Goal: Task Accomplishment & Management: Use online tool/utility

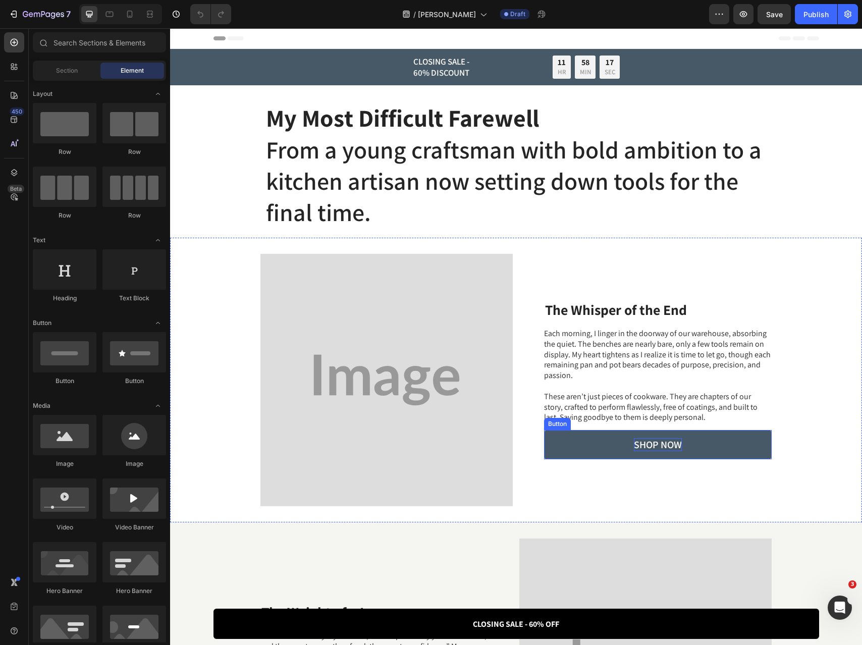
click at [672, 444] on p "SHOP NOW" at bounding box center [658, 444] width 48 height 13
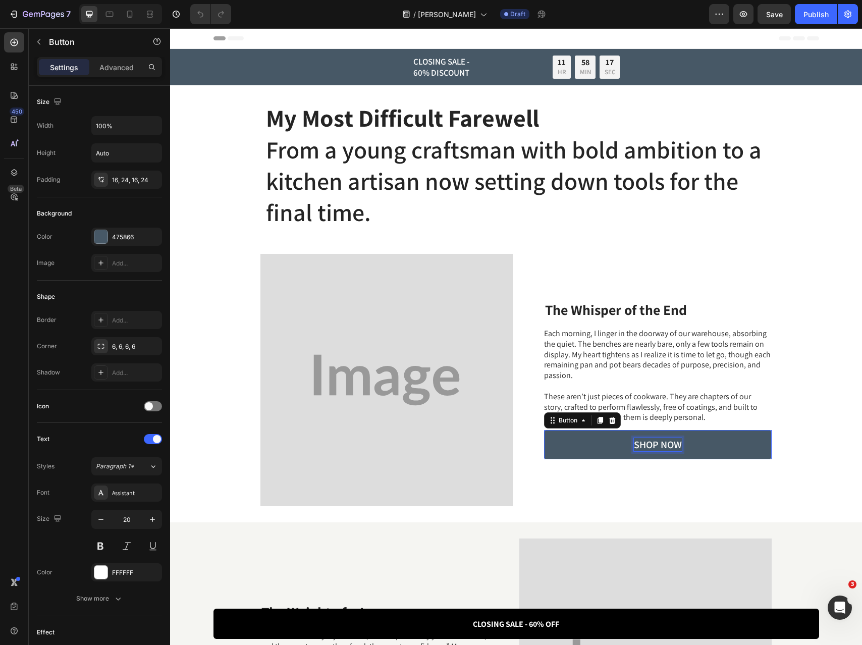
click at [672, 444] on p "SHOP NOW" at bounding box center [658, 444] width 48 height 13
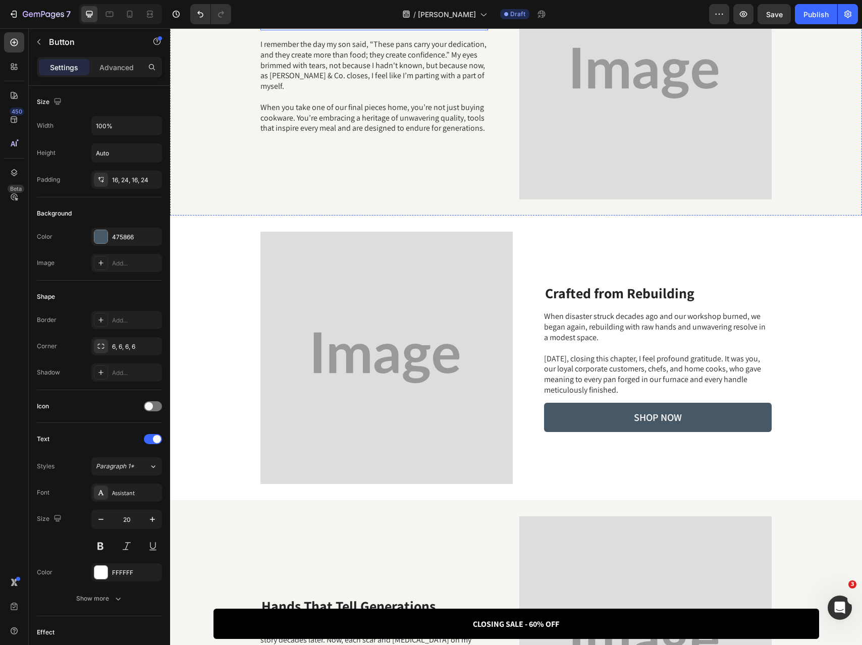
scroll to position [710, 0]
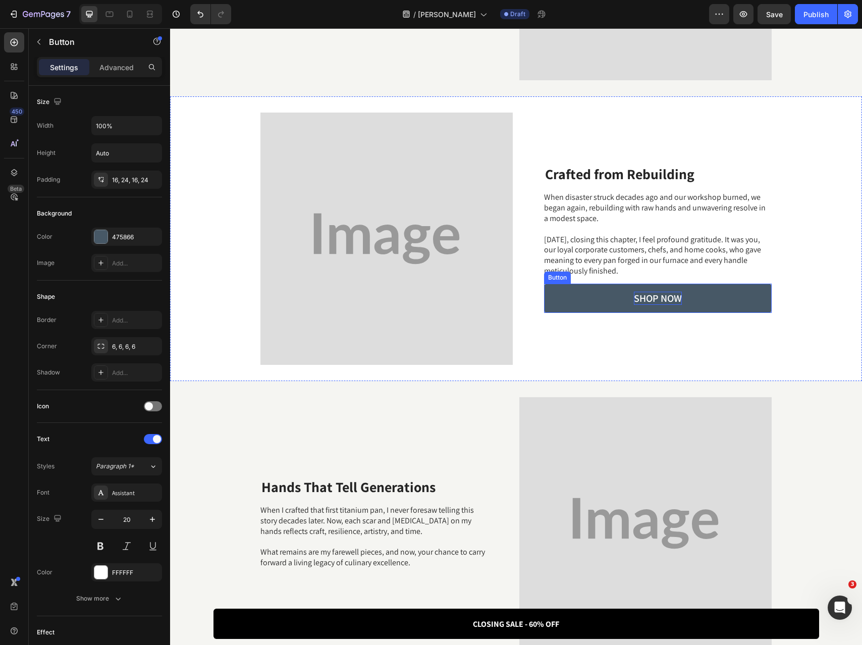
click at [670, 301] on p "SHOP NOW" at bounding box center [658, 298] width 48 height 13
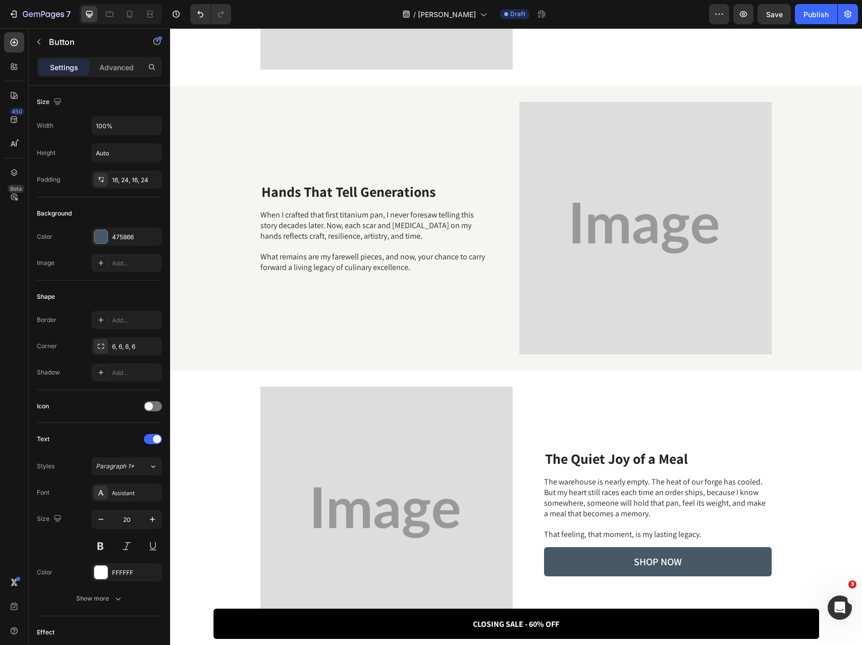
scroll to position [1095, 0]
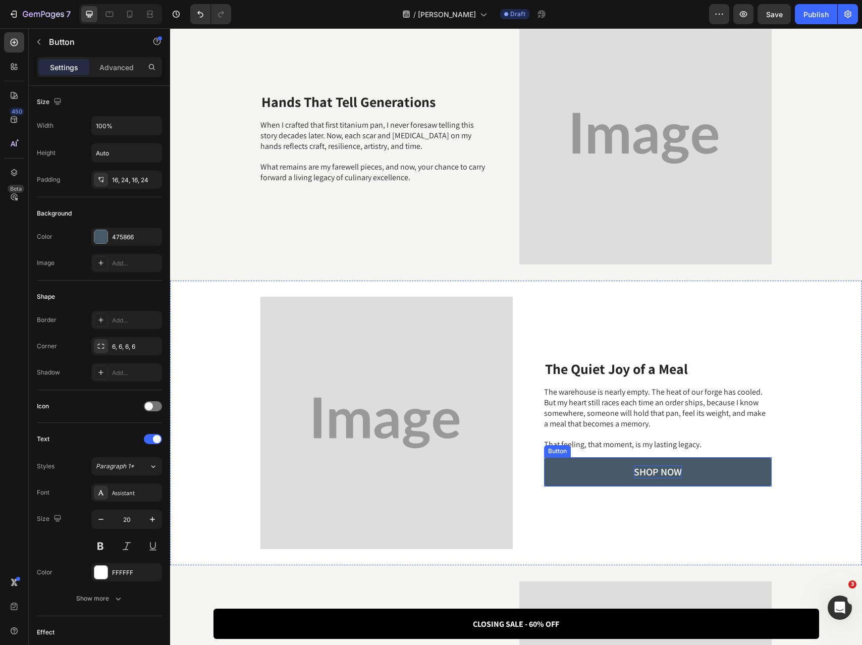
click at [643, 473] on p "SHOP NOW" at bounding box center [658, 471] width 48 height 13
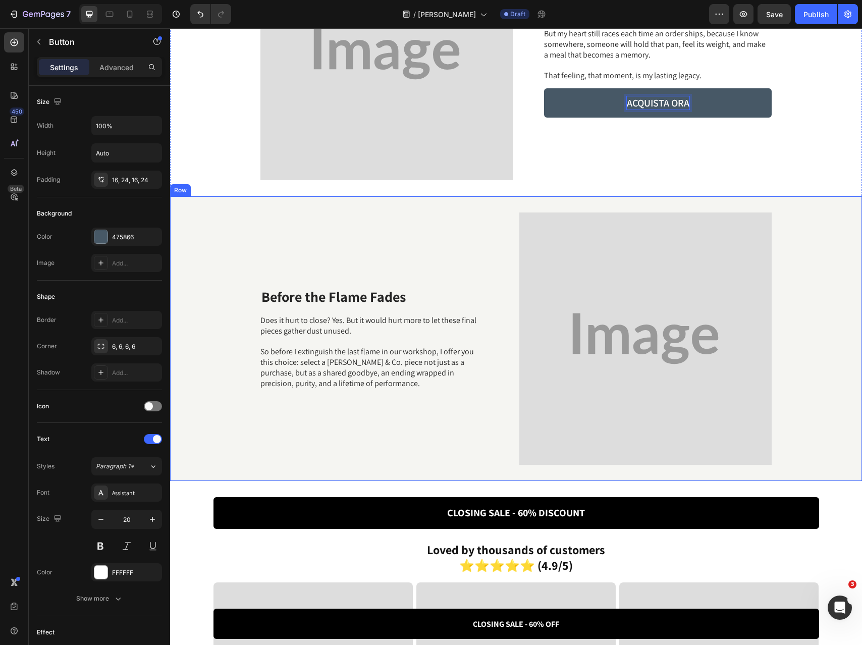
scroll to position [1518, 0]
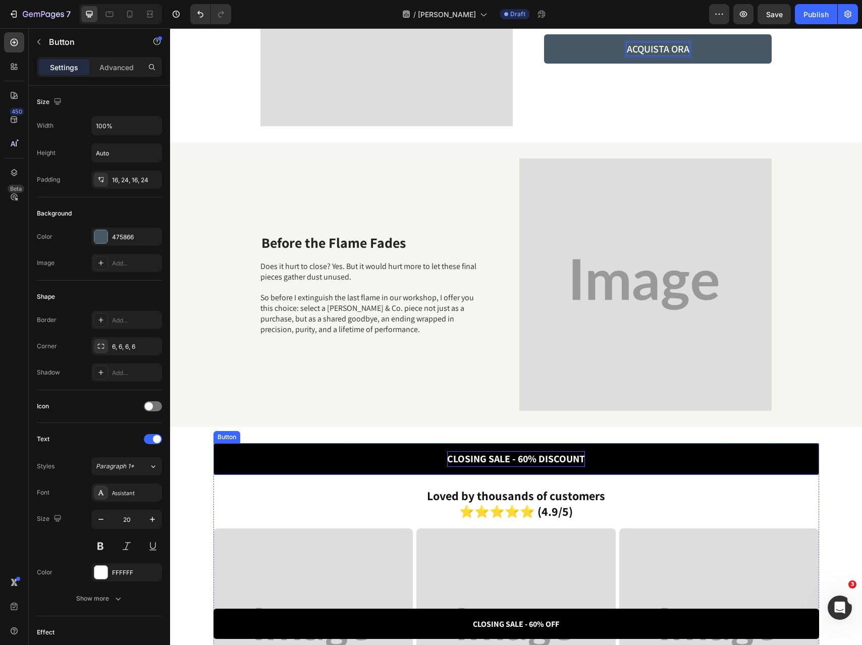
click at [499, 459] on strong "CLOSING SALE - 60% DISCOUNT" at bounding box center [516, 458] width 138 height 13
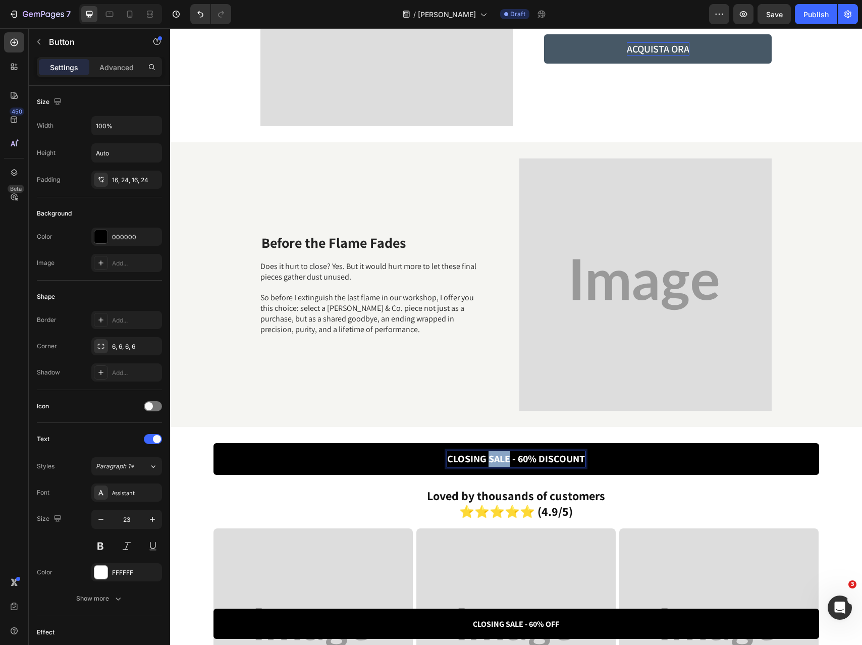
click at [499, 459] on strong "CLOSING SALE - 60% DISCOUNT" at bounding box center [516, 458] width 138 height 13
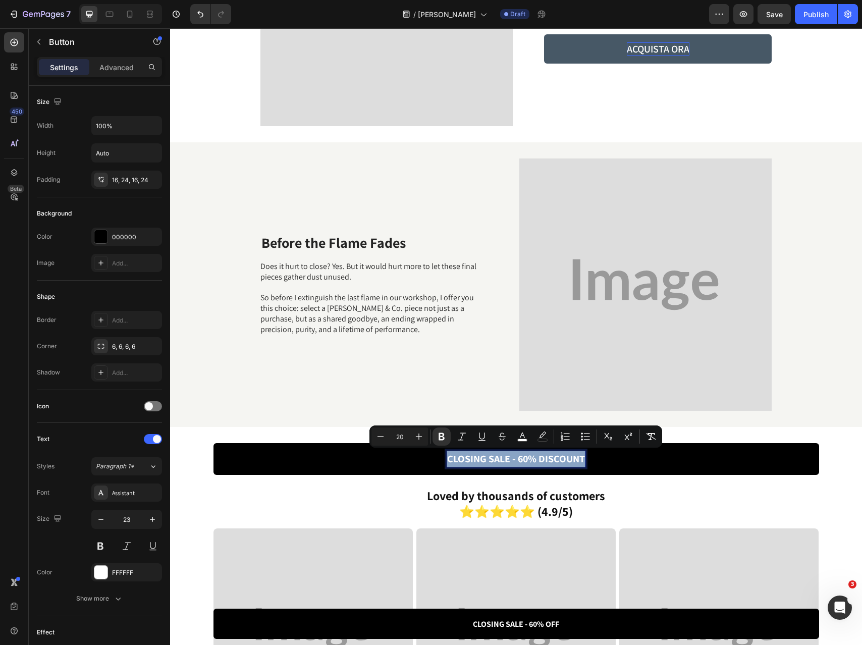
copy strong "CLOSING SALE - 60% DISCOUNT"
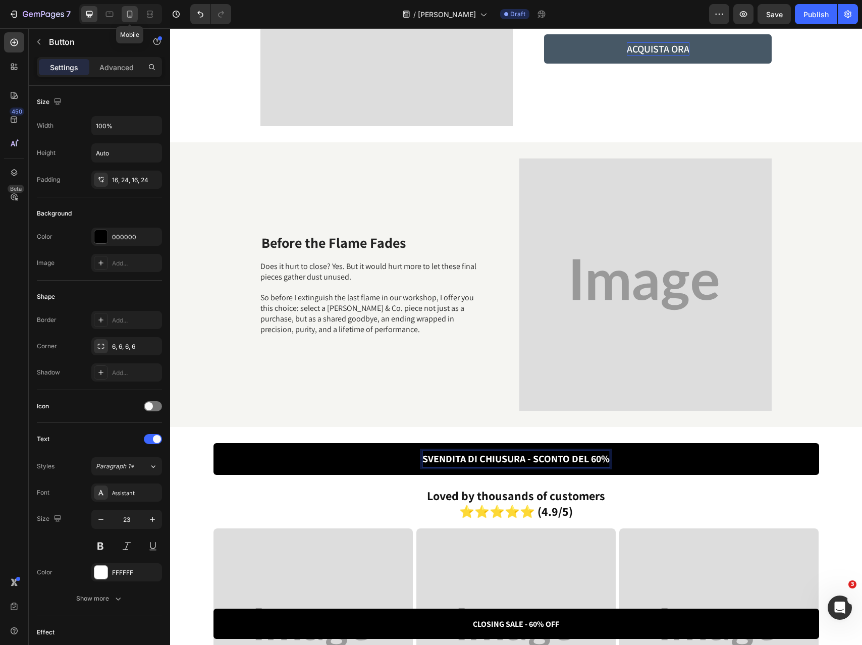
click at [129, 6] on div at bounding box center [130, 14] width 16 height 16
type input "13"
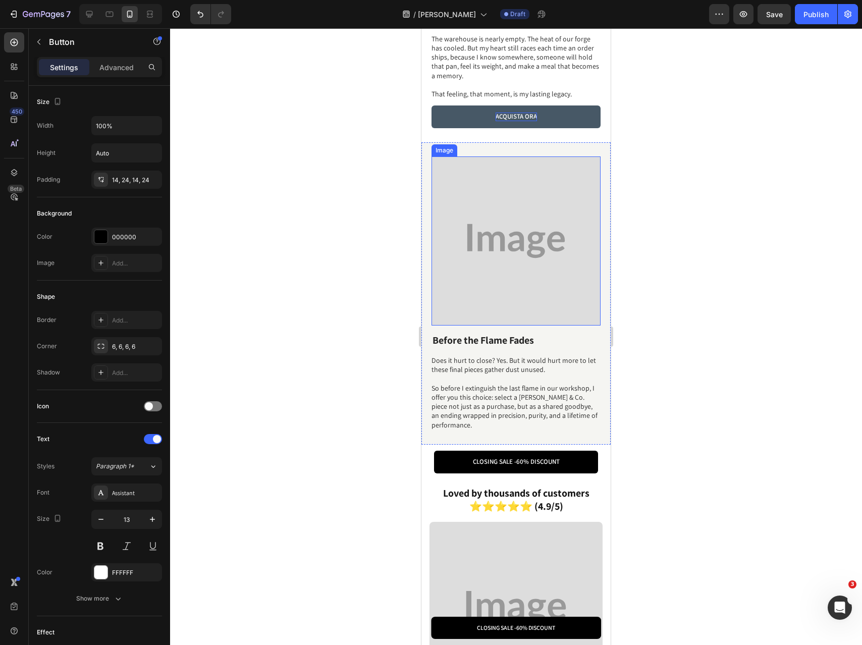
scroll to position [1646, 0]
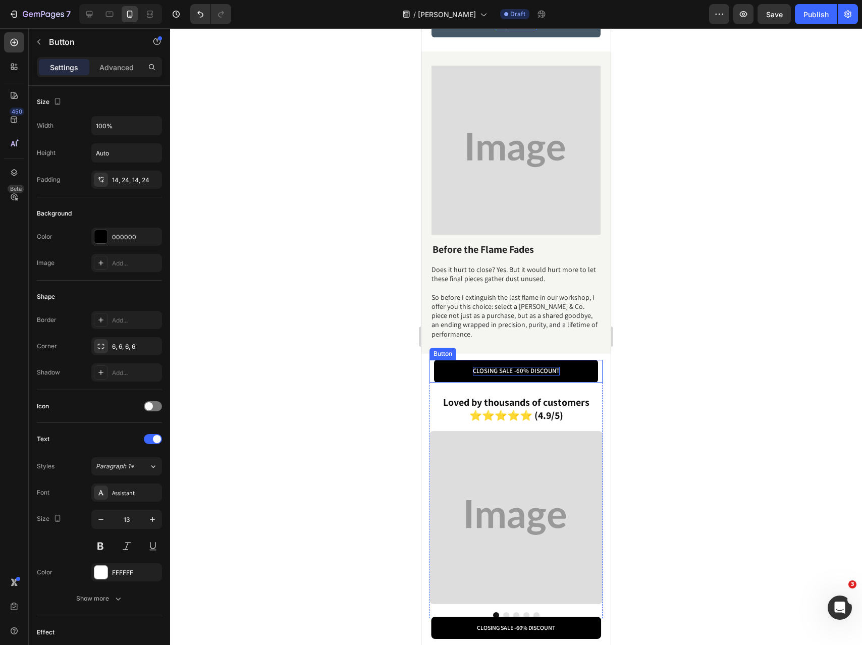
click at [526, 367] on p "60% DISCOUNT" at bounding box center [537, 371] width 43 height 9
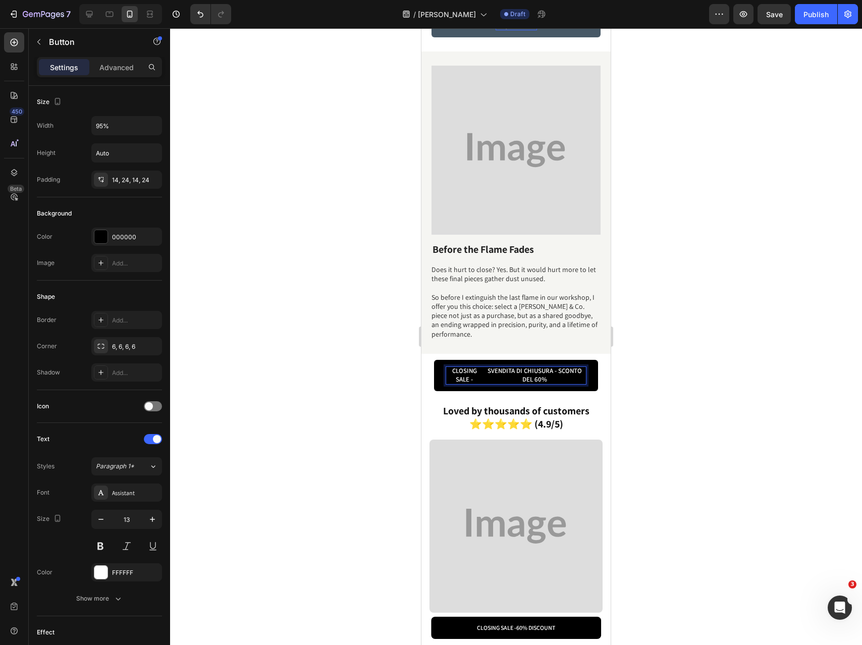
click at [526, 367] on p "SVENDITA DI CHIUSURA - SCONTO DEL 60%" at bounding box center [534, 375] width 103 height 17
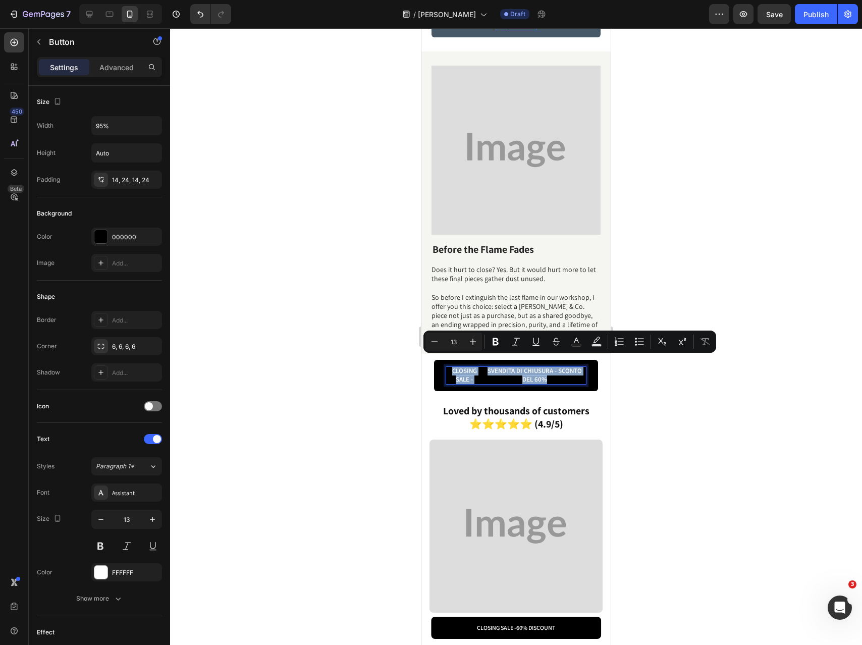
drag, startPoint x: 564, startPoint y: 371, endPoint x: 428, endPoint y: 356, distance: 136.6
click at [428, 356] on section "CLOSING SALE - SVENDITA DI CHIUSURA - SCONTO DEL 60% Button 24 SVENDITA DI CHIU…" at bounding box center [515, 502] width 189 height 297
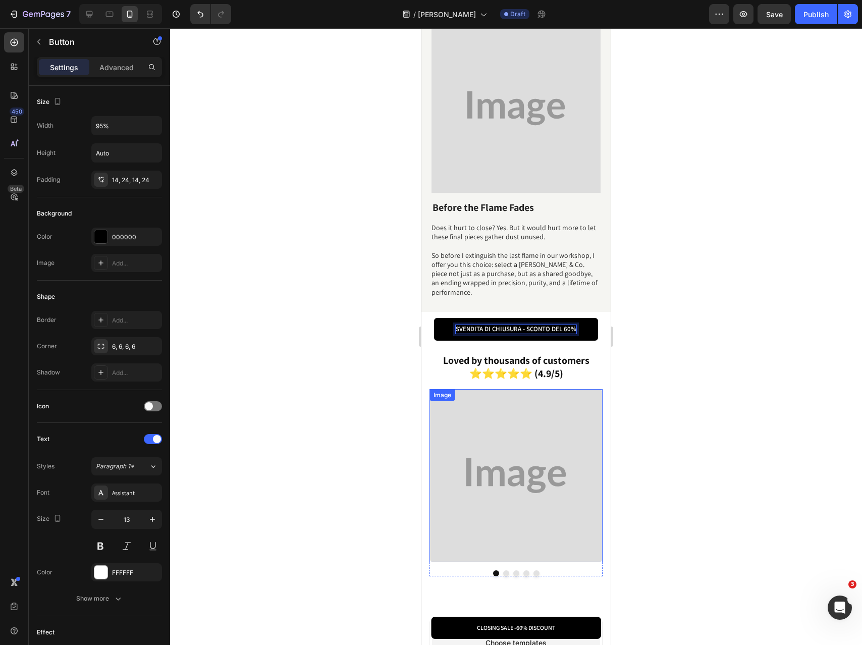
scroll to position [1735, 0]
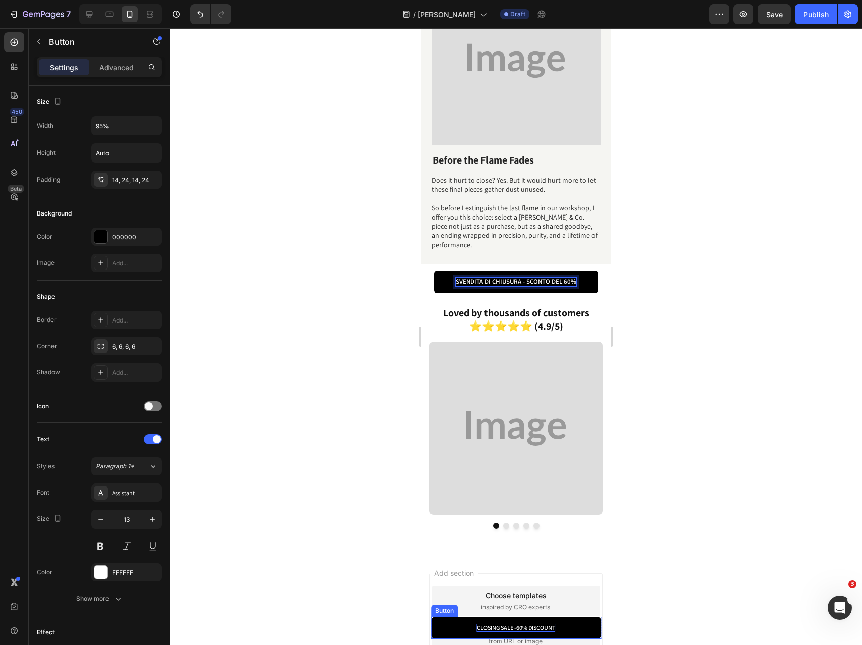
click at [528, 626] on p "60% DISCOUNT" at bounding box center [535, 628] width 39 height 8
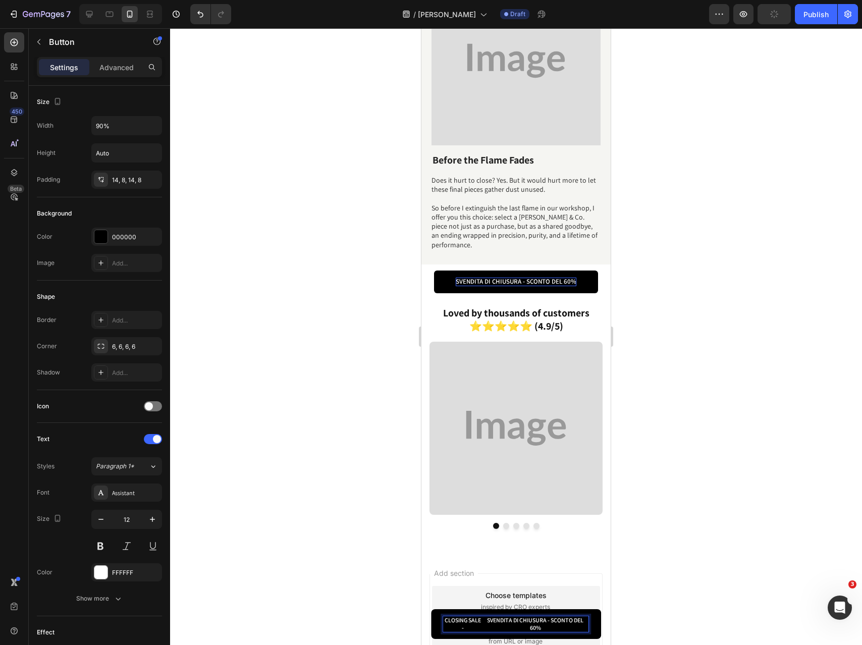
click at [528, 626] on p "SVENDITA DI CHIUSURA - SCONTO DEL 60%" at bounding box center [535, 624] width 106 height 16
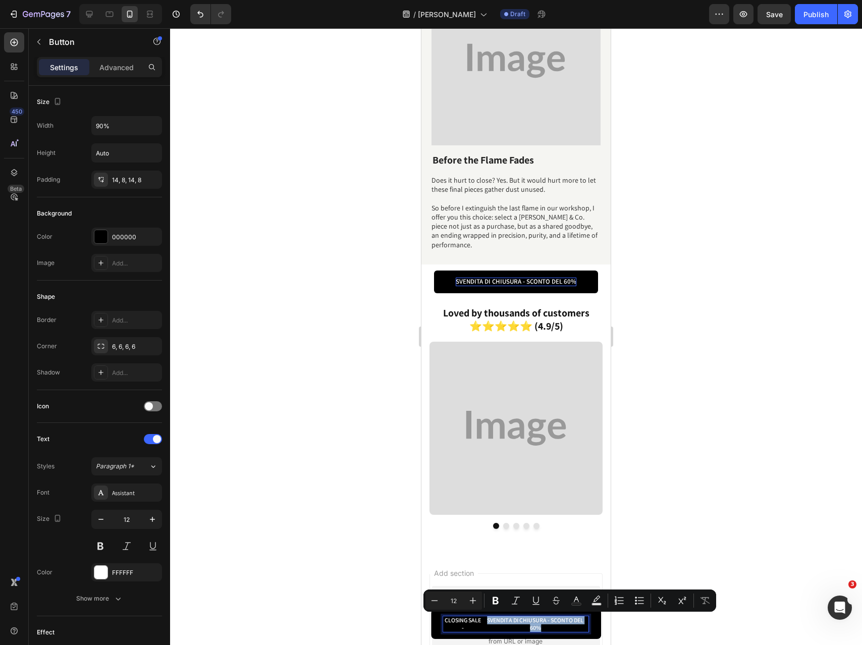
click at [541, 626] on p "SVENDITA DI CHIUSURA - SCONTO DEL 60%" at bounding box center [535, 624] width 106 height 16
drag, startPoint x: 557, startPoint y: 626, endPoint x: 393, endPoint y: 618, distance: 164.2
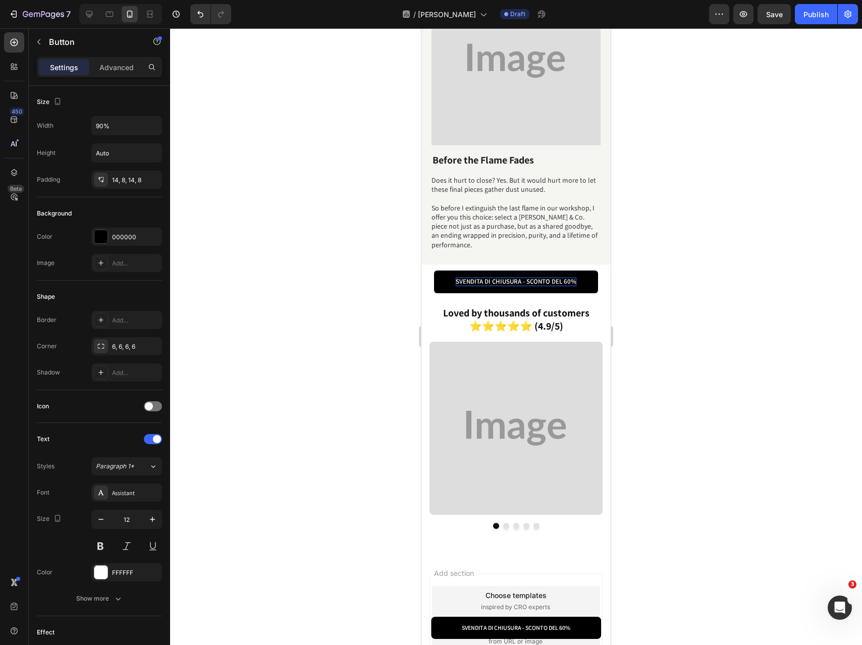
click at [383, 575] on div at bounding box center [516, 336] width 692 height 617
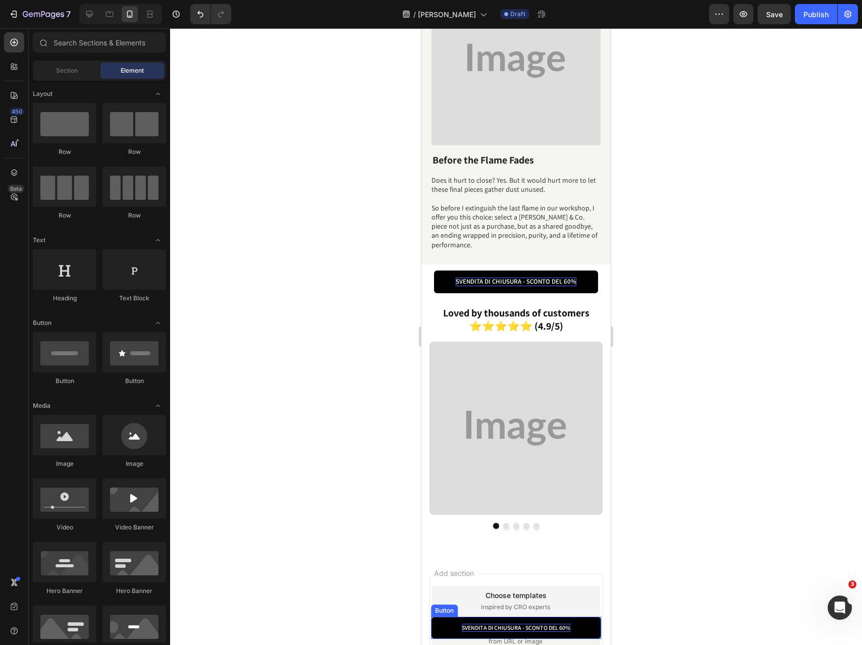
click at [514, 627] on p "SVENDITA DI CHIUSURA - SCONTO DEL 60%" at bounding box center [516, 628] width 108 height 8
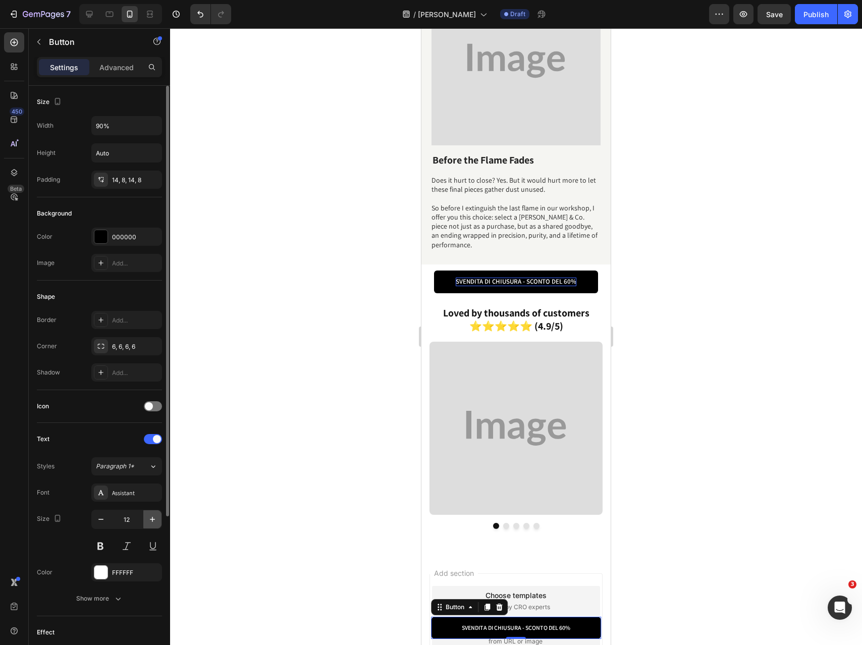
click at [152, 519] on icon "button" at bounding box center [152, 519] width 5 height 5
type input "13"
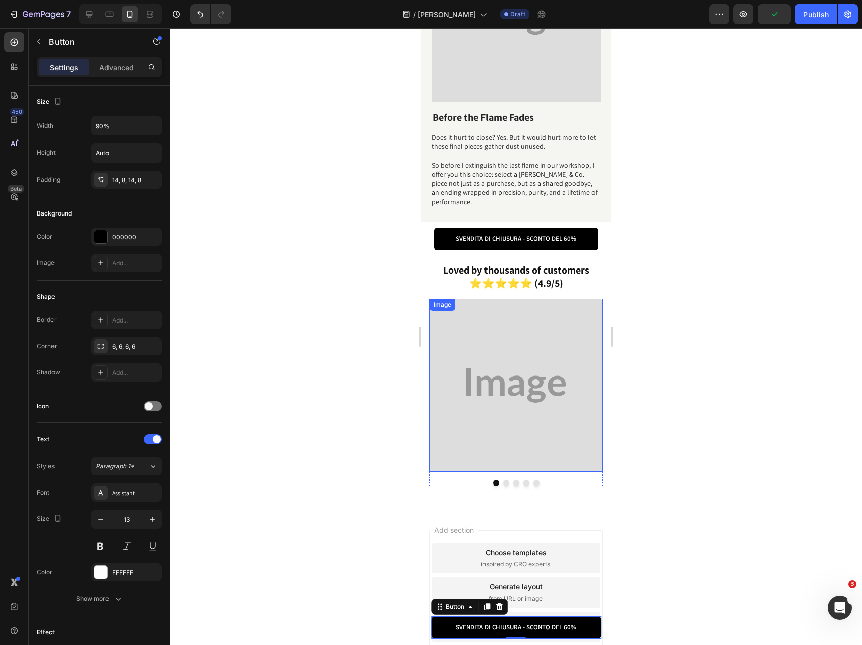
scroll to position [1823, 0]
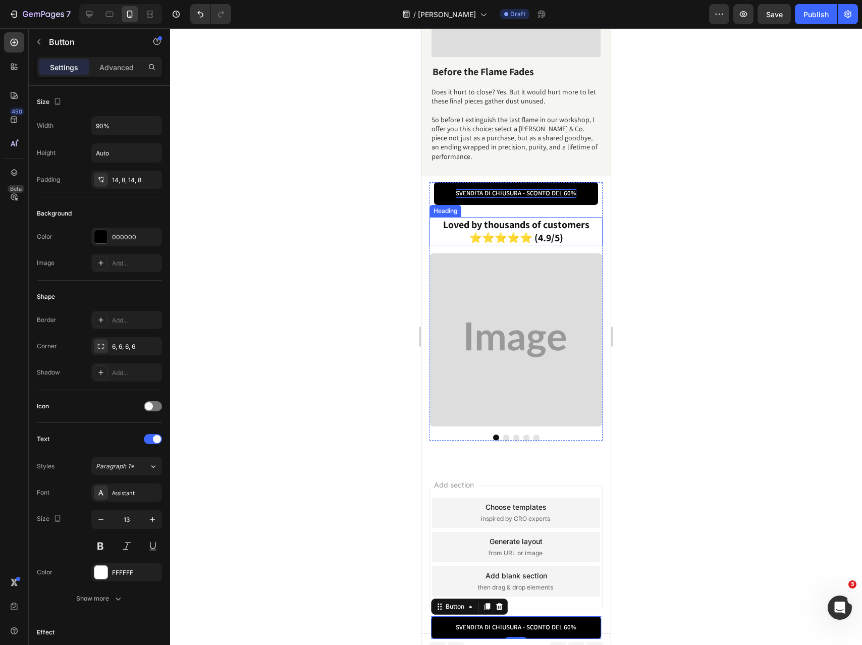
click at [519, 218] on strong "Loved by thousands of customers" at bounding box center [516, 224] width 146 height 13
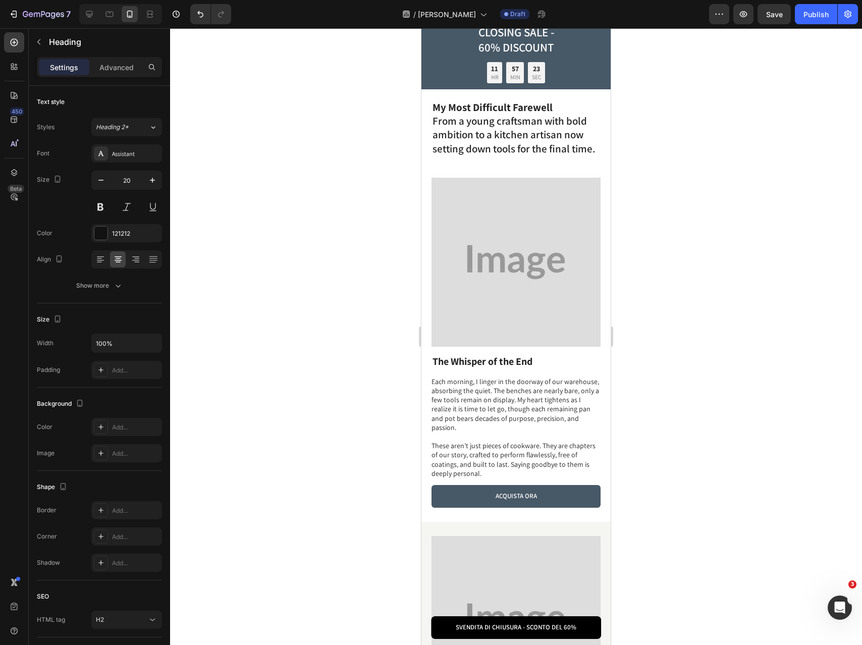
scroll to position [0, 0]
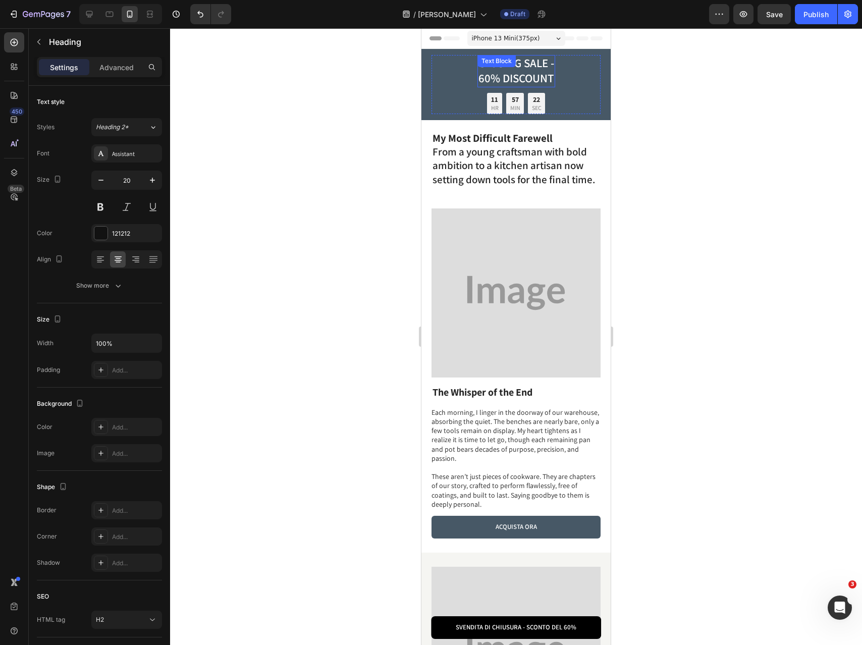
click at [513, 72] on div "CLOSING SALE - 60% DISCOUNT Text Block" at bounding box center [516, 71] width 78 height 32
click at [513, 72] on div "Text Block" at bounding box center [521, 65] width 88 height 16
click at [523, 79] on p "60% DISCOUNT" at bounding box center [516, 78] width 76 height 15
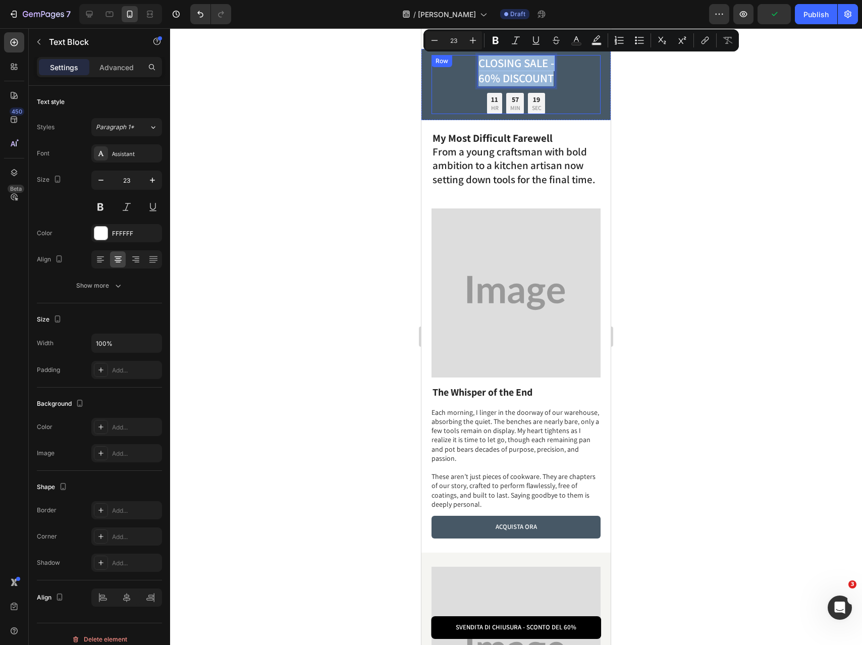
drag, startPoint x: 551, startPoint y: 79, endPoint x: 469, endPoint y: 64, distance: 83.2
click at [469, 64] on div "CLOSING SALE - 60% DISCOUNT Text Block 11 11 HR 57 MIN 19 SEC Countdown Timer R…" at bounding box center [515, 84] width 169 height 59
copy div "CLOSING SALE - 60% DISCOUNT"
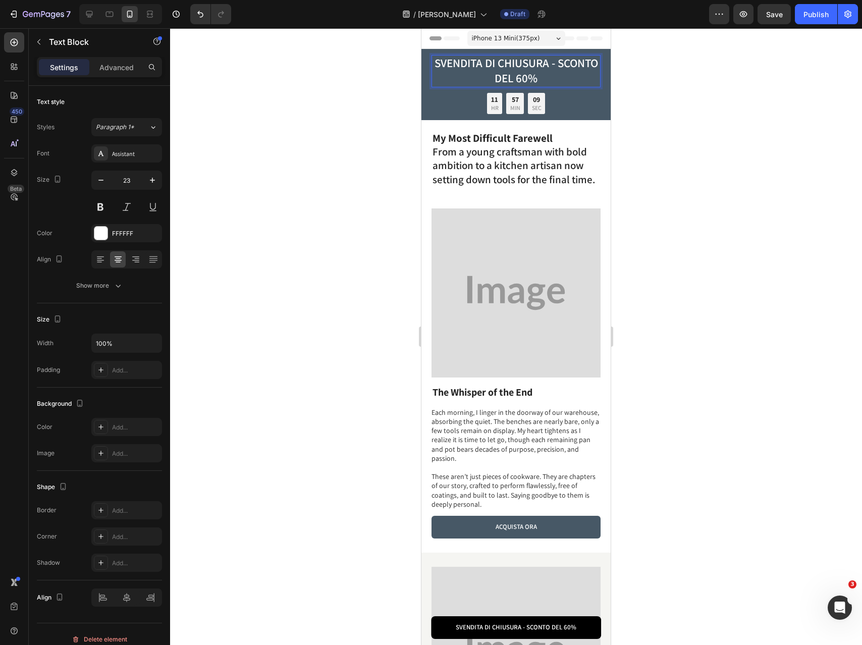
click at [558, 63] on p "SVENDITA DI CHIUSURA - SCONTO DEL 60%" at bounding box center [515, 71] width 167 height 30
click at [684, 106] on div at bounding box center [516, 336] width 692 height 617
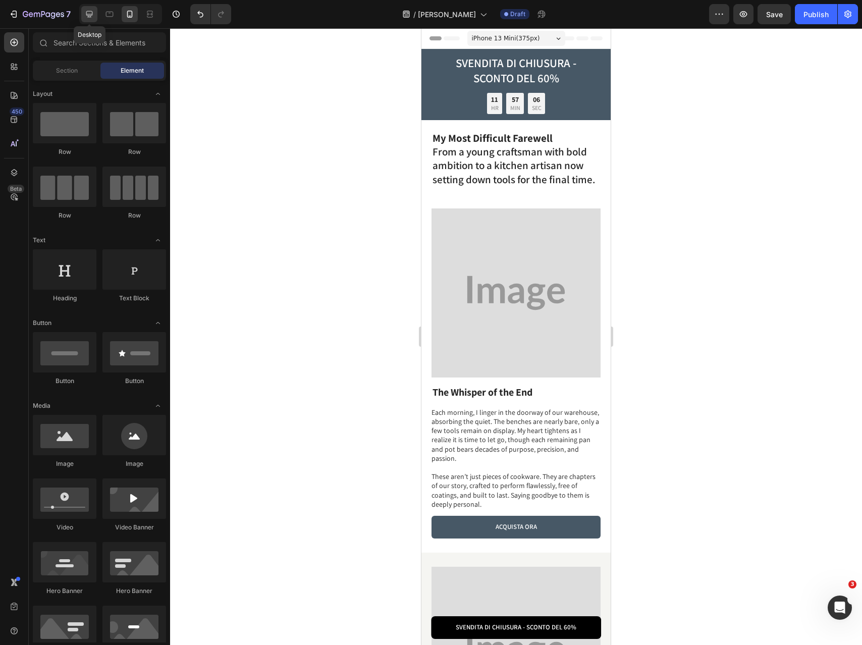
click at [87, 12] on icon at bounding box center [89, 14] width 7 height 7
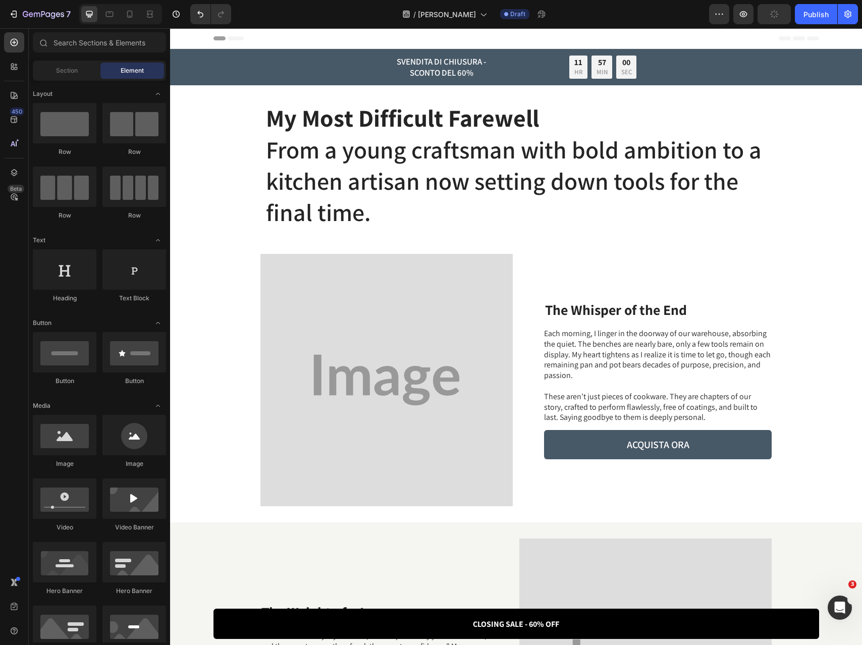
click at [382, 123] on strong "My Most Difficult Farewell" at bounding box center [402, 118] width 273 height 32
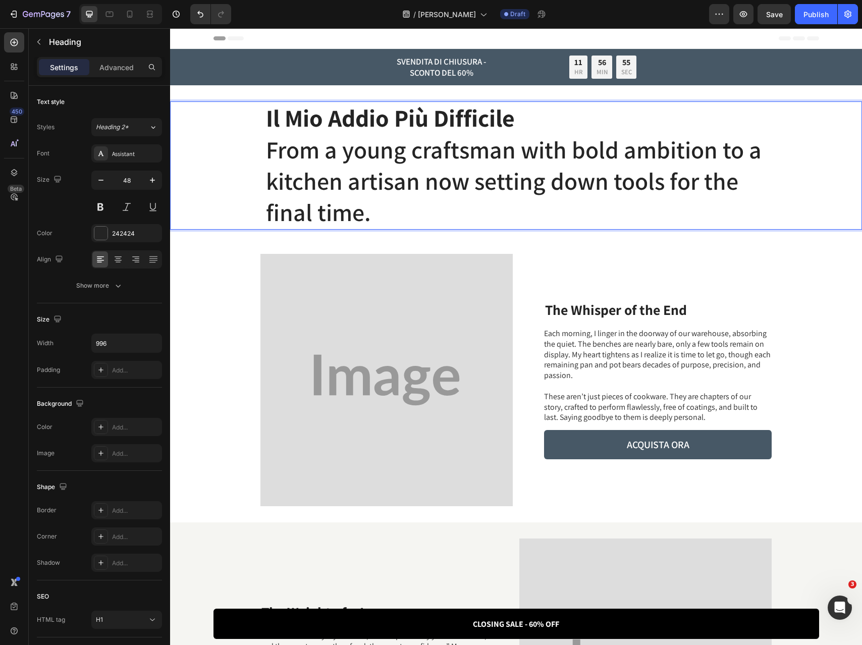
click at [410, 176] on p "Il Mio Addio Più Difficile ⁠⁠⁠⁠⁠⁠⁠ From a young craftsman with bold ambition to…" at bounding box center [516, 165] width 501 height 126
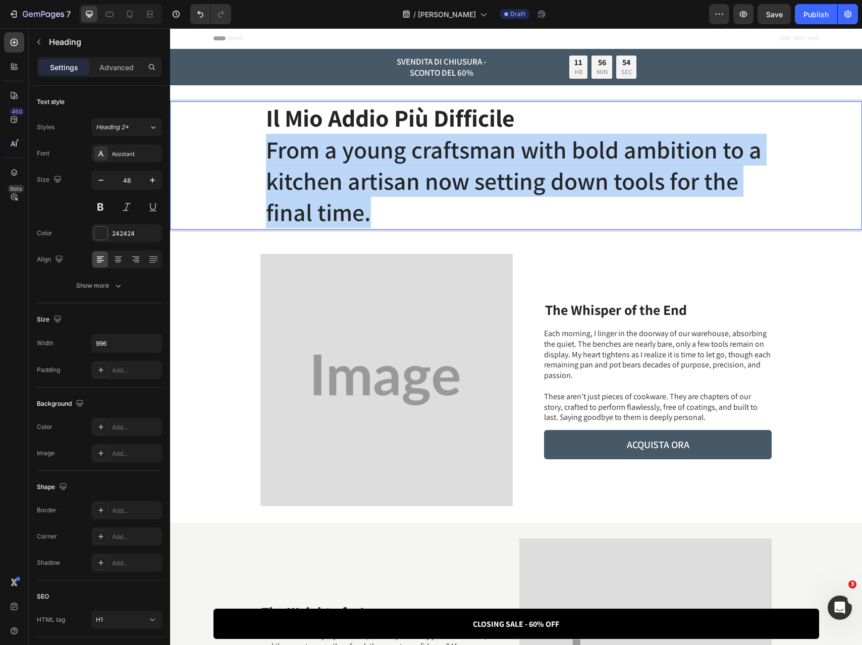
click at [410, 176] on p "Il Mio Addio Più Difficile From a young craftsman with bold ambition to a kitch…" at bounding box center [516, 165] width 501 height 126
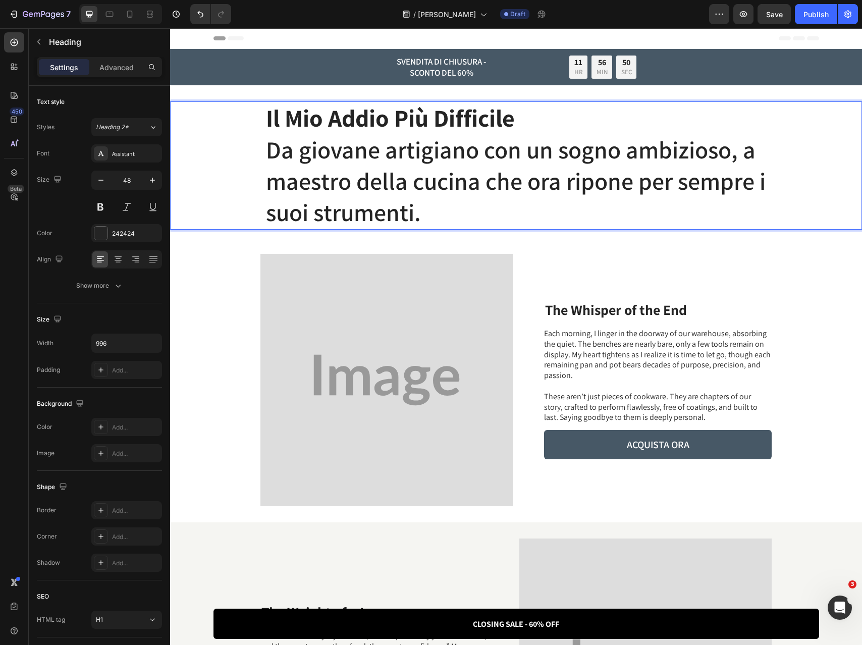
click at [646, 311] on strong "The Whisper of the End" at bounding box center [616, 309] width 142 height 19
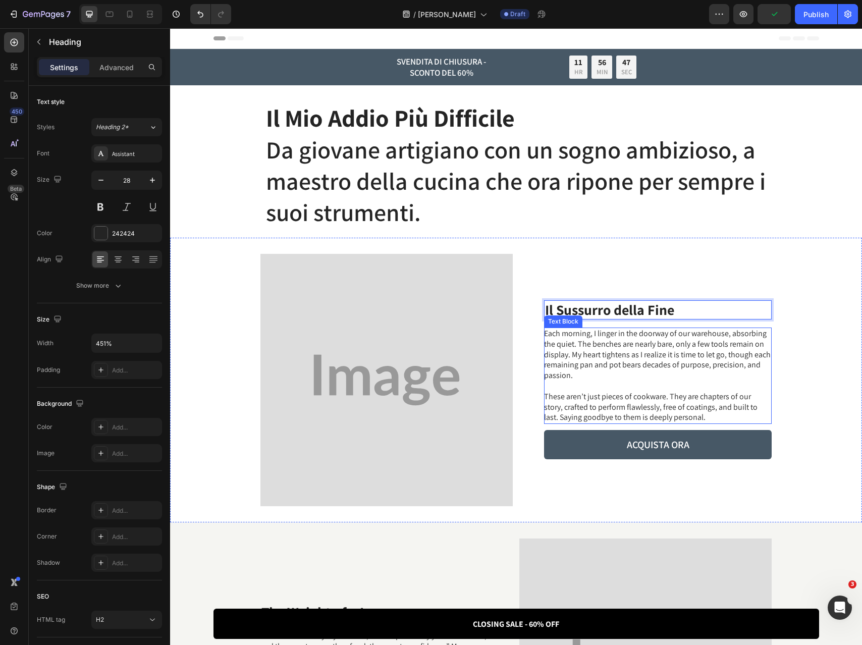
click at [712, 395] on p "These aren’t just pieces of cookware. They are chapters of our story, crafted t…" at bounding box center [657, 407] width 227 height 31
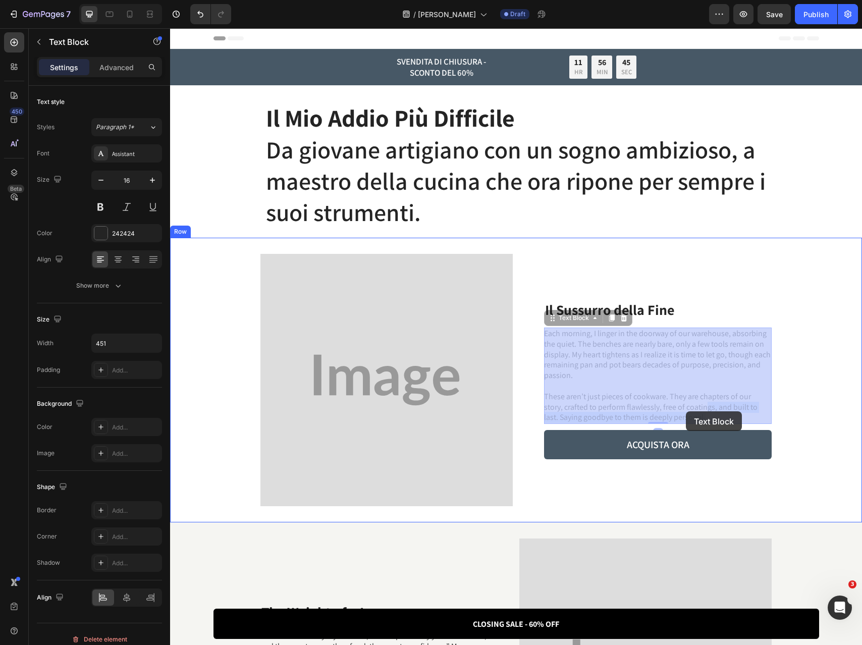
drag, startPoint x: 702, startPoint y: 421, endPoint x: 686, endPoint y: 411, distance: 19.2
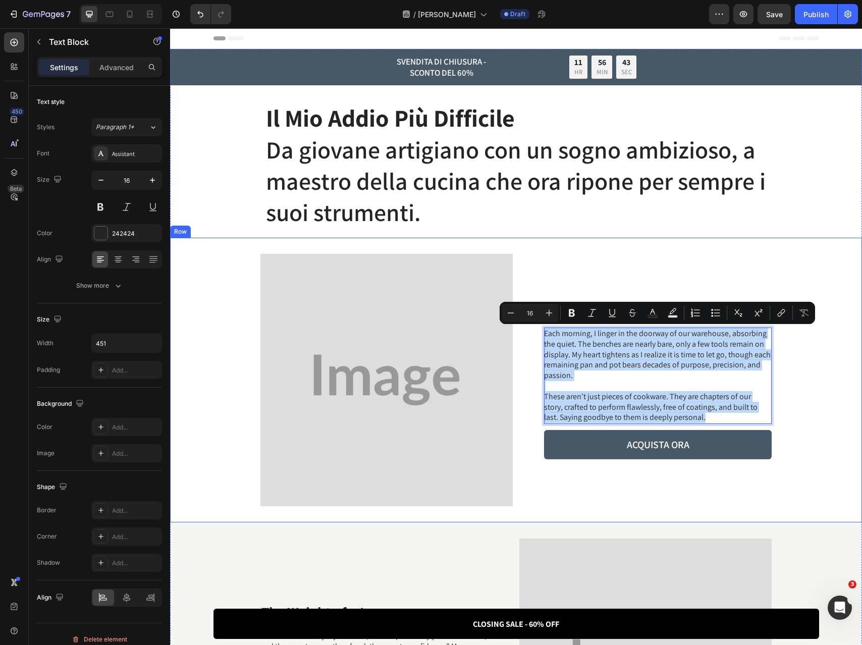
drag, startPoint x: 703, startPoint y: 417, endPoint x: 536, endPoint y: 331, distance: 187.3
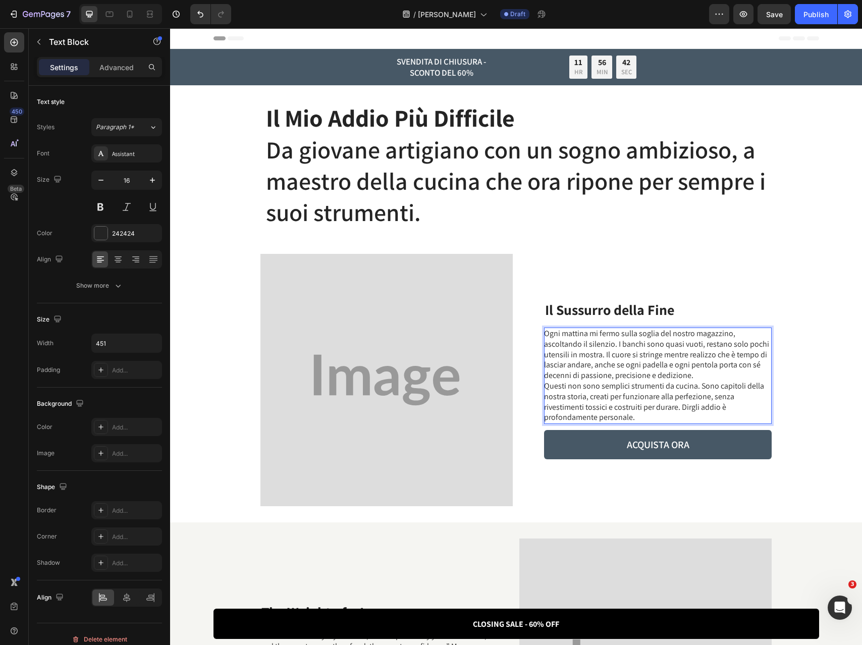
click at [706, 375] on p "Ogni mattina mi fermo sulla soglia del nostro magazzino, ascoltando il silenzio…" at bounding box center [657, 375] width 227 height 94
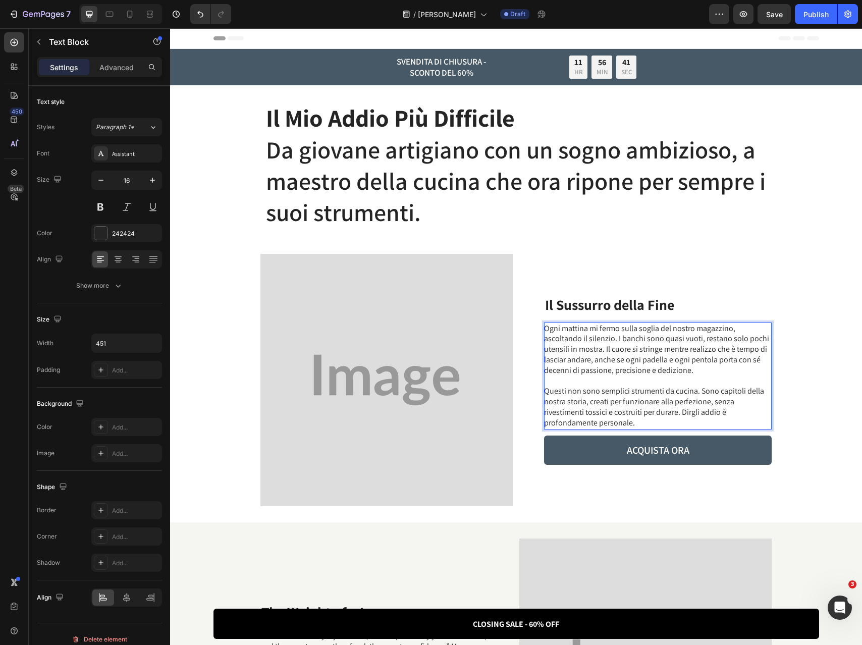
click at [628, 386] on p "⁠⁠⁠⁠⁠⁠⁠ Questi non sono semplici strumenti da cucina. Sono capitoli della nostr…" at bounding box center [657, 402] width 227 height 52
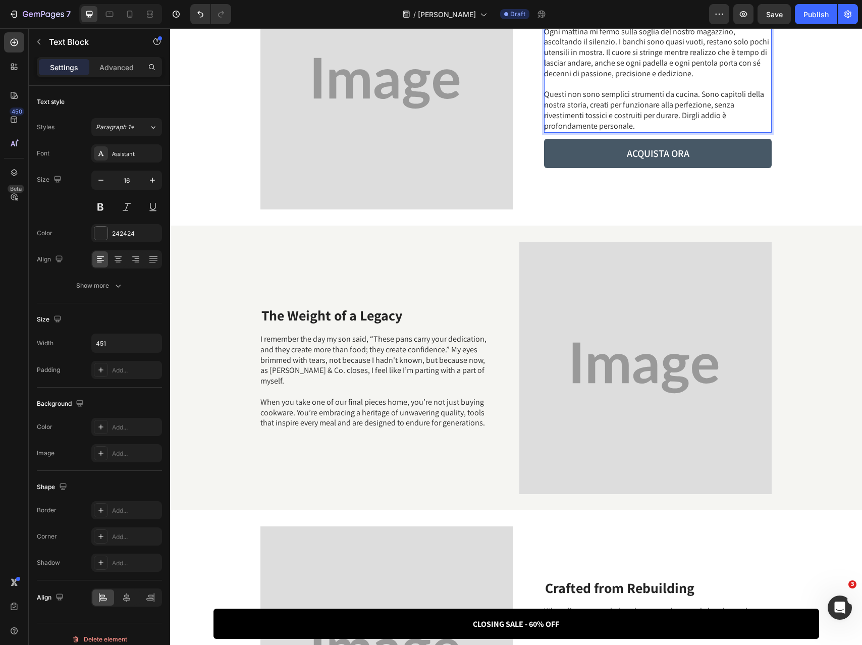
scroll to position [349, 0]
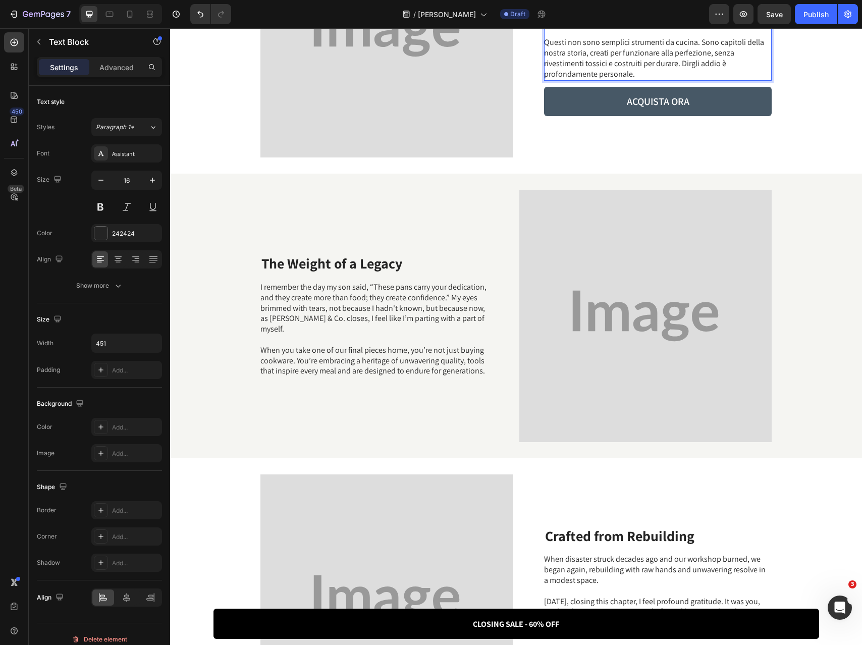
click at [342, 260] on strong "The Weight of a Legacy" at bounding box center [331, 263] width 141 height 19
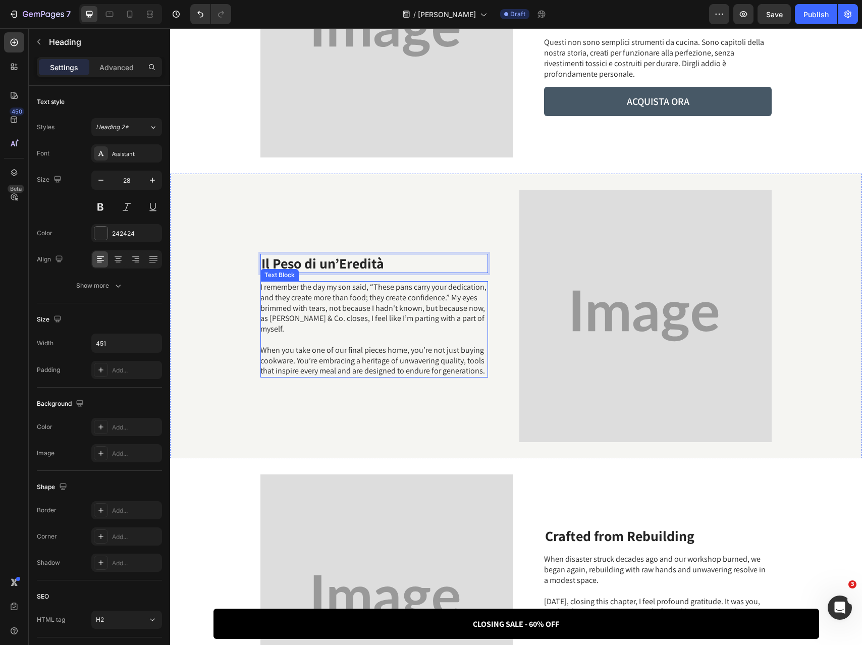
click at [429, 347] on p "When you take one of our final pieces home, you’re not just buying cookware. Yo…" at bounding box center [373, 360] width 227 height 31
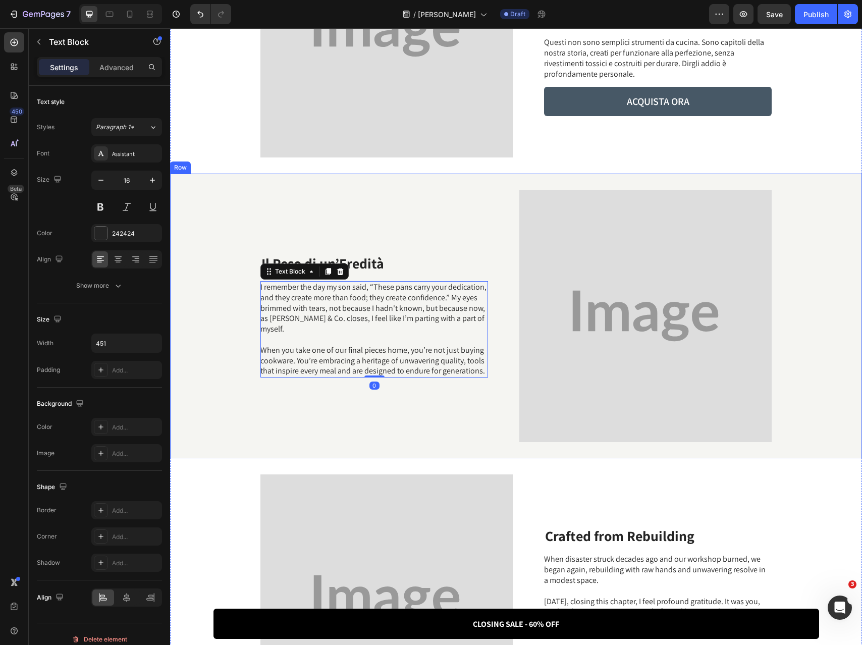
click at [490, 359] on div "⁠⁠⁠⁠⁠⁠⁠ Il Peso di un’Eredità Heading I remember the day my son said, “These pa…" at bounding box center [516, 316] width 692 height 285
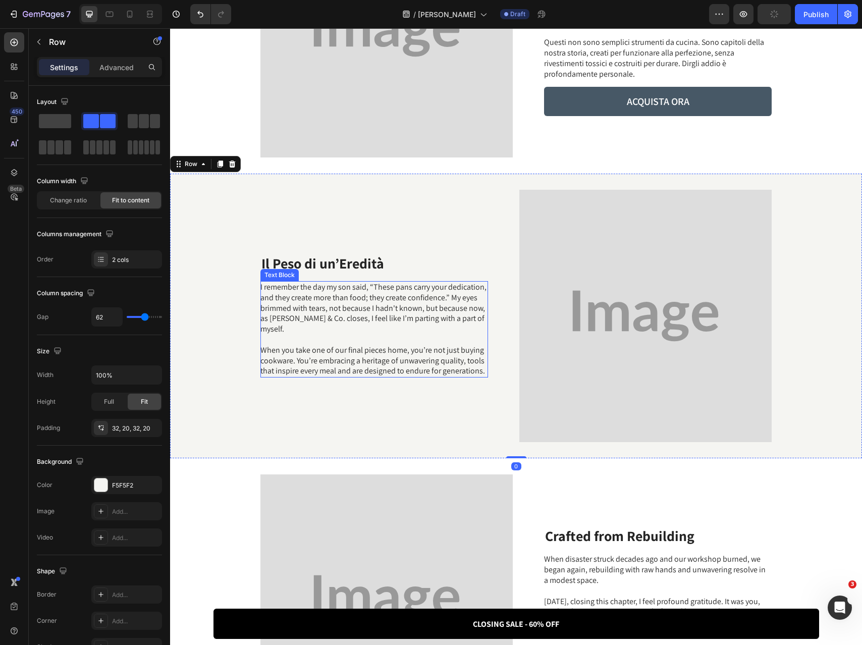
click at [483, 368] on p "When you take one of our final pieces home, you’re not just buying cookware. Yo…" at bounding box center [373, 360] width 227 height 31
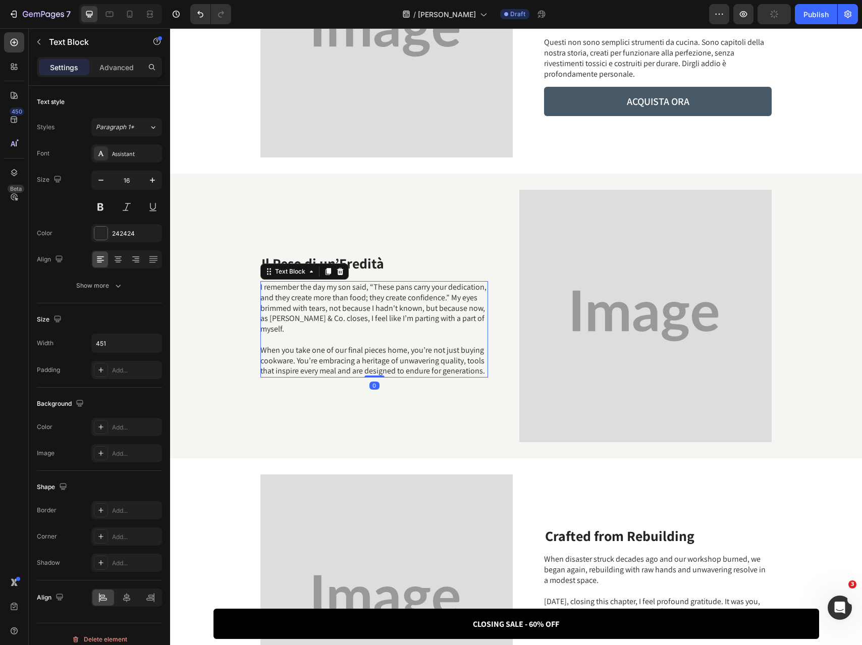
click at [483, 368] on p "When you take one of our final pieces home, you’re not just buying cookware. Yo…" at bounding box center [373, 360] width 227 height 31
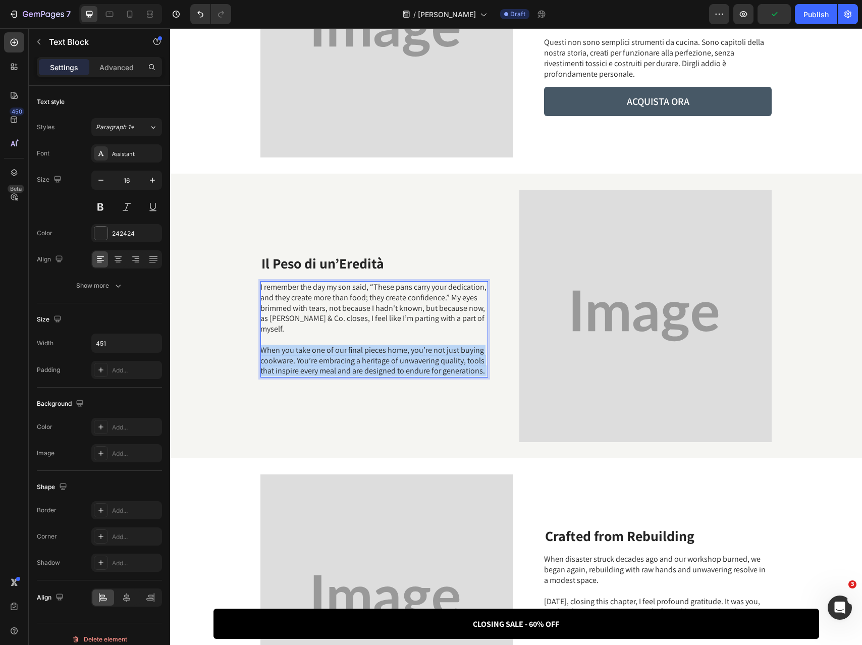
drag, startPoint x: 485, startPoint y: 367, endPoint x: 258, endPoint y: 290, distance: 240.4
click at [258, 290] on div "⁠⁠⁠⁠⁠⁠⁠ Il Peso di un’Eredità Heading I remember the day my son said, “These pa…" at bounding box center [516, 316] width 692 height 285
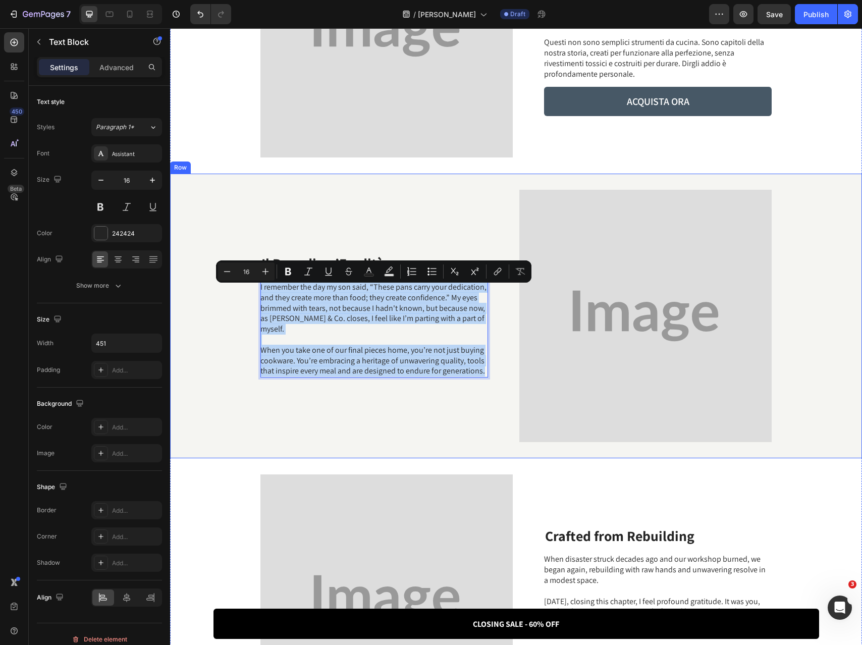
drag, startPoint x: 484, startPoint y: 366, endPoint x: 206, endPoint y: 271, distance: 293.7
click at [206, 271] on div "⁠⁠⁠⁠⁠⁠⁠ Il Peso di un’Eredità Heading I remember the day my son said, “These pa…" at bounding box center [516, 316] width 692 height 285
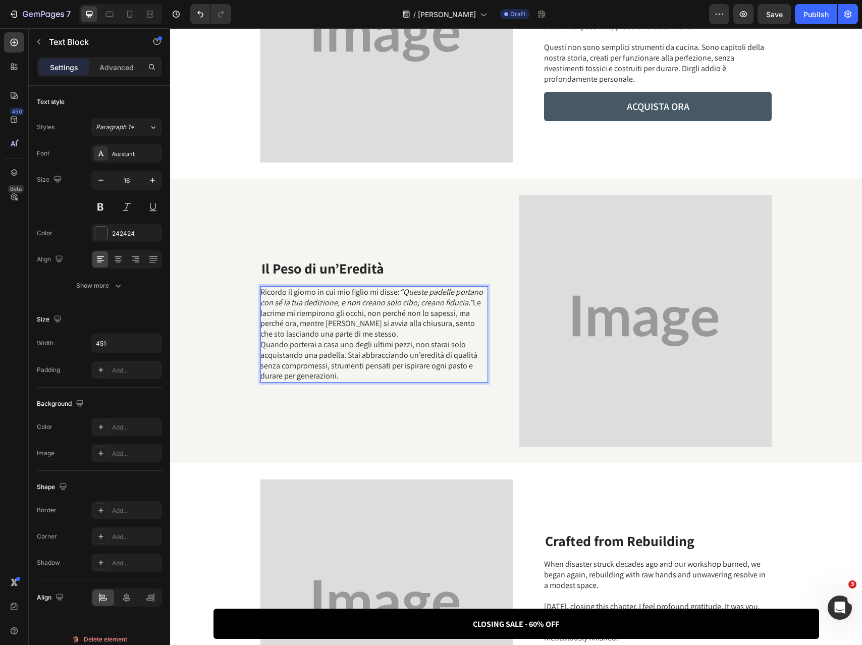
click at [380, 332] on p "Ricordo il giorno in cui mio figlio mi disse: “Queste padelle portano con sé la…" at bounding box center [373, 334] width 227 height 94
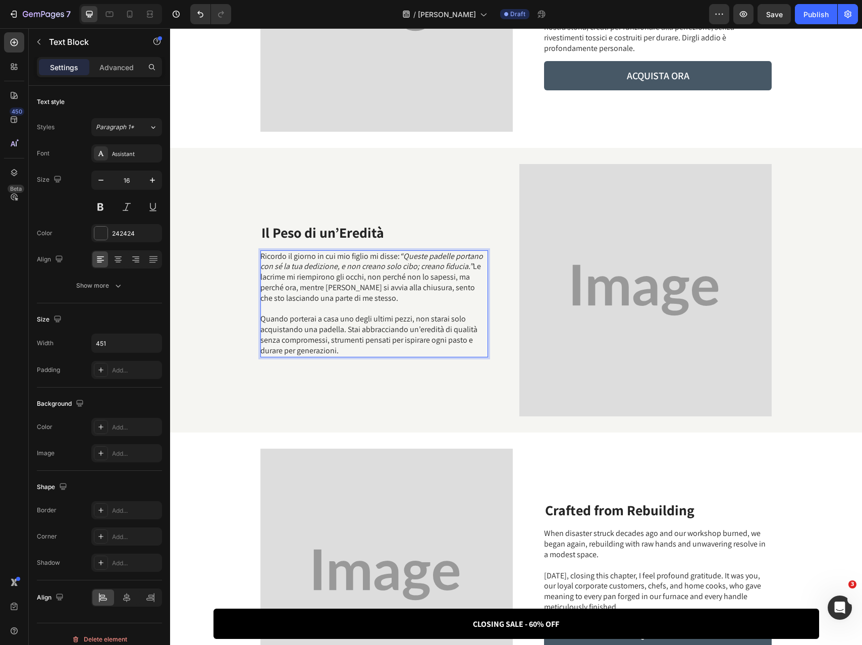
scroll to position [615, 0]
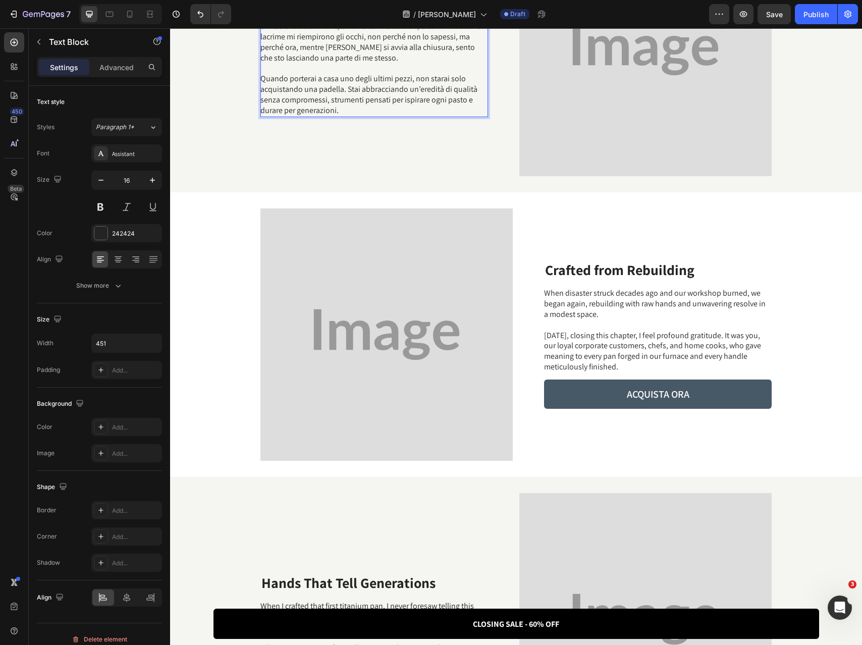
click at [626, 269] on strong "Crafted from Rebuilding" at bounding box center [619, 269] width 149 height 19
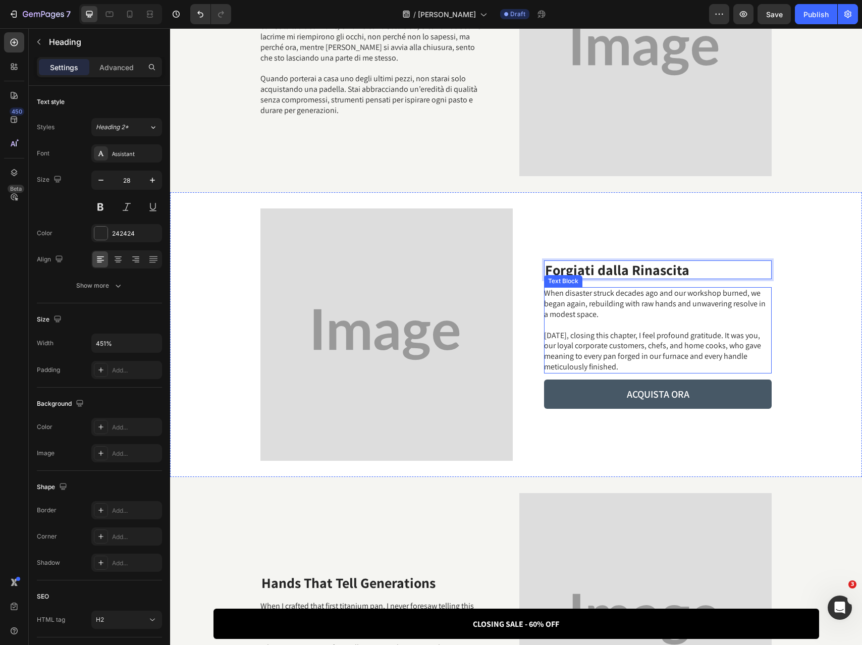
click at [646, 354] on p "Today, closing this chapter, I feel profound gratitude. It was you, our loyal c…" at bounding box center [657, 351] width 227 height 42
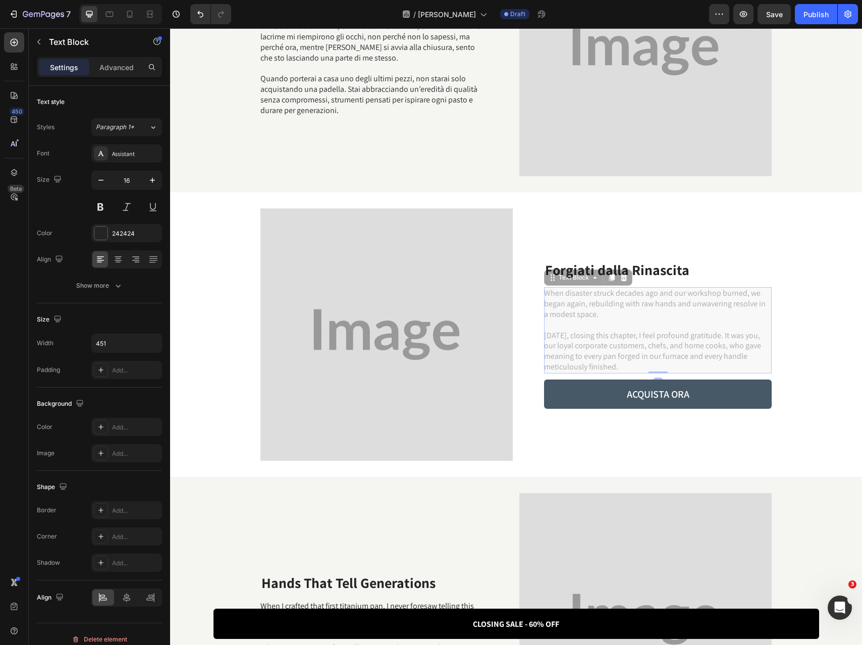
scroll to position [572, 0]
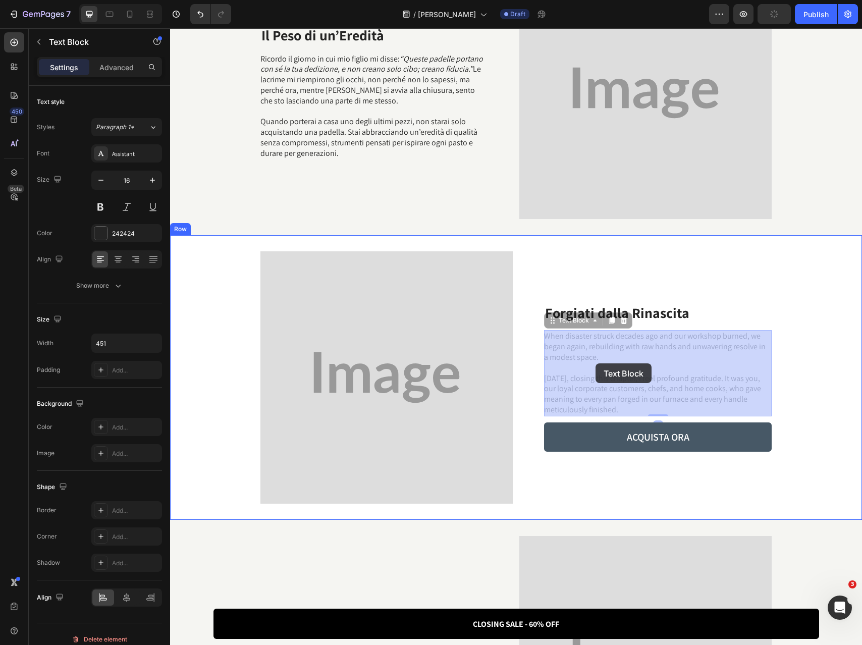
drag, startPoint x: 628, startPoint y: 365, endPoint x: 596, endPoint y: 364, distance: 31.3
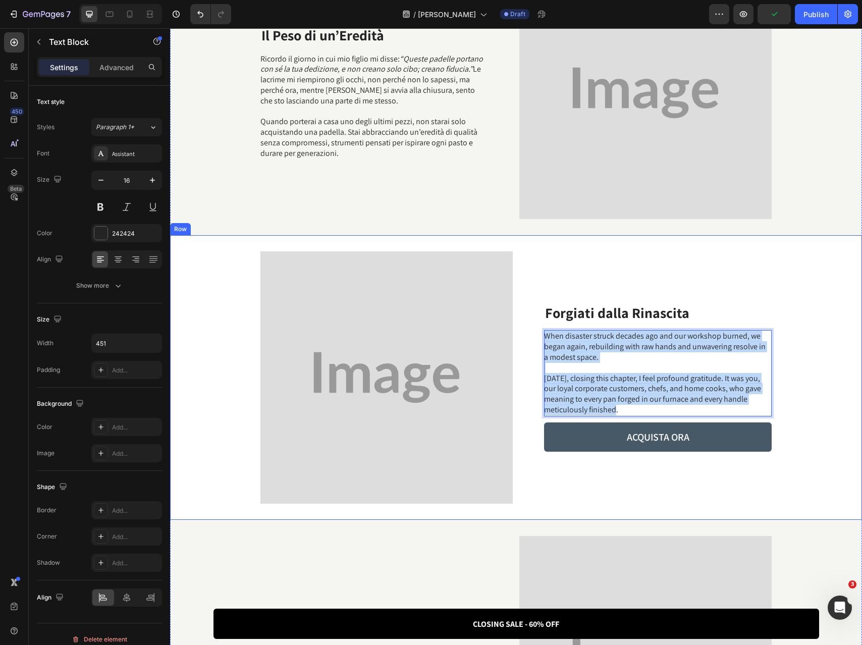
drag, startPoint x: 620, startPoint y: 409, endPoint x: 535, endPoint y: 334, distance: 113.3
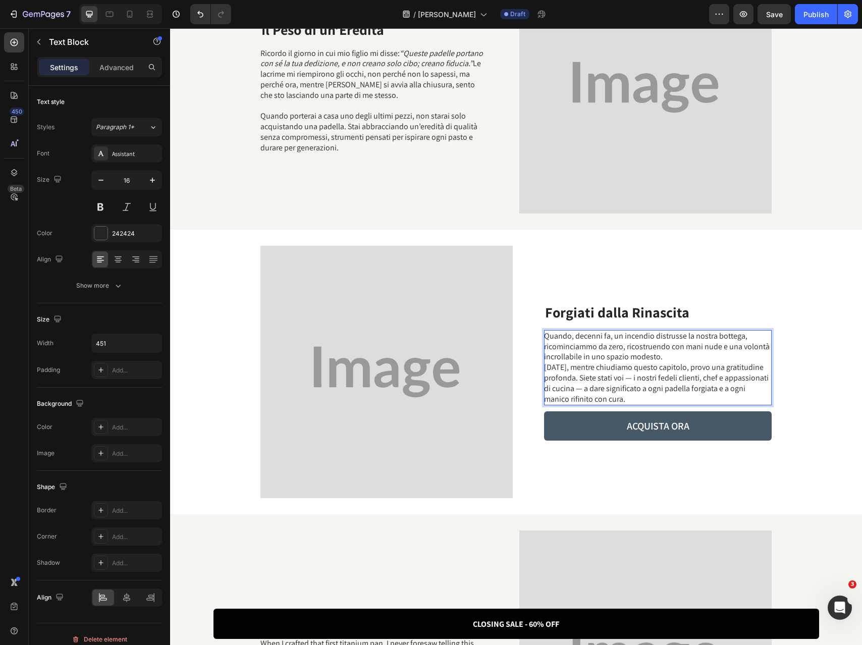
click at [668, 362] on p "Quando, decenni fa, un incendio distrusse la nostra bottega, ricominciammo da z…" at bounding box center [657, 368] width 227 height 74
click at [668, 357] on p "Quando, decenni fa, un incendio distrusse la nostra bottega, ricominciammo da z…" at bounding box center [657, 368] width 227 height 74
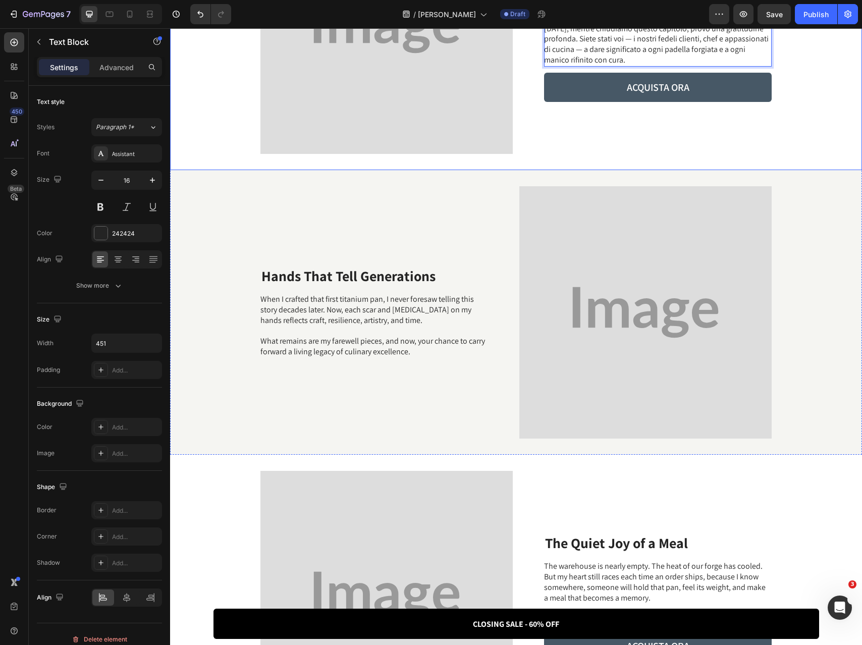
scroll to position [934, 0]
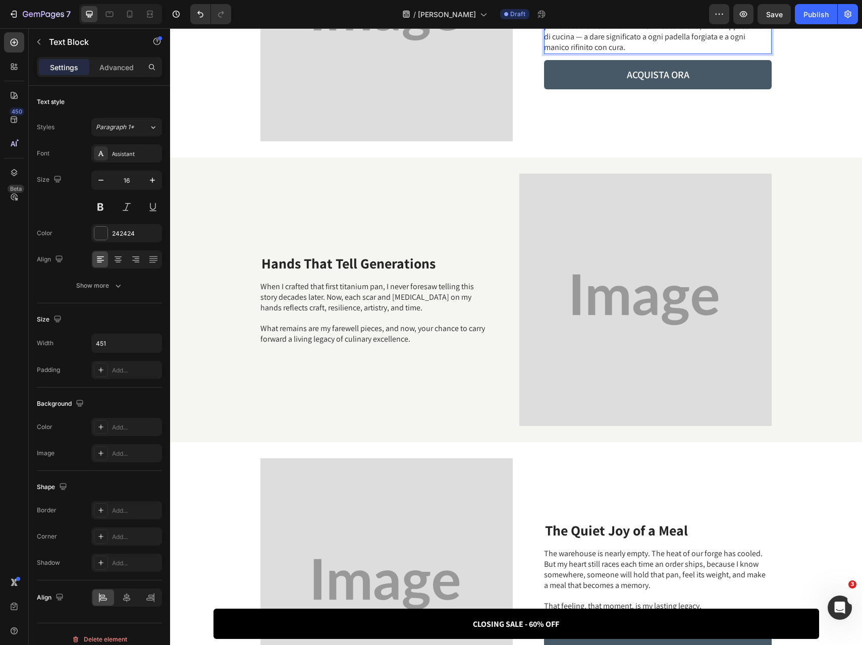
click at [361, 258] on strong "Hands That Tell Generations" at bounding box center [348, 263] width 174 height 19
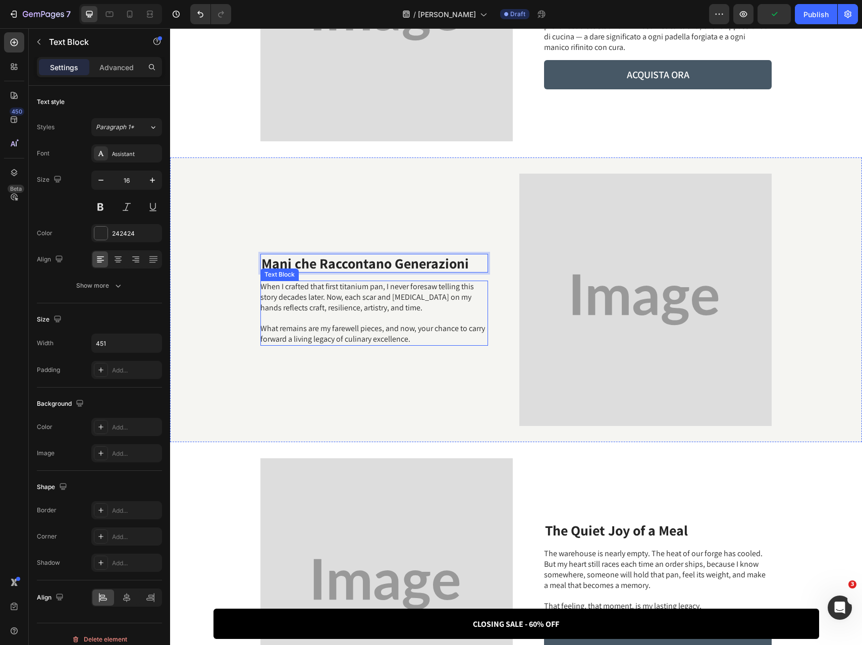
click at [397, 335] on p "What remains are my farewell pieces, and now, your chance to carry forward a li…" at bounding box center [373, 333] width 227 height 21
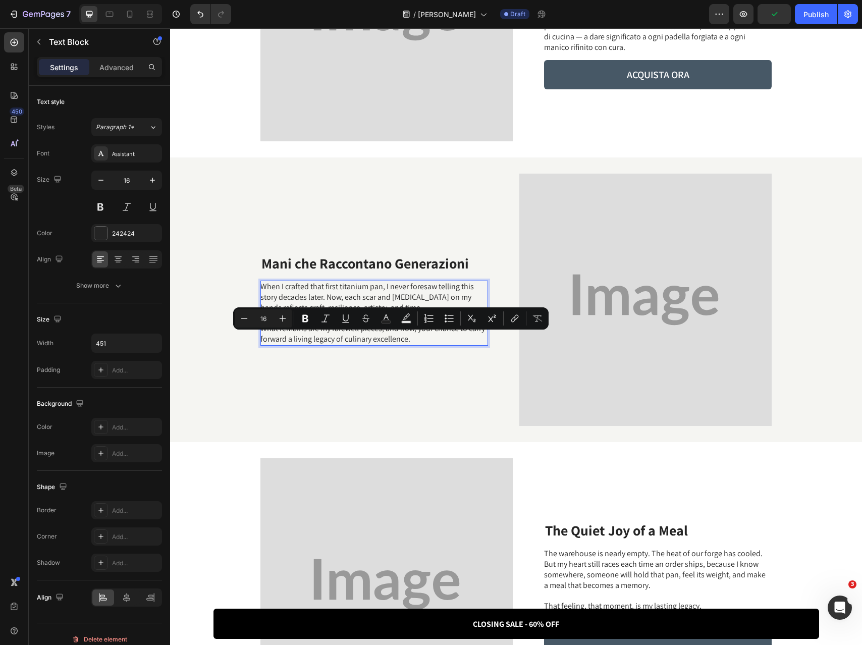
click at [422, 338] on p "What remains are my farewell pieces, and now, your chance to carry forward a li…" at bounding box center [373, 333] width 227 height 21
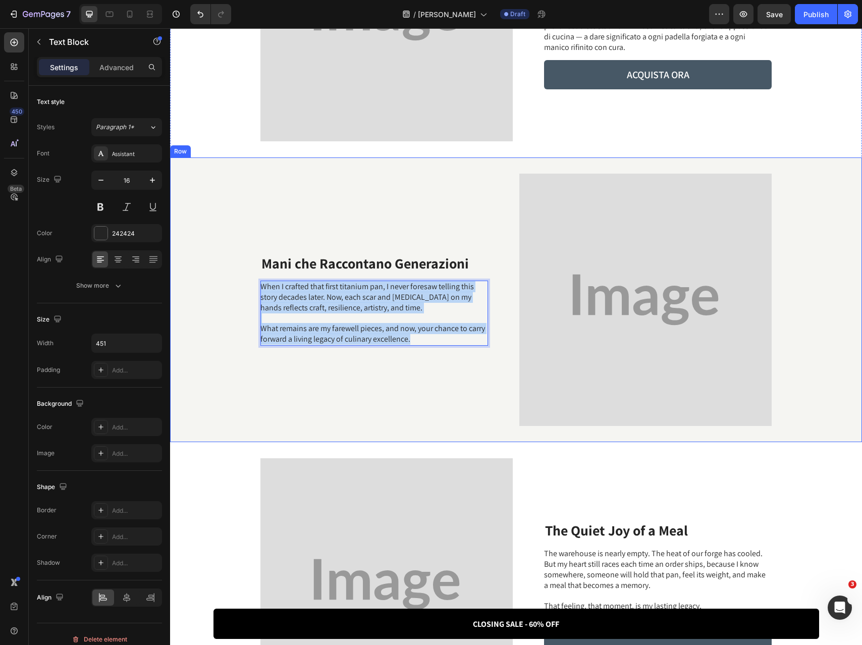
drag, startPoint x: 433, startPoint y: 337, endPoint x: 249, endPoint y: 292, distance: 189.1
click at [249, 292] on div "⁠⁠⁠⁠⁠⁠⁠ Mani che Raccontano Generazioni Heading When I crafted that first titan…" at bounding box center [516, 299] width 692 height 285
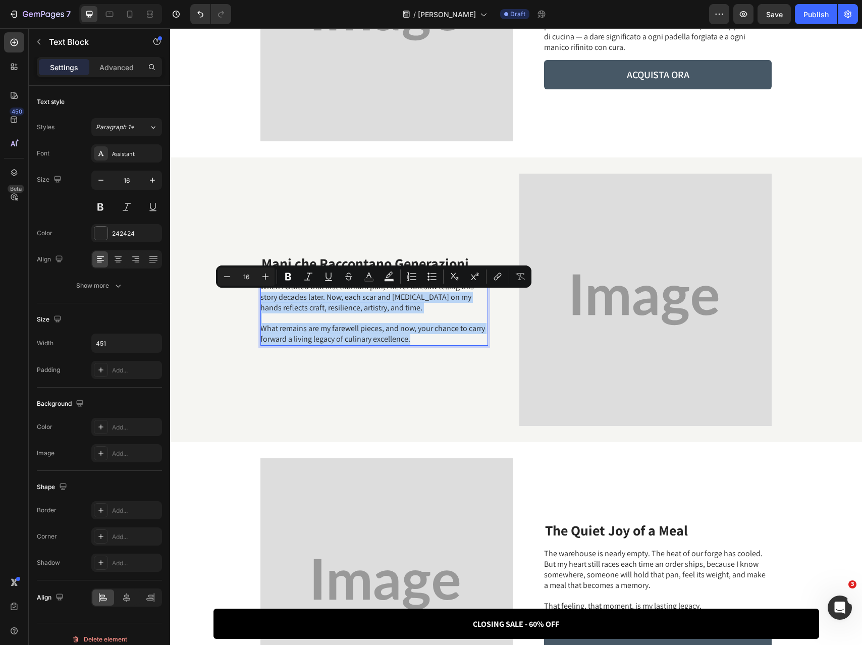
click at [403, 340] on p "What remains are my farewell pieces, and now, your chance to carry forward a li…" at bounding box center [373, 333] width 227 height 21
click at [424, 339] on p "What remains are my farewell pieces, and now, your chance to carry forward a li…" at bounding box center [373, 333] width 227 height 21
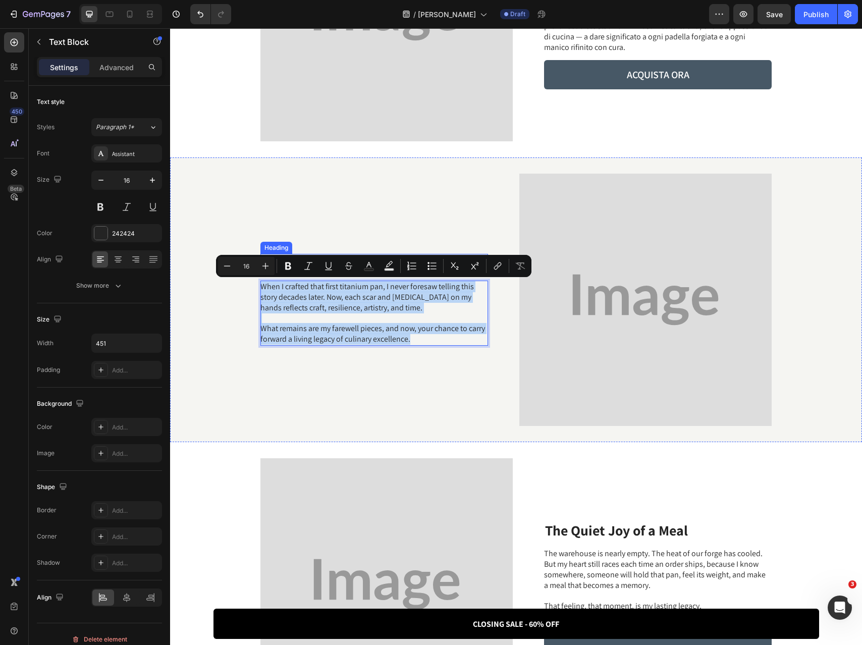
drag, startPoint x: 419, startPoint y: 340, endPoint x: 265, endPoint y: 271, distance: 169.0
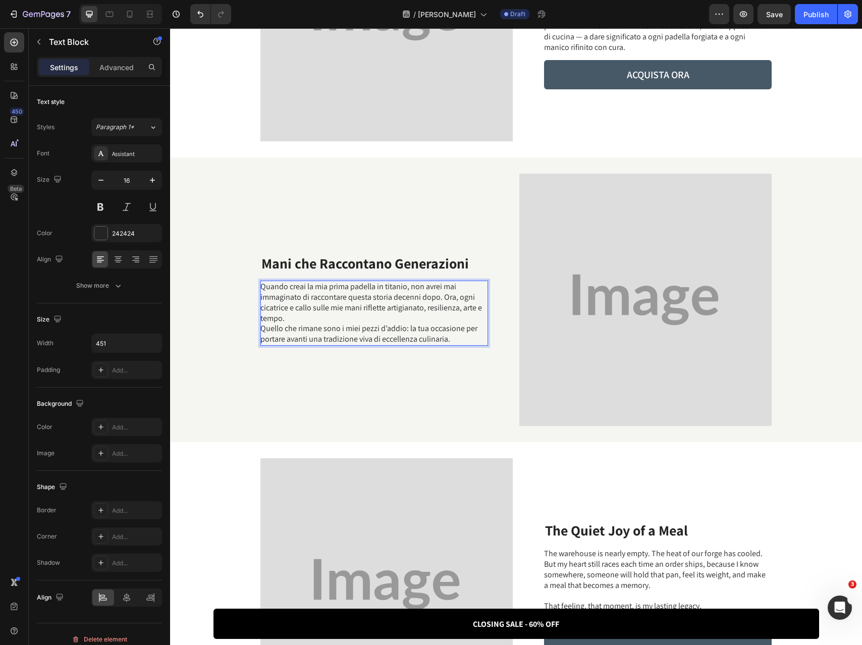
click at [375, 321] on p "Quando creai la mia prima padella in titanio, non avrei mai immaginato di racco…" at bounding box center [373, 313] width 227 height 63
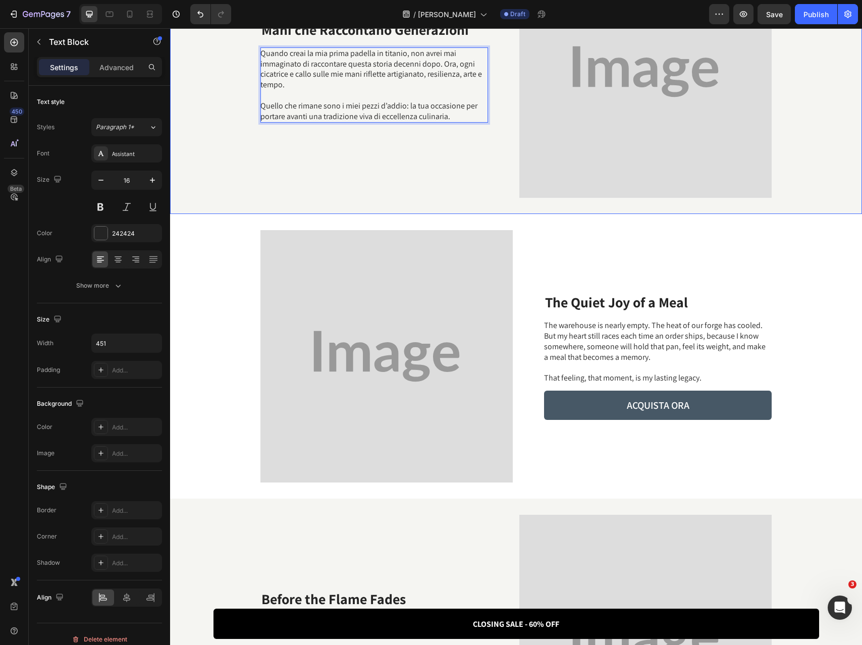
scroll to position [1219, 0]
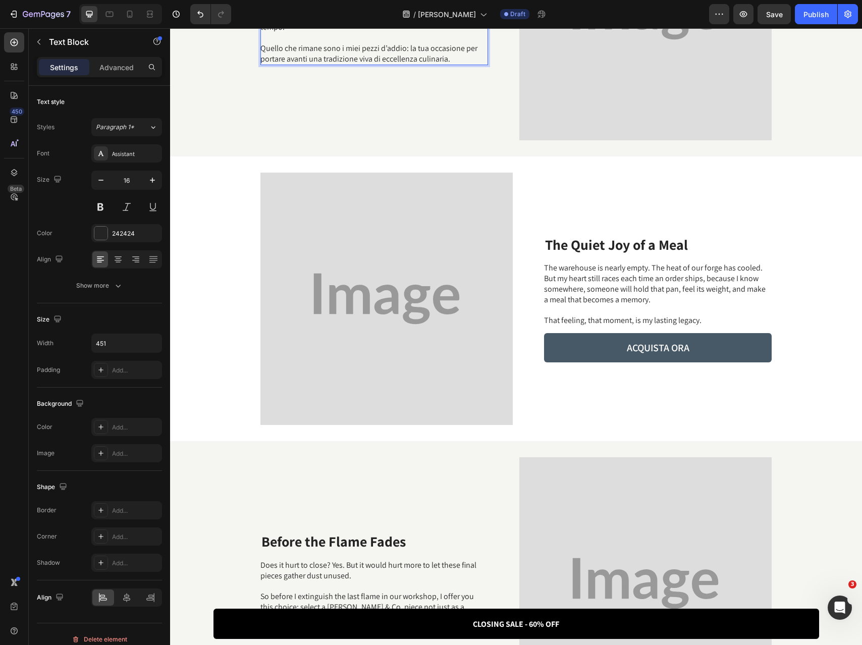
click at [645, 246] on strong "The Quiet Joy of a Meal" at bounding box center [616, 244] width 143 height 19
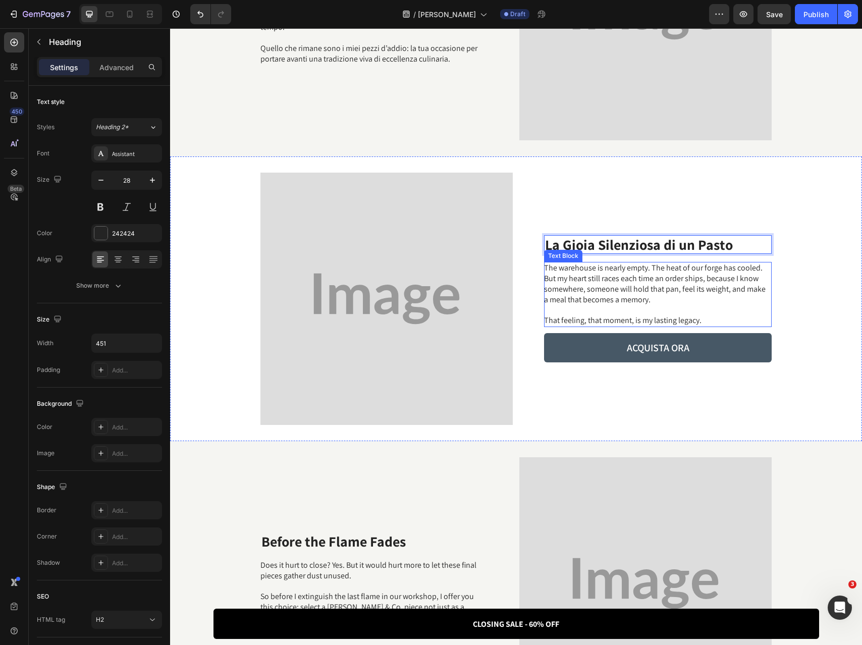
click at [686, 316] on p "That feeling, that moment, is my lasting legacy." at bounding box center [657, 320] width 227 height 11
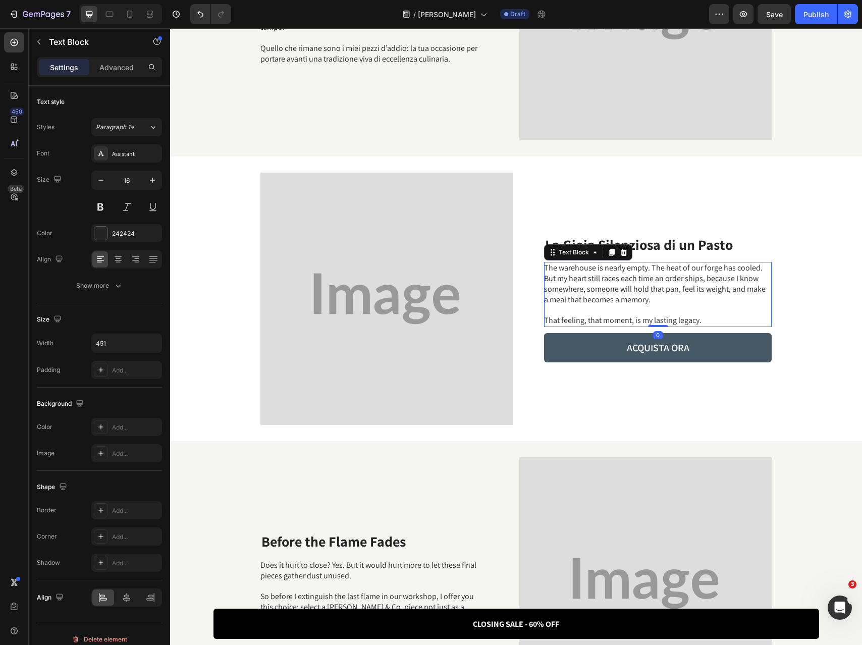
click at [713, 322] on p "That feeling, that moment, is my lasting legacy." at bounding box center [657, 320] width 227 height 11
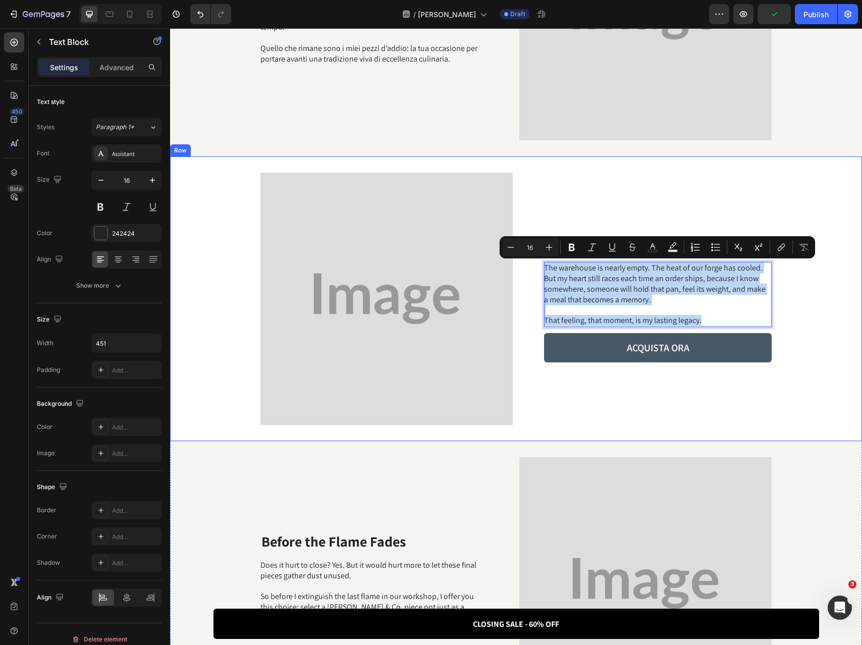
drag, startPoint x: 722, startPoint y: 319, endPoint x: 535, endPoint y: 272, distance: 193.1
click at [533, 271] on div "⁠⁠⁠⁠⁠⁠⁠ La Gioia Silenziosa di un Pasto Heading The warehouse is nearly empty. …" at bounding box center [516, 298] width 692 height 285
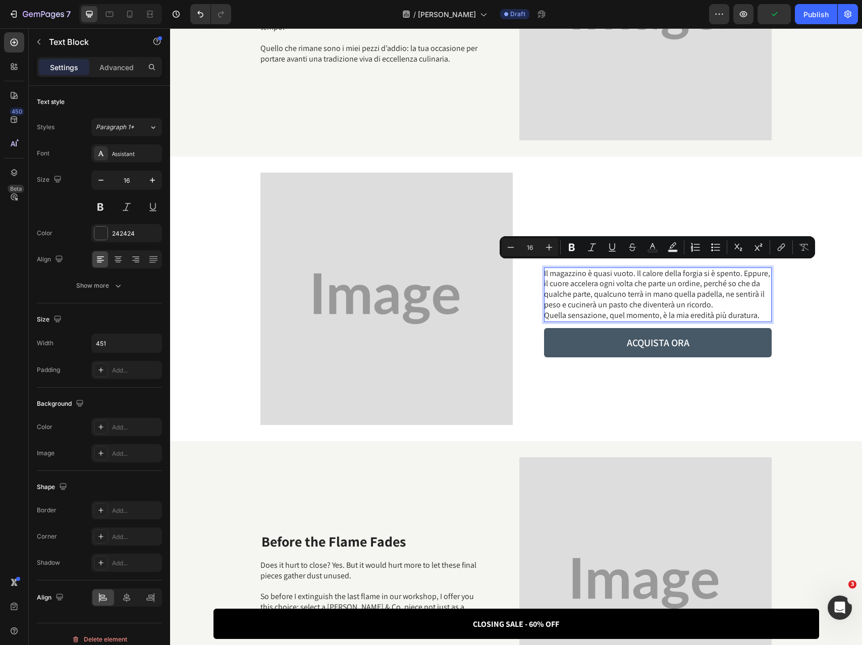
scroll to position [1225, 0]
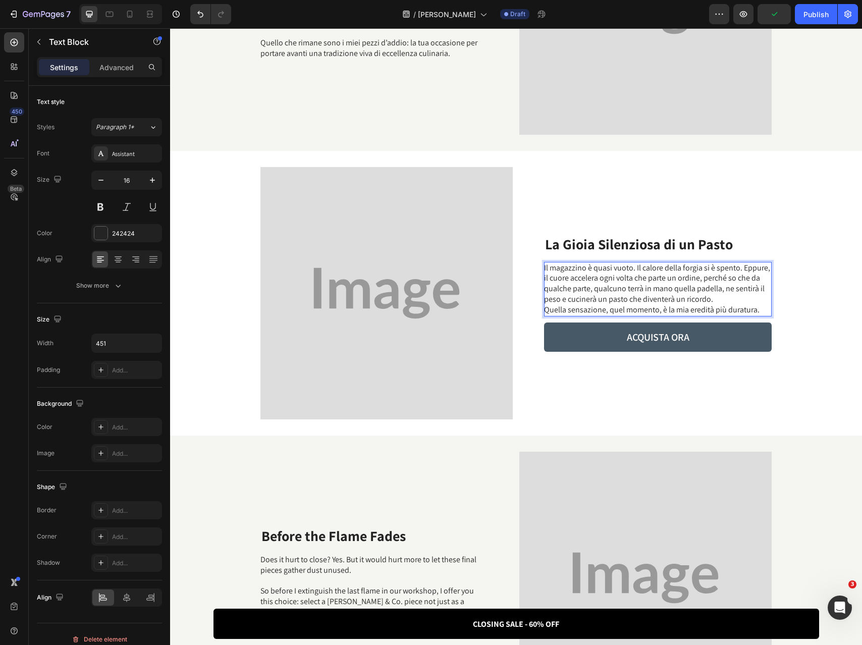
click at [718, 298] on p "Il magazzino è quasi vuoto. Il calore della forgia si è spento. Eppure, il cuor…" at bounding box center [657, 289] width 227 height 52
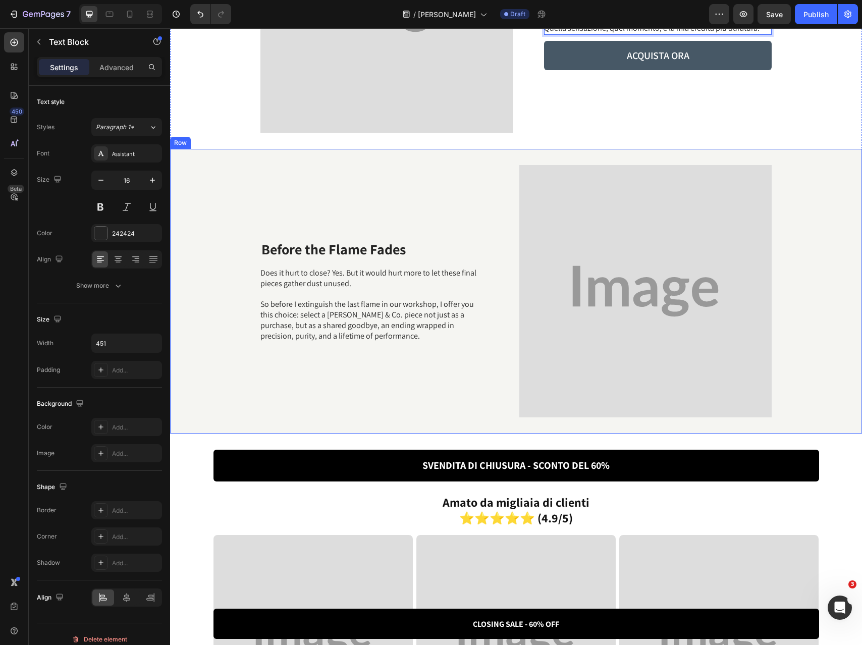
scroll to position [1524, 0]
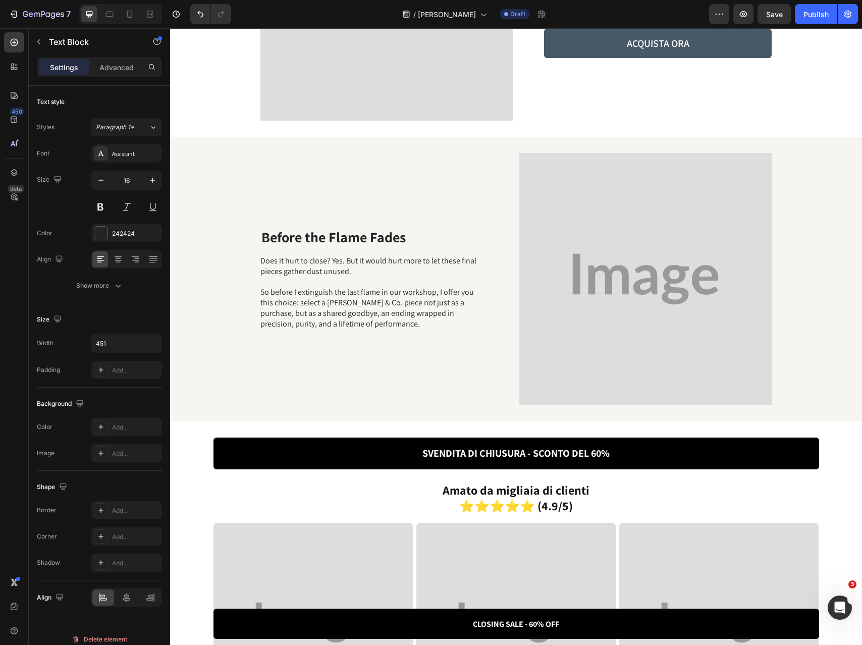
click at [343, 244] on strong "Before the Flame Fades" at bounding box center [333, 237] width 144 height 19
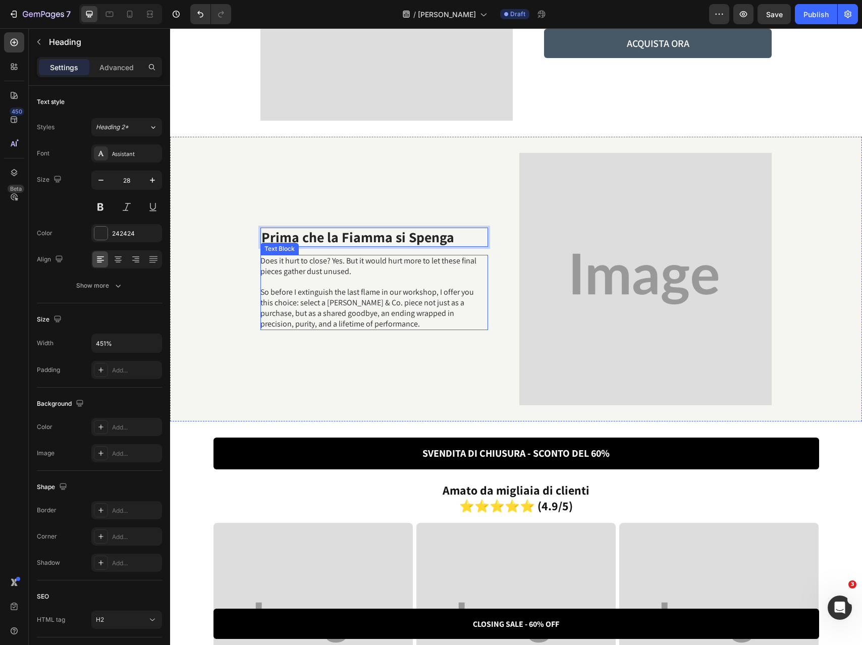
click at [321, 284] on p at bounding box center [373, 281] width 227 height 11
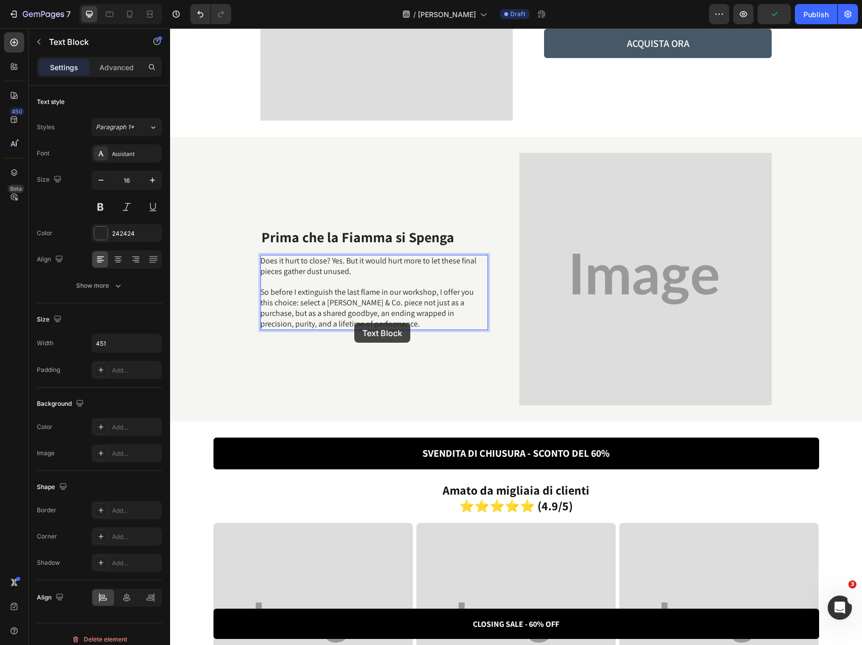
scroll to position [1486, 0]
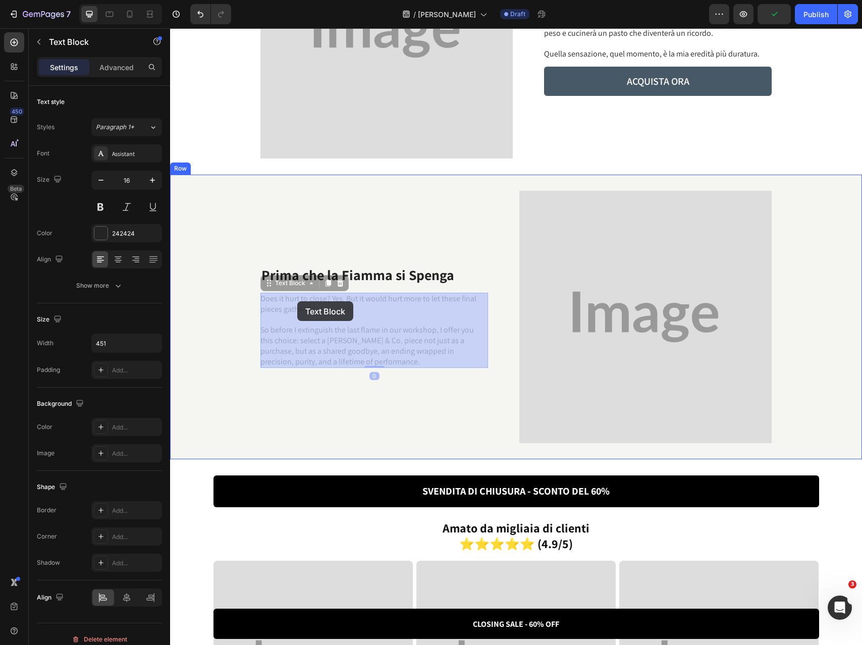
drag, startPoint x: 354, startPoint y: 323, endPoint x: 318, endPoint y: 321, distance: 36.4
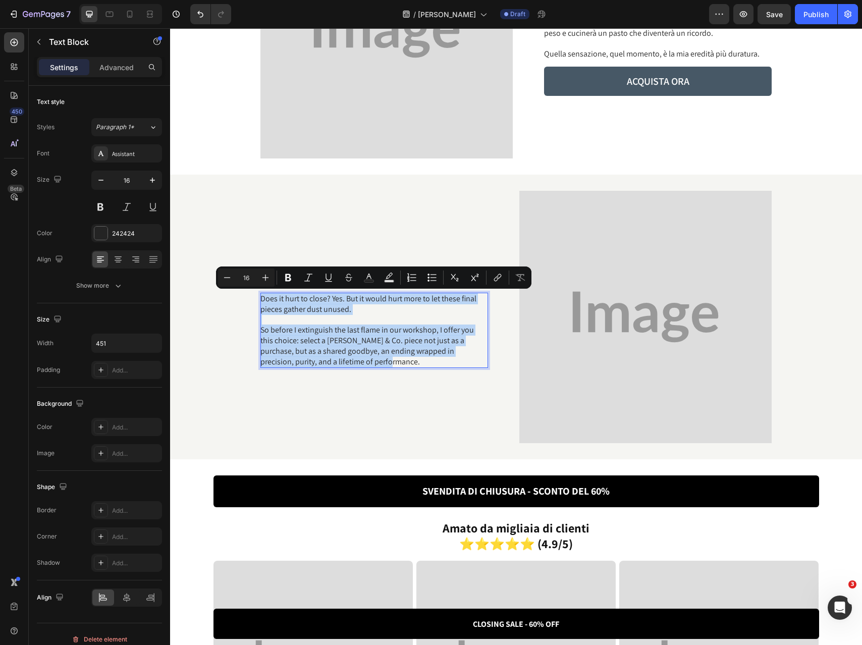
drag, startPoint x: 345, startPoint y: 365, endPoint x: 261, endPoint y: 294, distance: 109.5
click at [261, 294] on div "Does it hurt to close? Yes. But it would hurt more to let these final pieces ga…" at bounding box center [374, 331] width 228 height 76
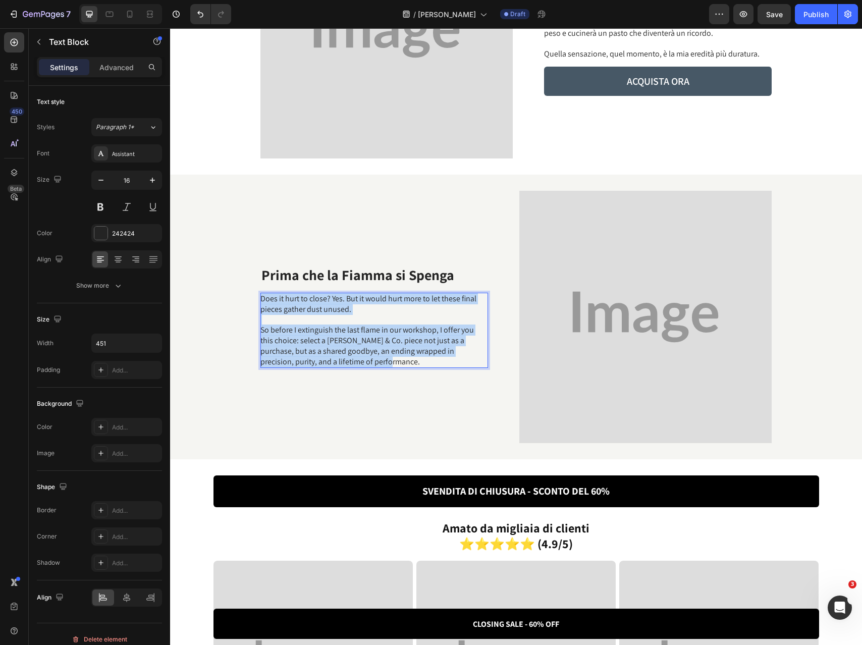
scroll to position [1491, 0]
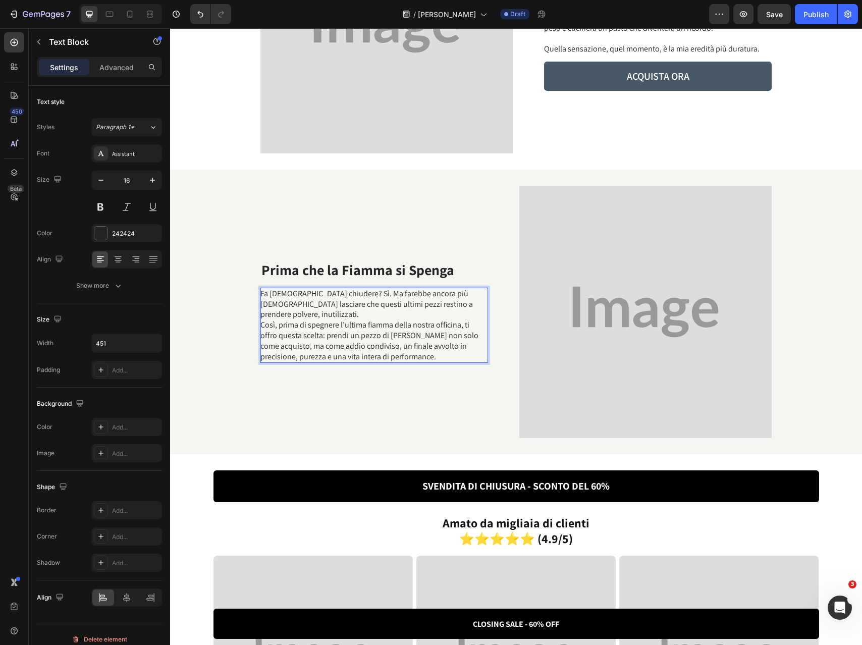
click at [452, 311] on p "Fa male chiudere? Sì. Ma farebbe ancora più male lasciare che questi ultimi pez…" at bounding box center [373, 326] width 227 height 74
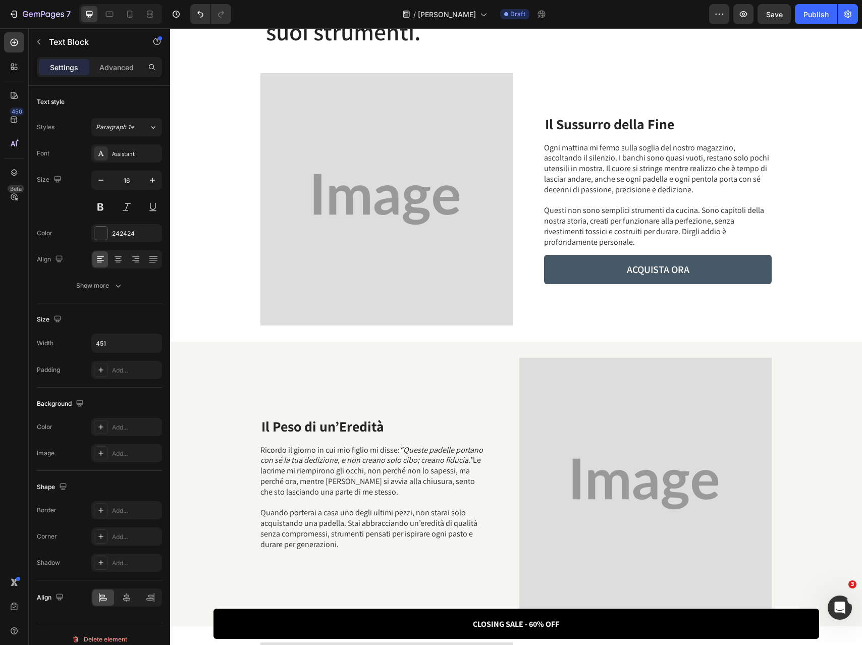
scroll to position [0, 0]
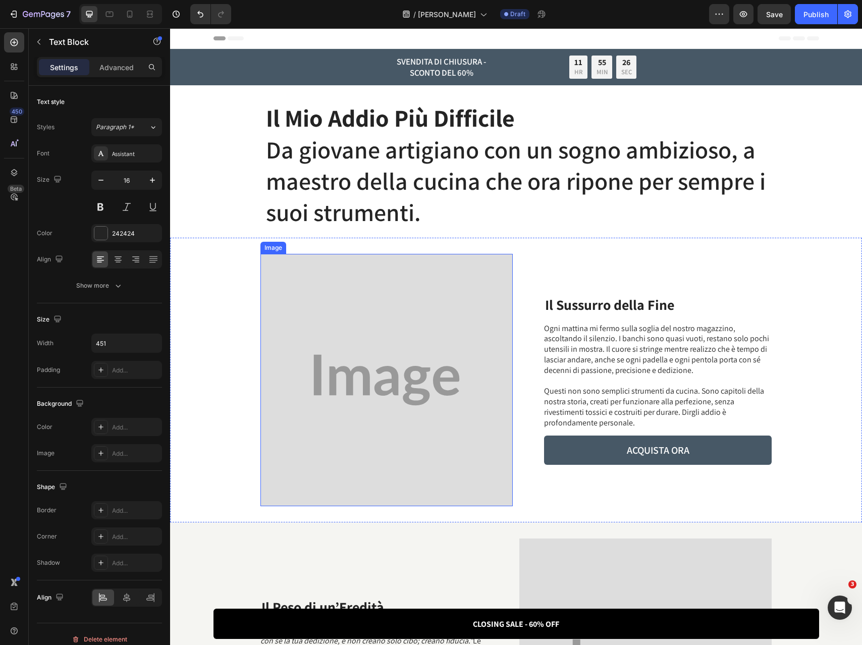
click at [443, 353] on img at bounding box center [386, 380] width 252 height 252
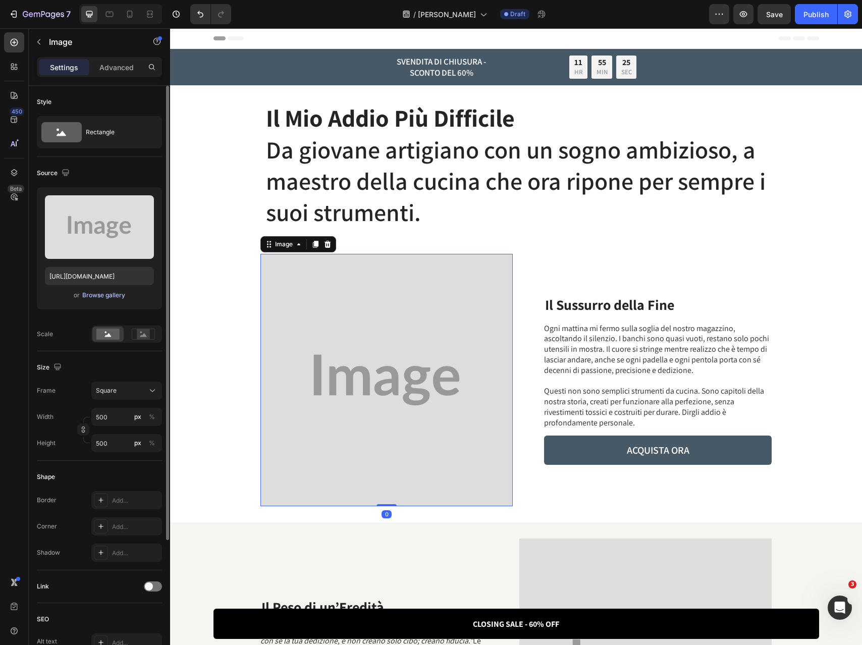
click at [100, 294] on div "Browse gallery" at bounding box center [103, 295] width 43 height 9
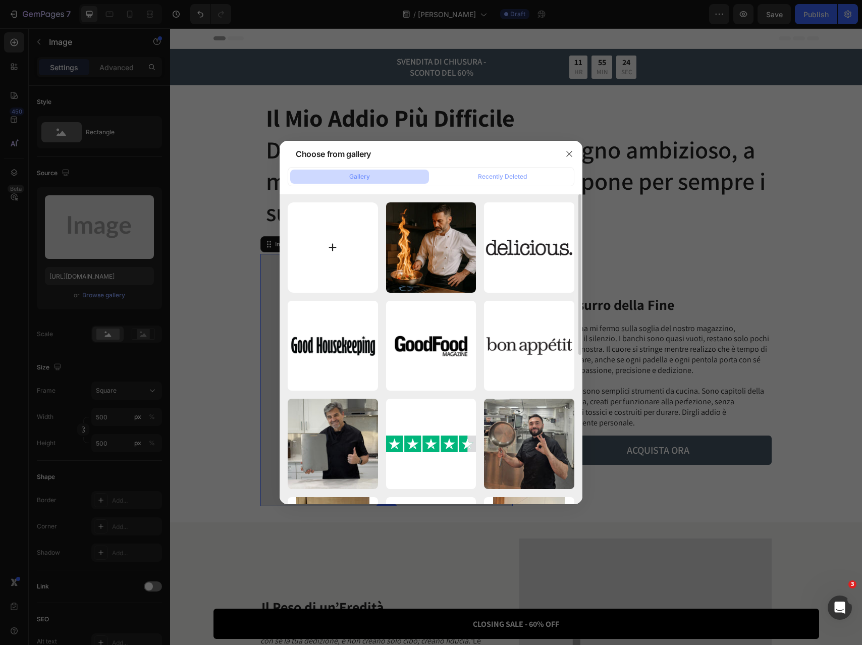
click at [340, 246] on input "file" at bounding box center [333, 247] width 90 height 90
type input "C:\fakepath\1.webp"
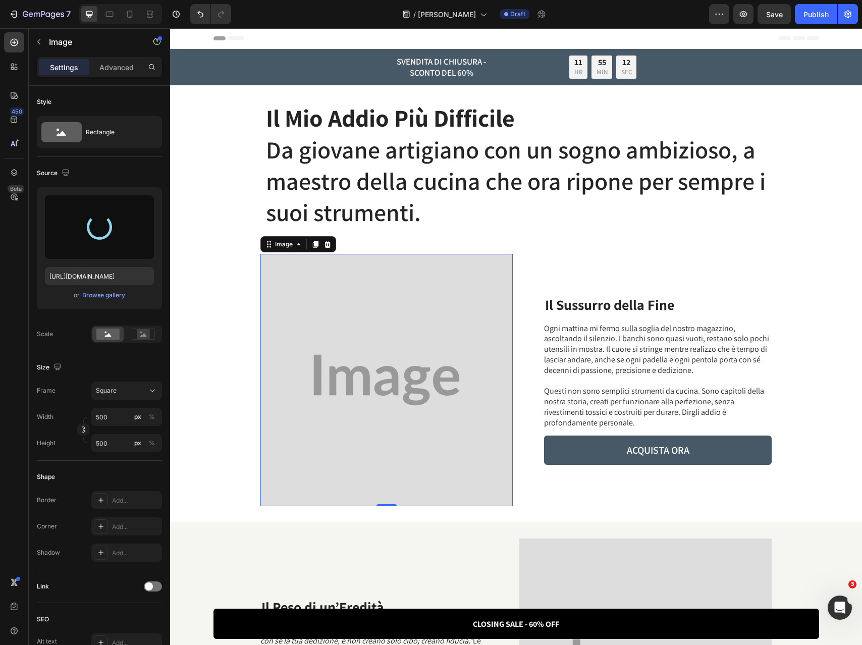
type input "https://cdn.shopify.com/s/files/1/0803/3992/7375/files/gempages_495102019602744…"
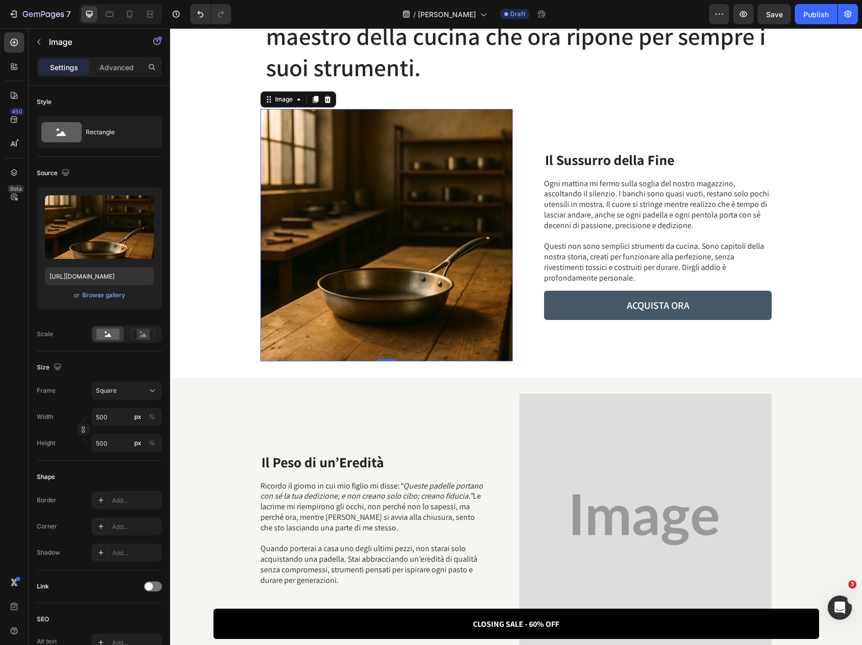
scroll to position [224, 0]
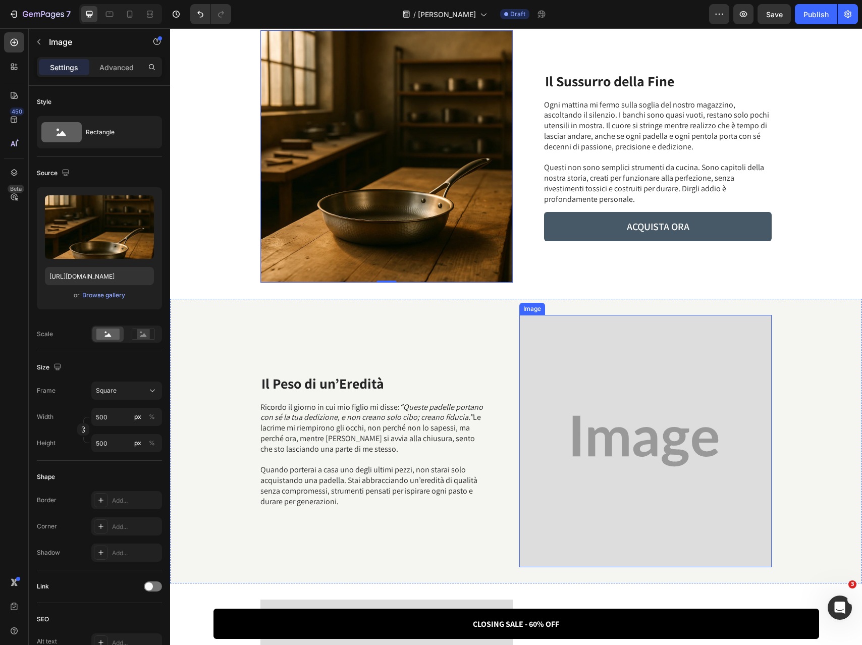
click at [583, 350] on img at bounding box center [645, 441] width 252 height 252
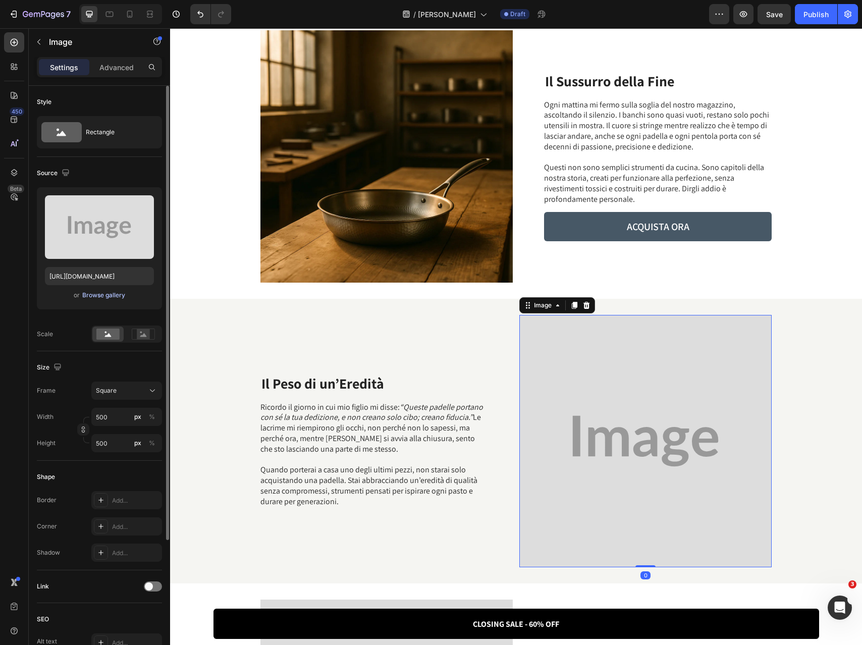
click at [116, 290] on button "Browse gallery" at bounding box center [104, 295] width 44 height 10
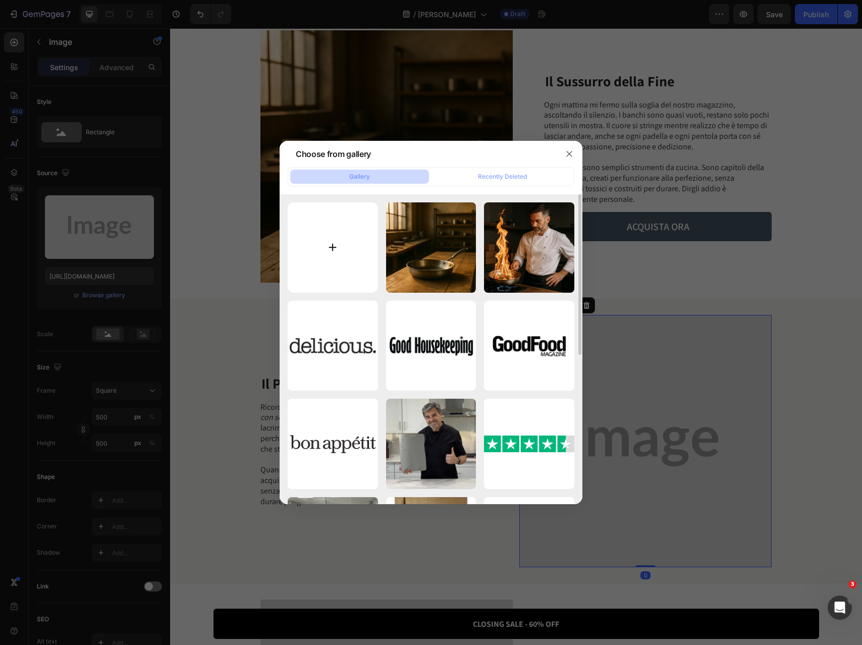
click at [316, 223] on input "file" at bounding box center [333, 247] width 90 height 90
type input "C:\fakepath\2.webp"
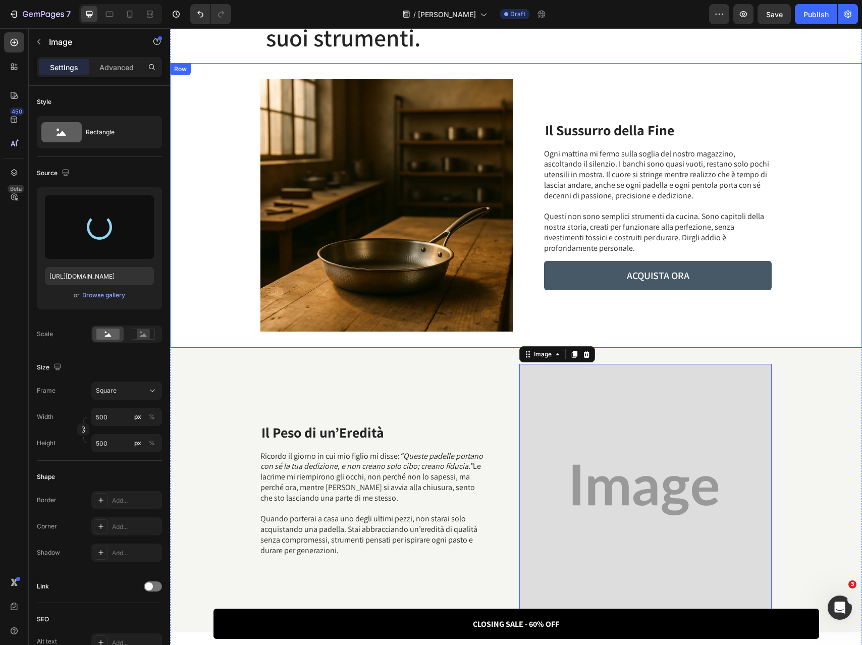
scroll to position [118, 0]
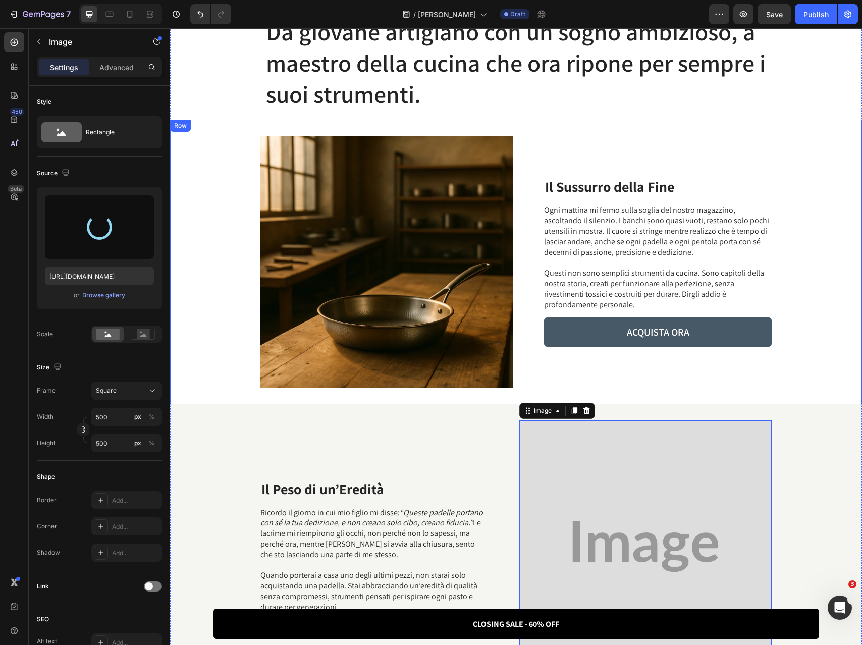
type input "https://cdn.shopify.com/s/files/1/0803/3992/7375/files/gempages_495102019602744…"
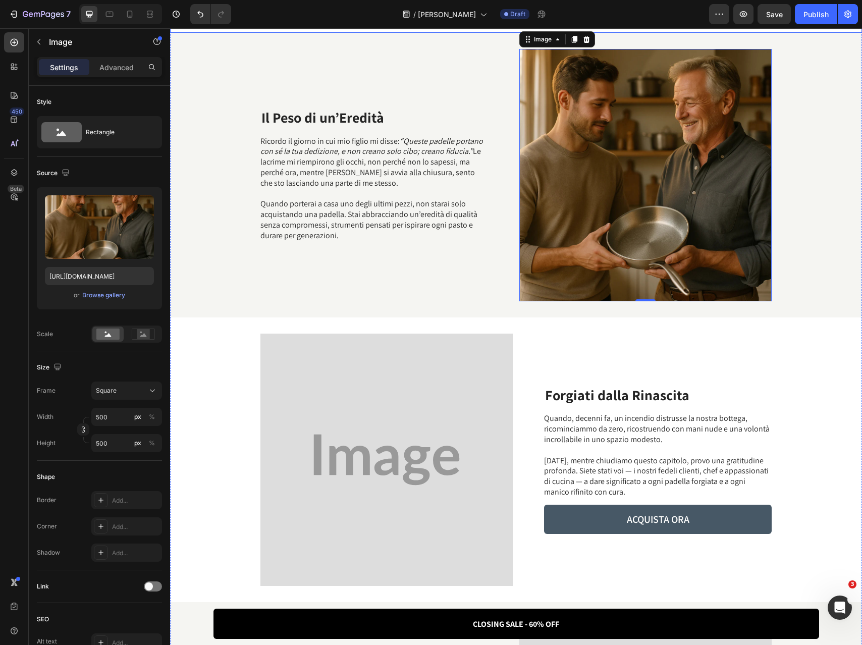
scroll to position [548, 0]
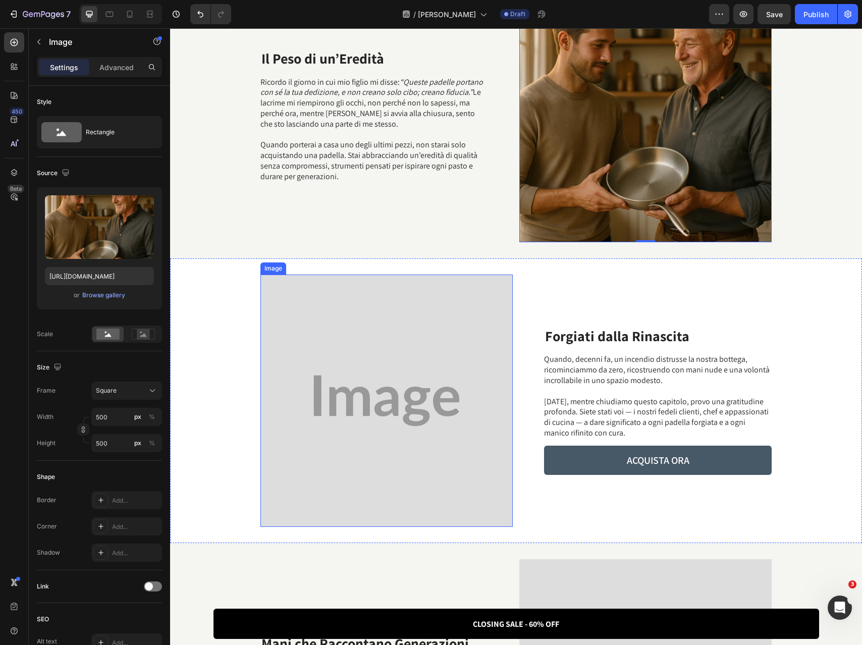
click at [434, 363] on img at bounding box center [386, 400] width 252 height 252
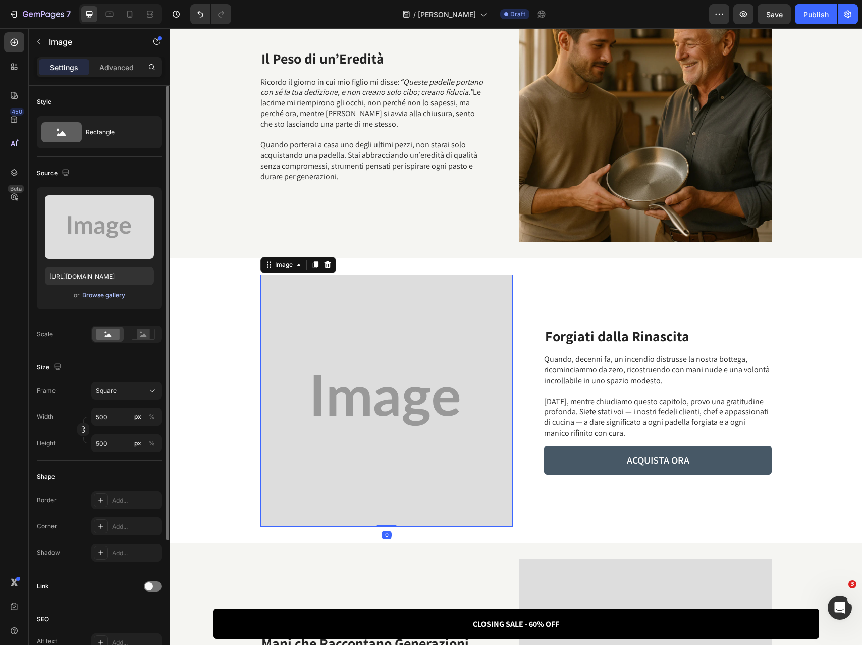
click at [120, 295] on div "Browse gallery" at bounding box center [103, 295] width 43 height 9
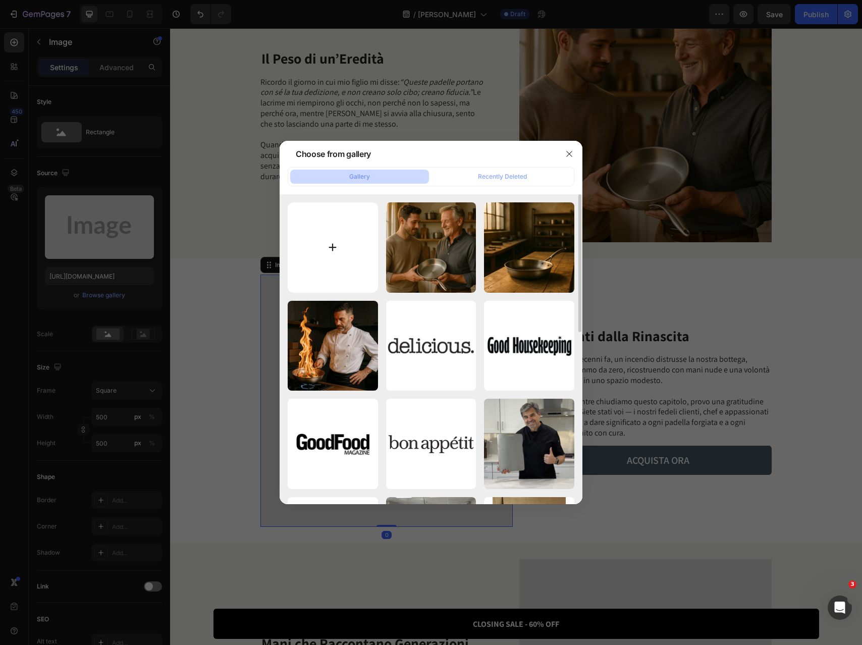
click at [352, 236] on input "file" at bounding box center [333, 247] width 90 height 90
type input "C:\fakepath\3.webp"
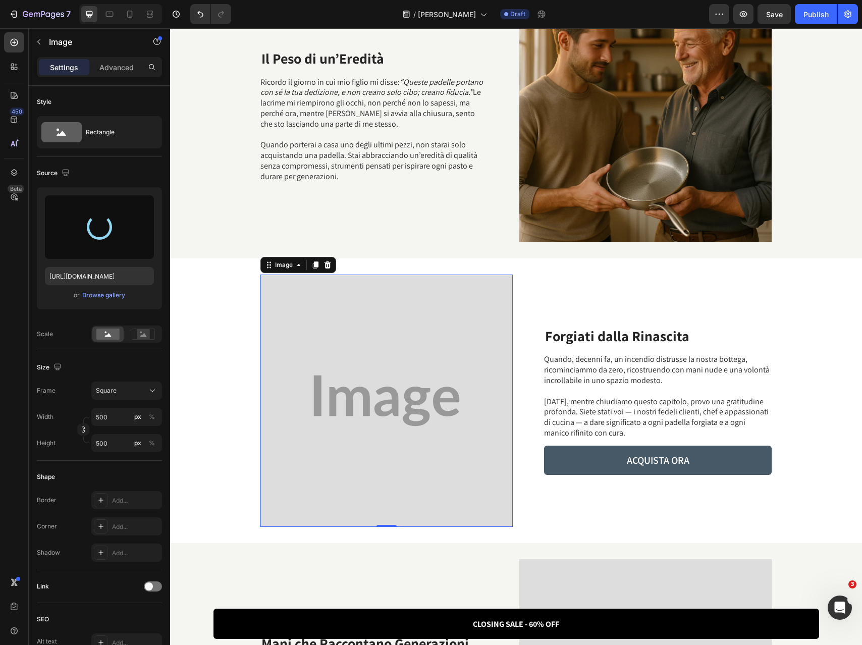
type input "https://cdn.shopify.com/s/files/1/0803/3992/7375/files/gempages_495102019602744…"
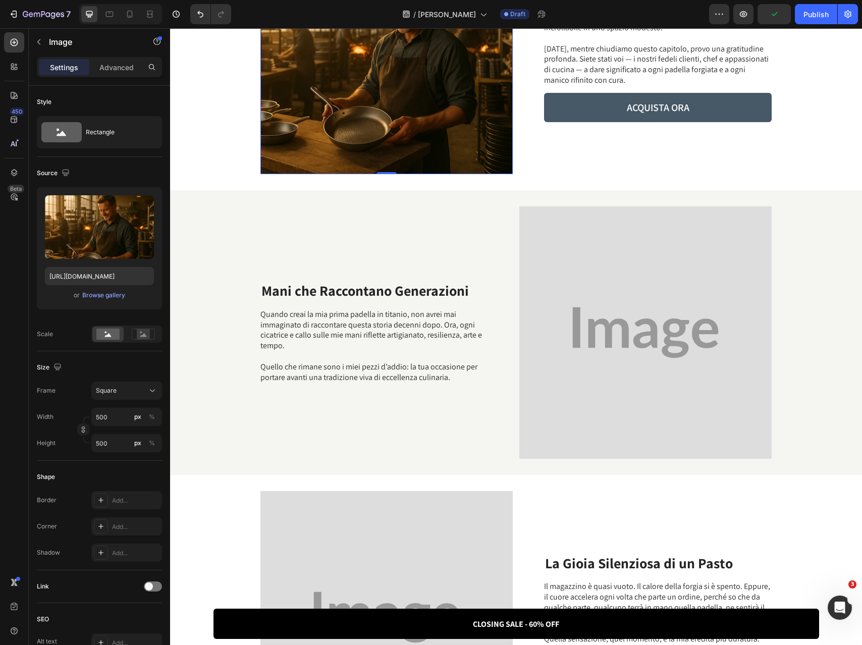
scroll to position [940, 0]
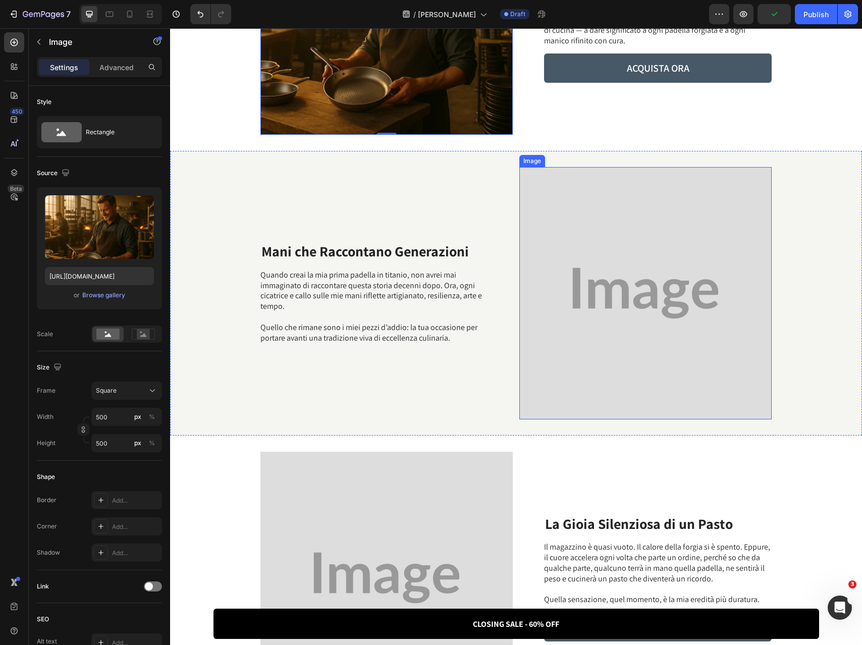
click at [554, 298] on img at bounding box center [645, 293] width 252 height 252
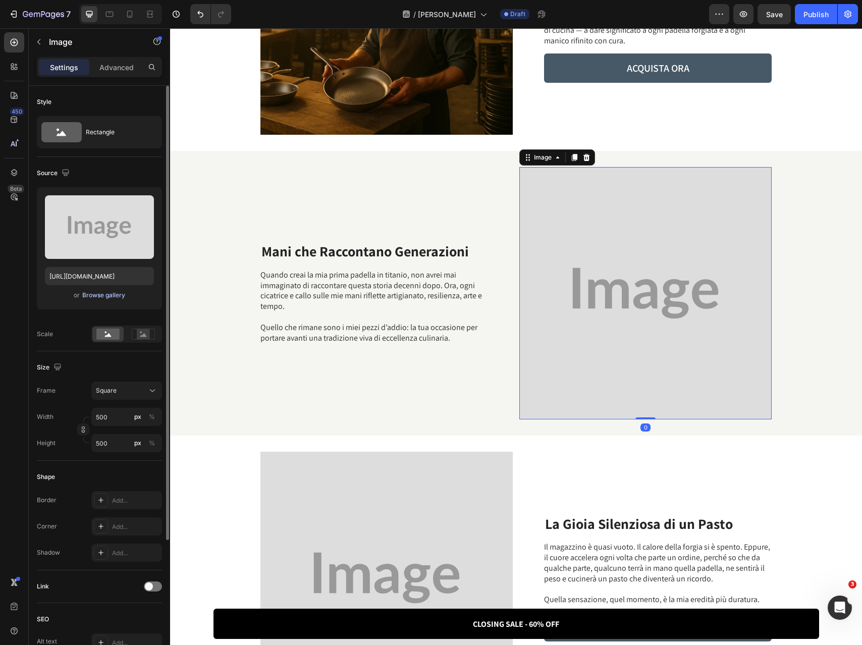
click at [107, 297] on div "Browse gallery" at bounding box center [103, 295] width 43 height 9
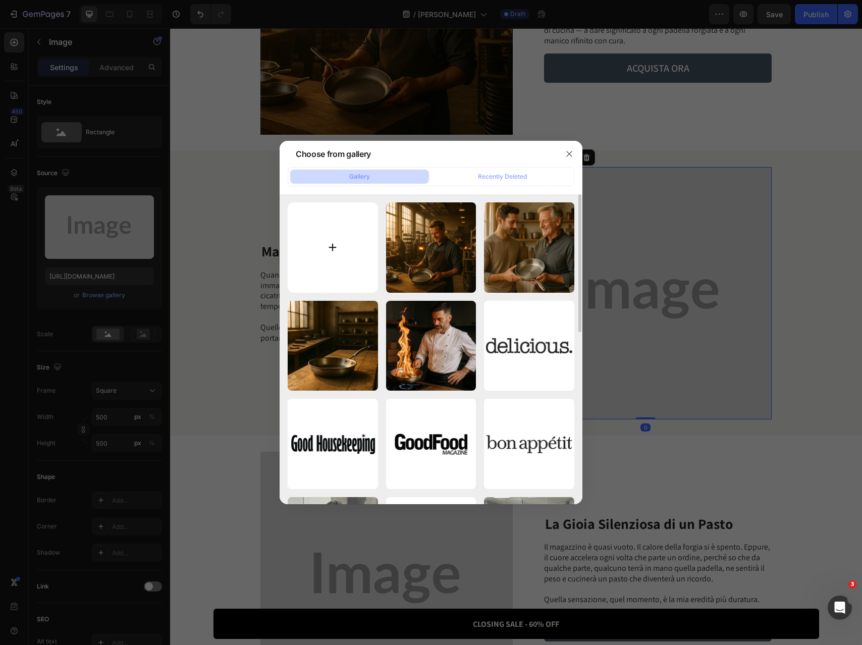
click at [303, 224] on input "file" at bounding box center [333, 247] width 90 height 90
type input "C:\fakepath\4.webp"
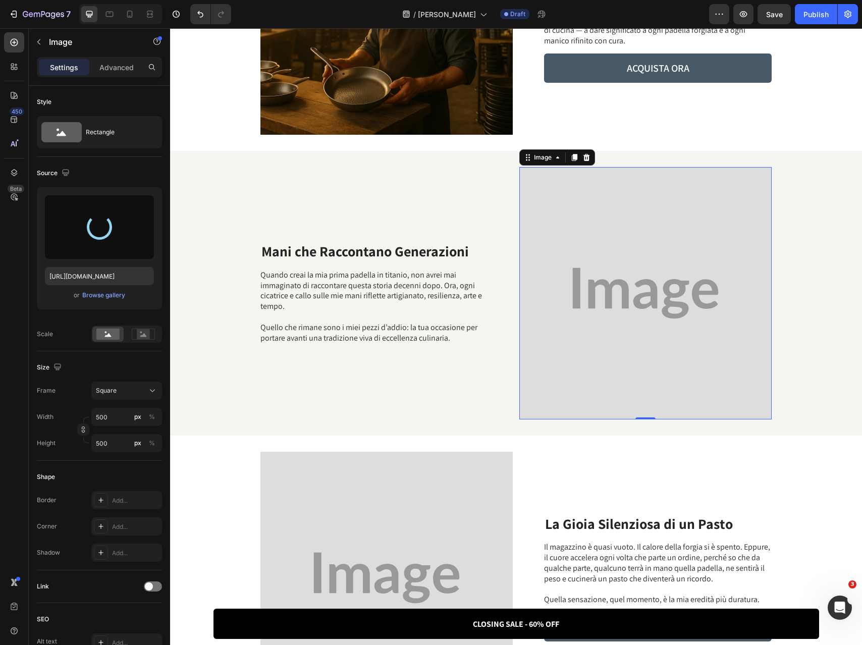
type input "https://cdn.shopify.com/s/files/1/0803/3992/7375/files/gempages_495102019602744…"
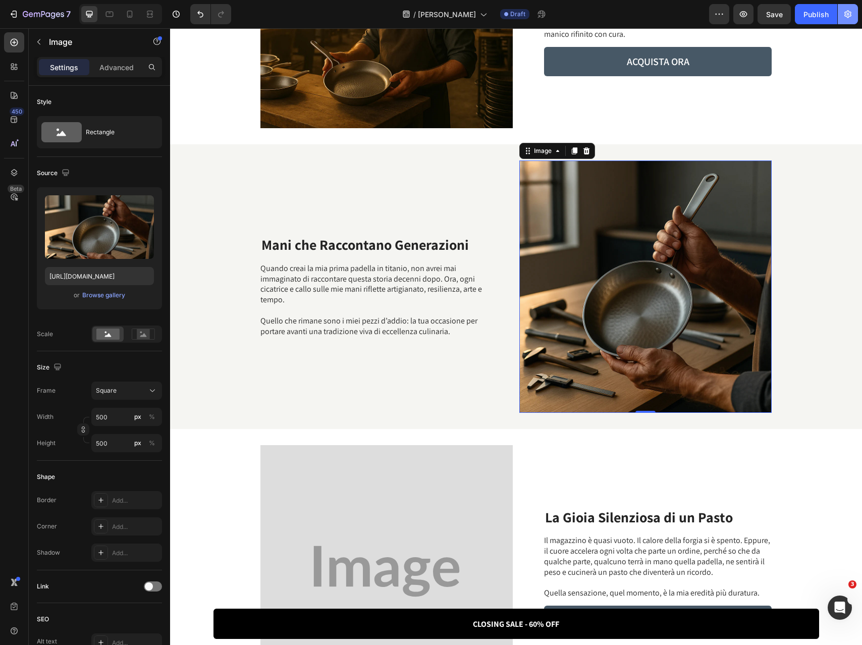
scroll to position [1232, 0]
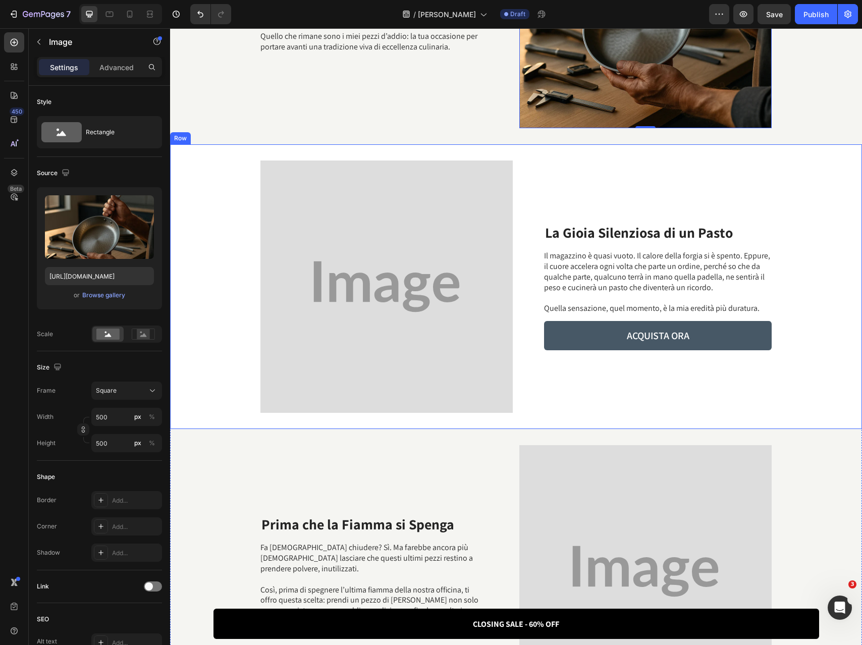
click at [292, 308] on img at bounding box center [386, 286] width 252 height 252
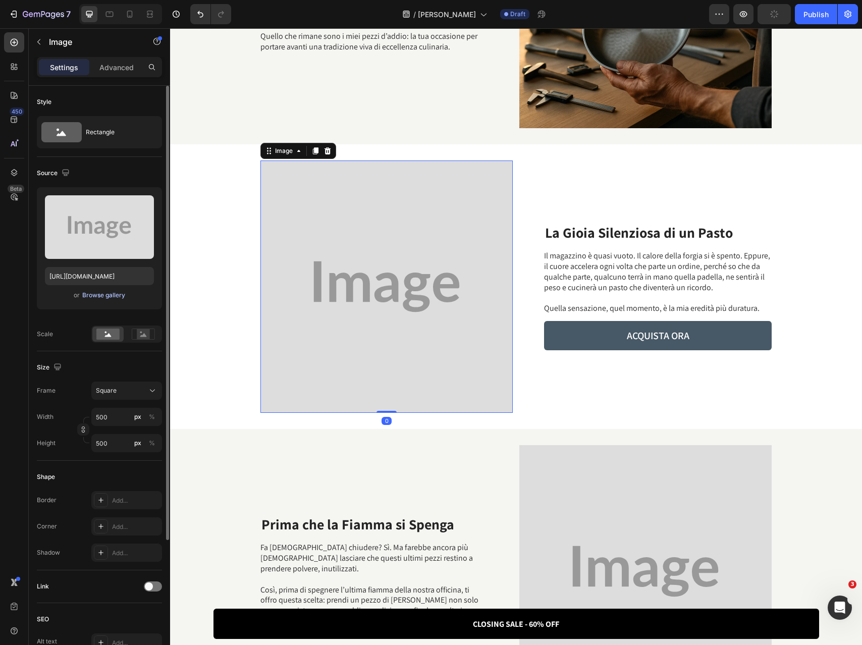
click at [96, 298] on div "Browse gallery" at bounding box center [103, 295] width 43 height 9
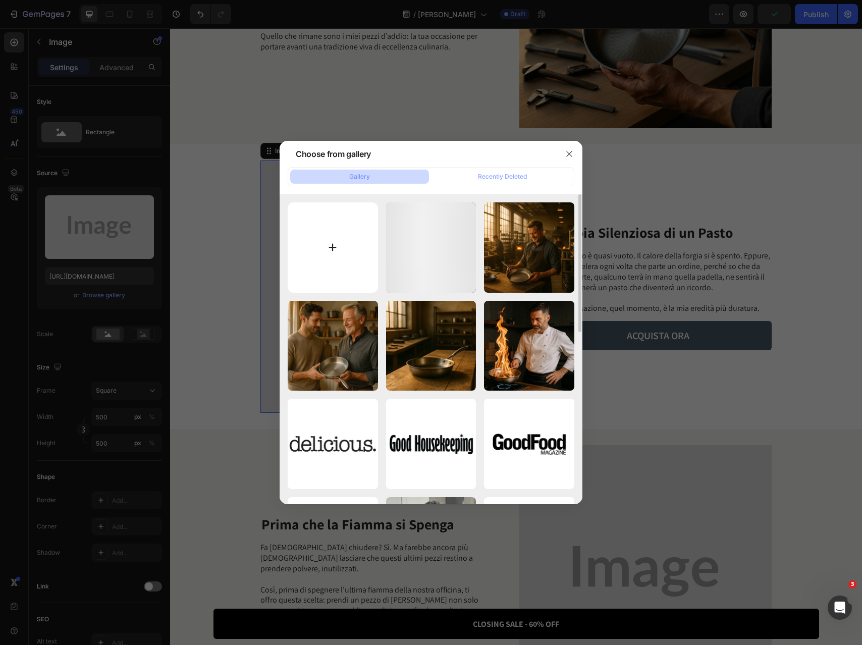
click at [329, 238] on input "file" at bounding box center [333, 247] width 90 height 90
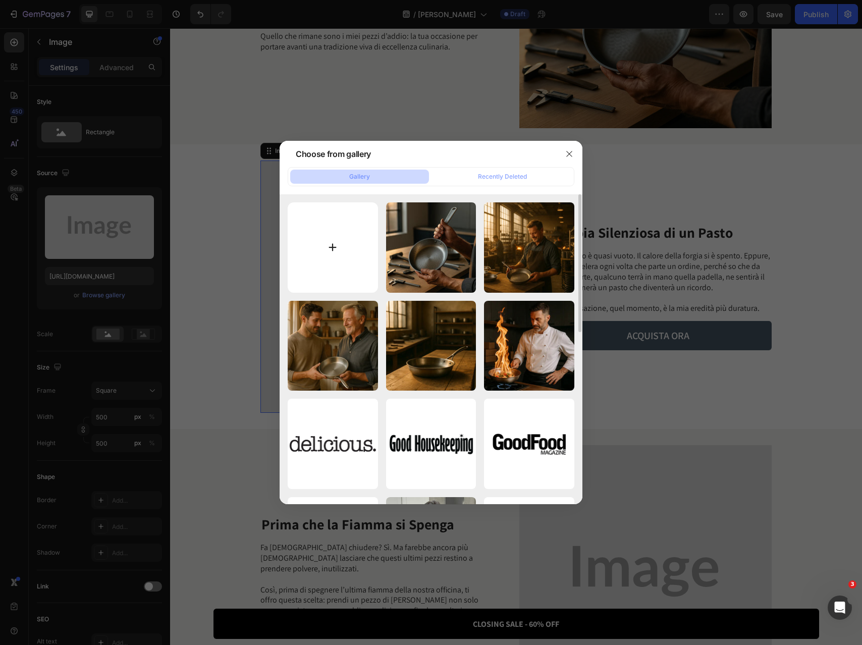
type input "C:\fakepath\5.webp"
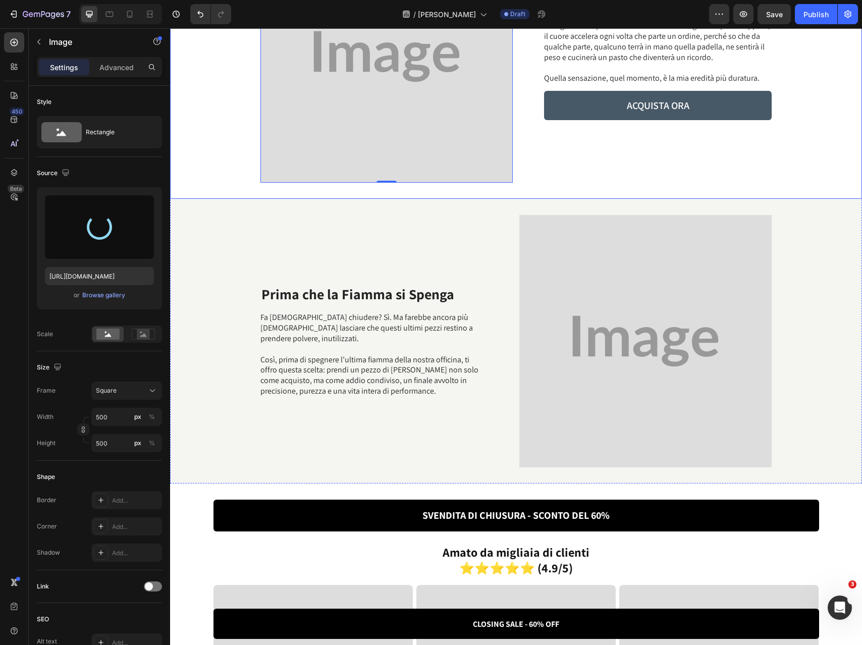
scroll to position [1528, 0]
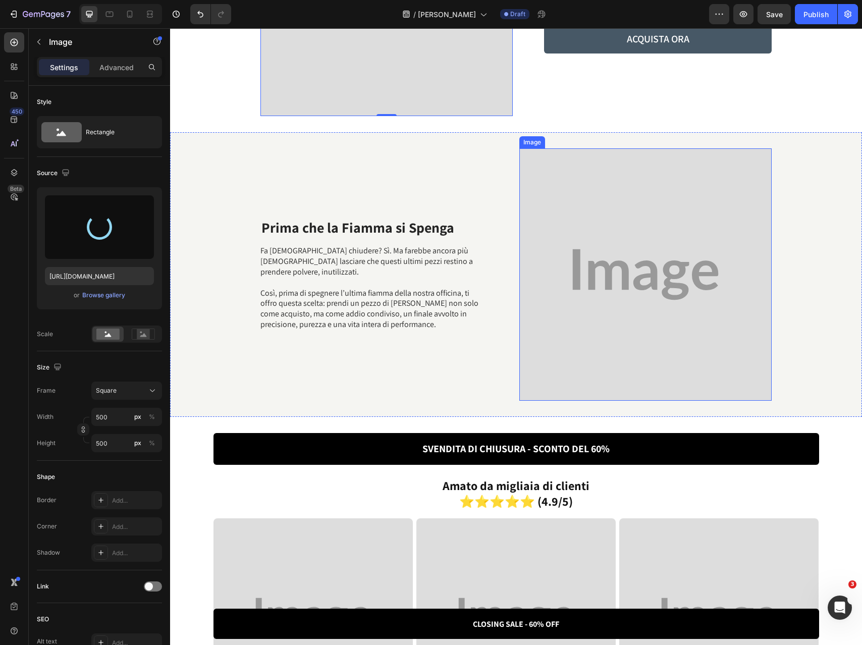
type input "https://cdn.shopify.com/s/files/1/0803/3992/7375/files/gempages_495102019602744…"
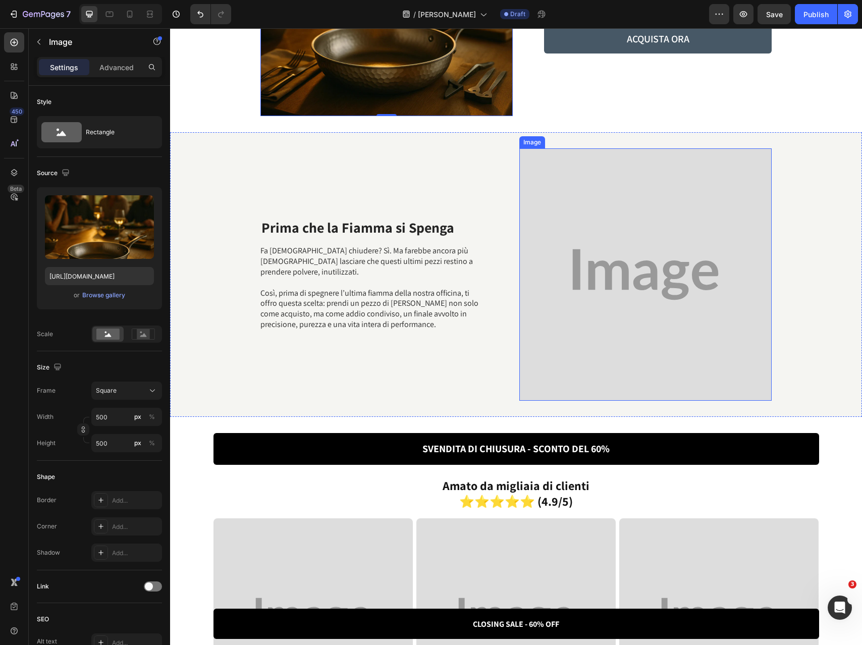
click at [591, 335] on img at bounding box center [645, 274] width 252 height 252
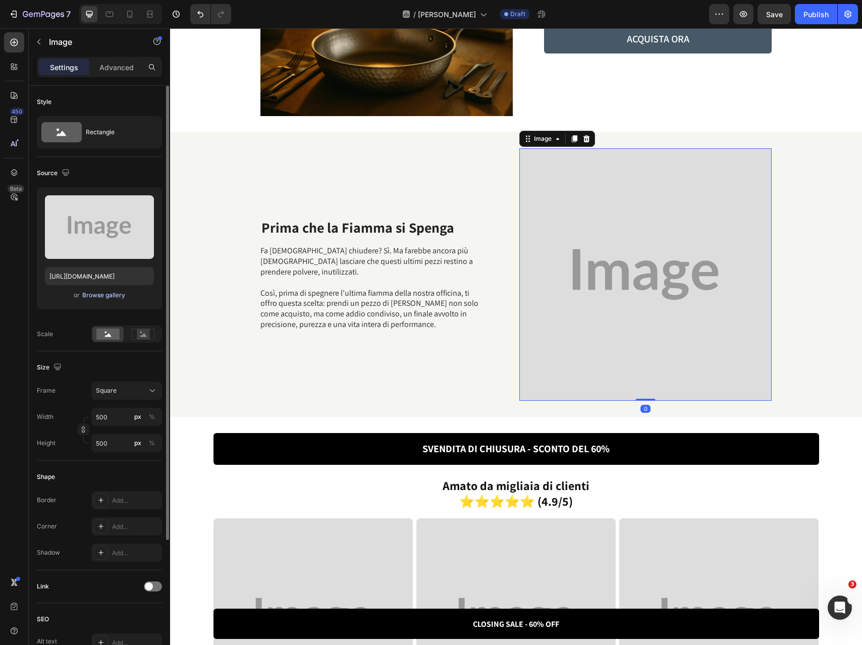
click at [110, 291] on div "Browse gallery" at bounding box center [103, 295] width 43 height 9
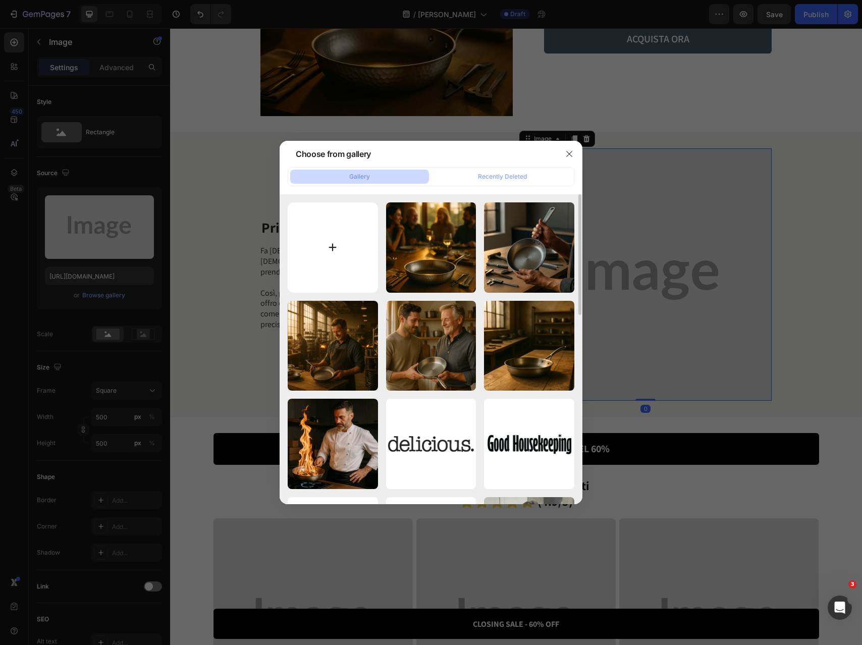
click at [330, 208] on input "file" at bounding box center [333, 247] width 90 height 90
type input "C:\fakepath\6.webp"
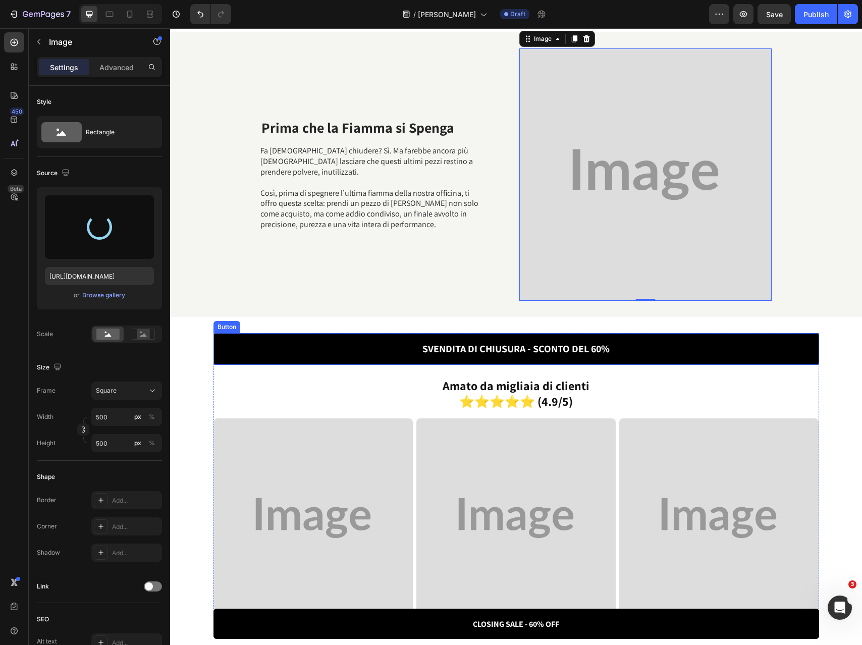
scroll to position [1752, 0]
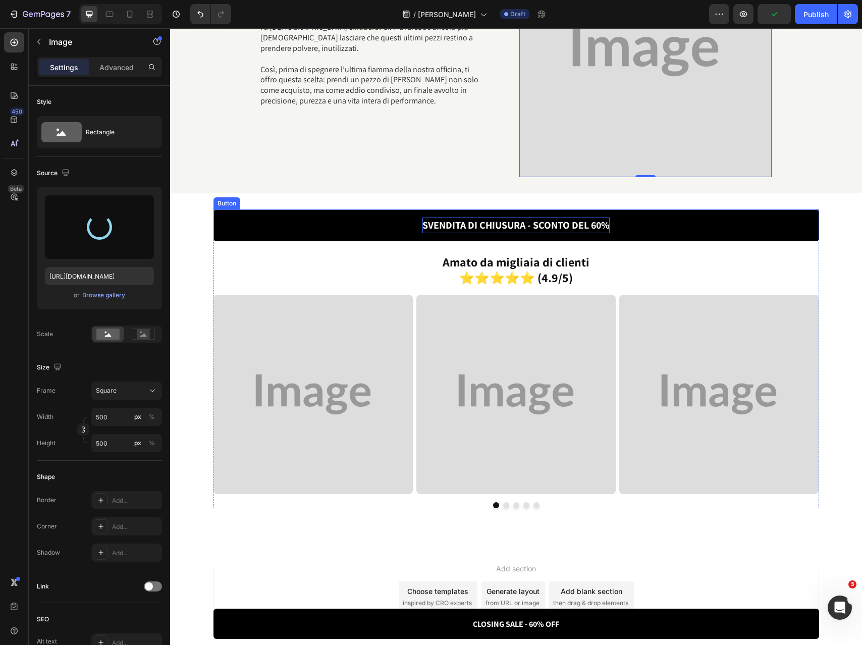
type input "https://cdn.shopify.com/s/files/1/0803/3992/7375/files/gempages_495102019602744…"
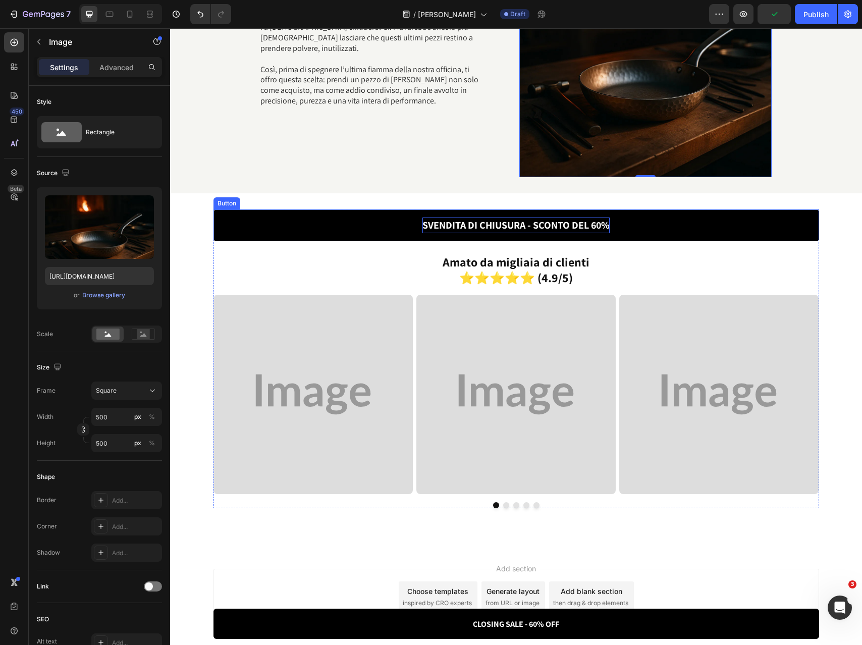
click at [496, 225] on strong "SVENDITA DI CHIUSURA - SCONTO DEL 60%" at bounding box center [515, 224] width 187 height 13
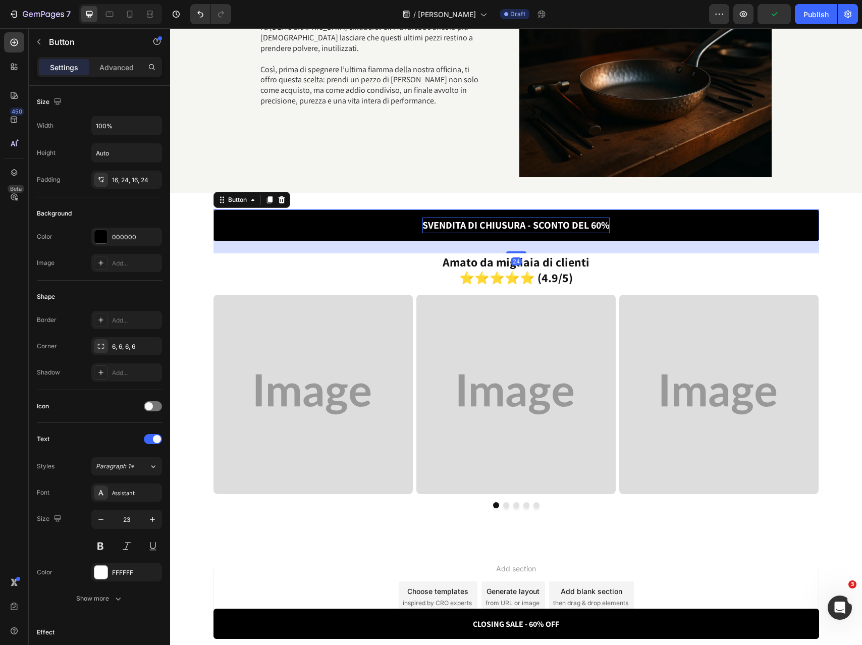
click at [496, 225] on strong "SVENDITA DI CHIUSURA - SCONTO DEL 60%" at bounding box center [515, 224] width 187 height 13
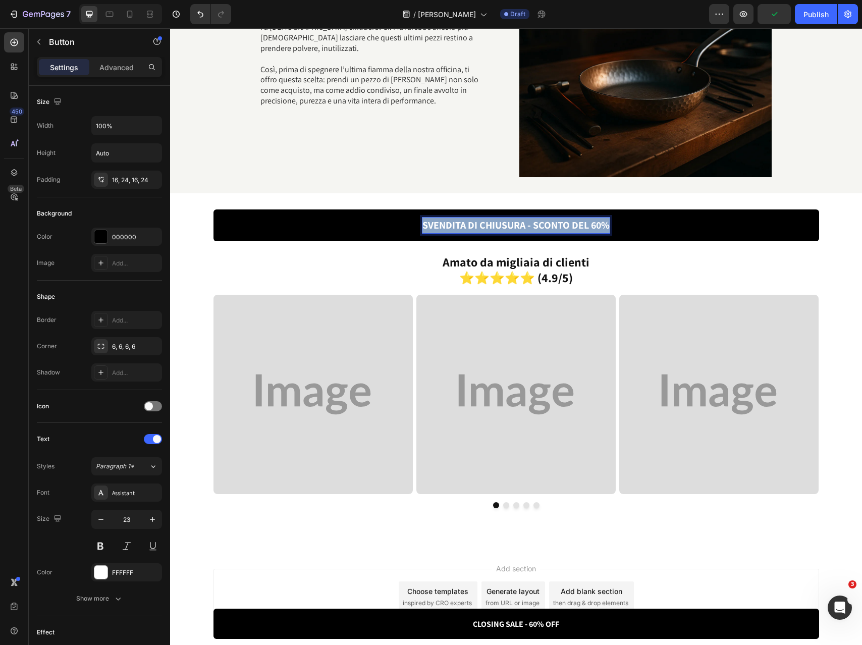
copy strong "SVENDITA DI CHIUSURA - SCONTO DEL 60%"
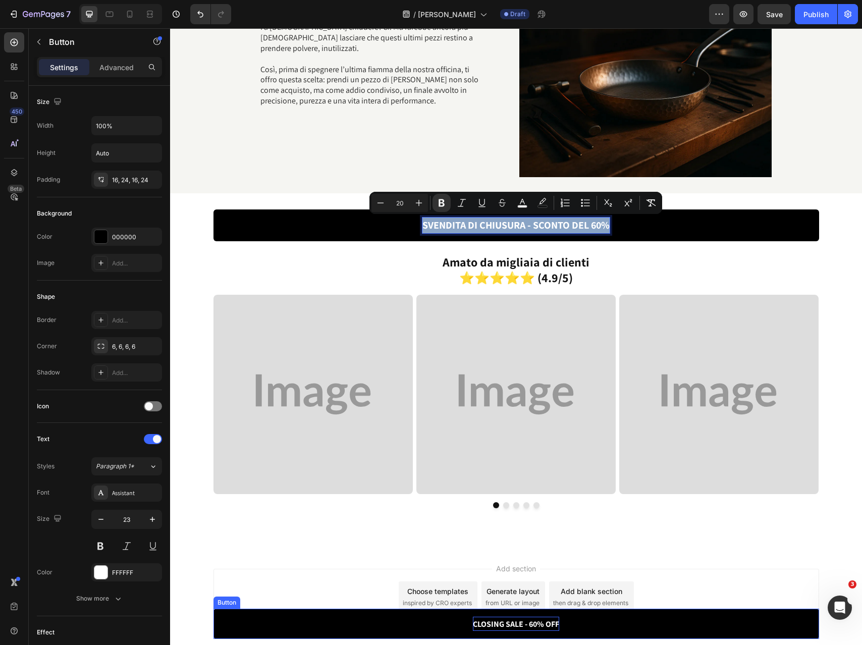
click at [511, 627] on strong "CLOSING SALE - 60% OFF" at bounding box center [516, 624] width 86 height 11
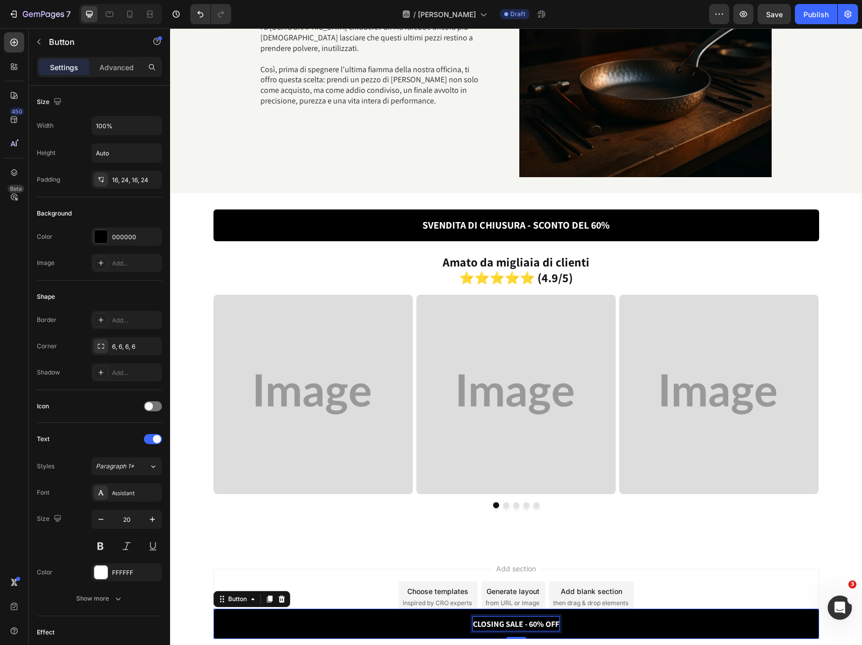
click at [511, 627] on strong "CLOSING SALE - 60% OFF" at bounding box center [516, 624] width 86 height 11
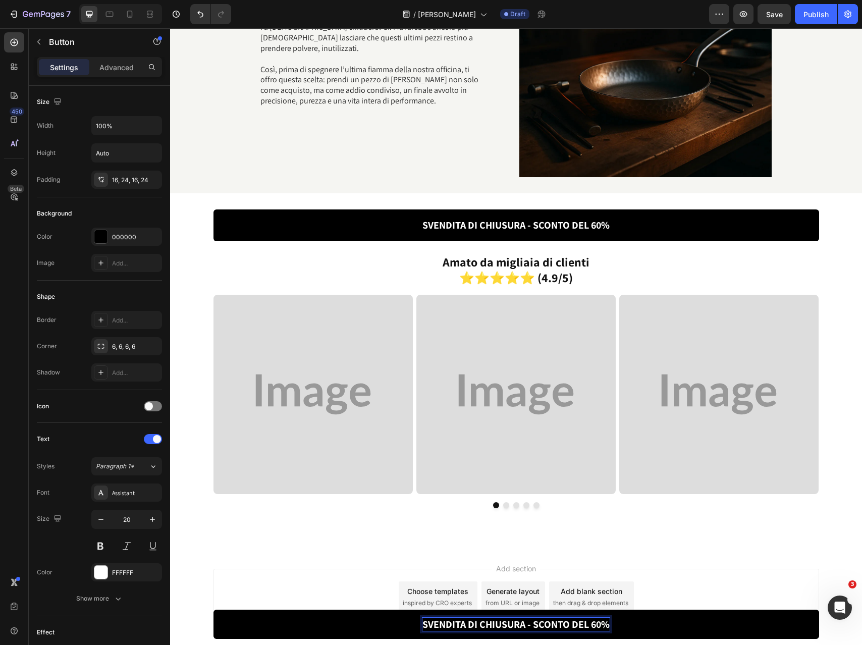
click at [386, 623] on link "SVENDITA DI CHIUSURA - SCONTO DEL 60%" at bounding box center [515, 623] width 605 height 29
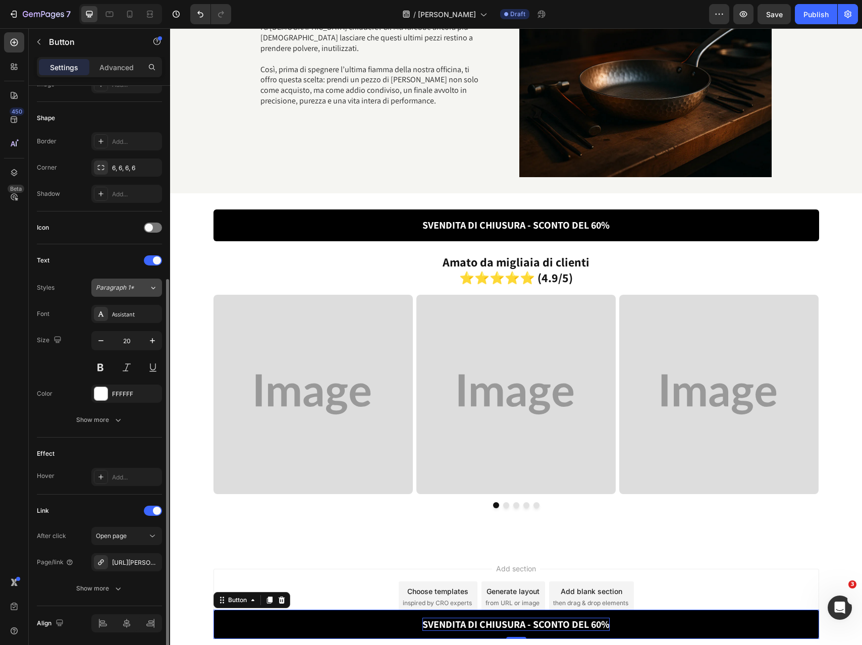
scroll to position [214, 0]
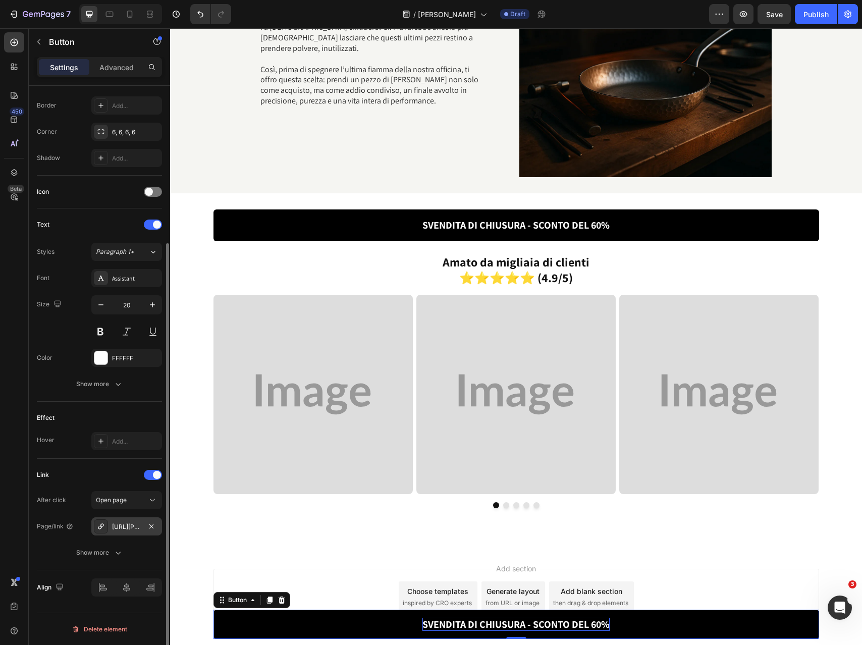
click at [126, 528] on div "https://casten-co.com/final-sale" at bounding box center [126, 526] width 29 height 9
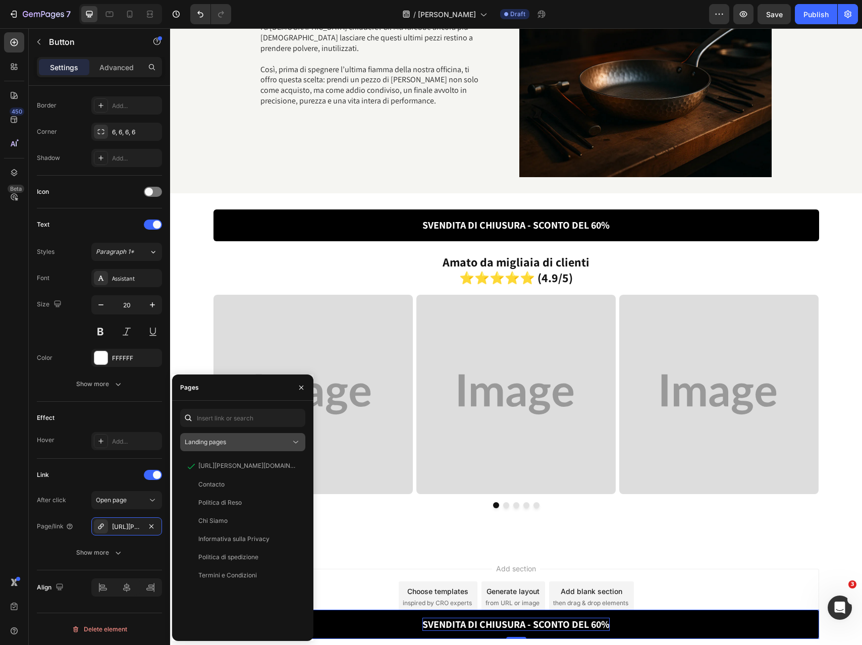
click at [223, 440] on span "Landing pages" at bounding box center [205, 442] width 41 height 8
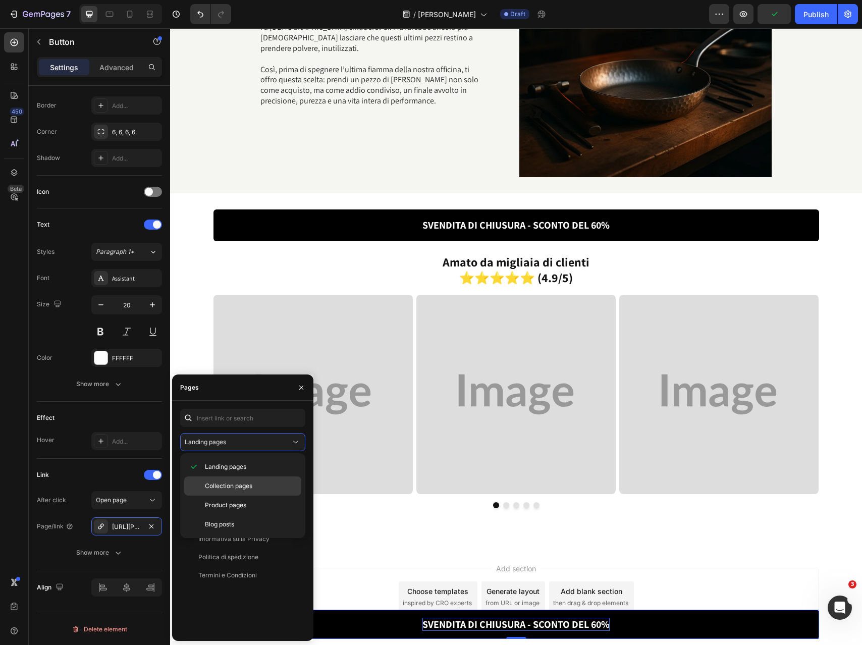
click at [237, 487] on span "Collection pages" at bounding box center [228, 485] width 47 height 9
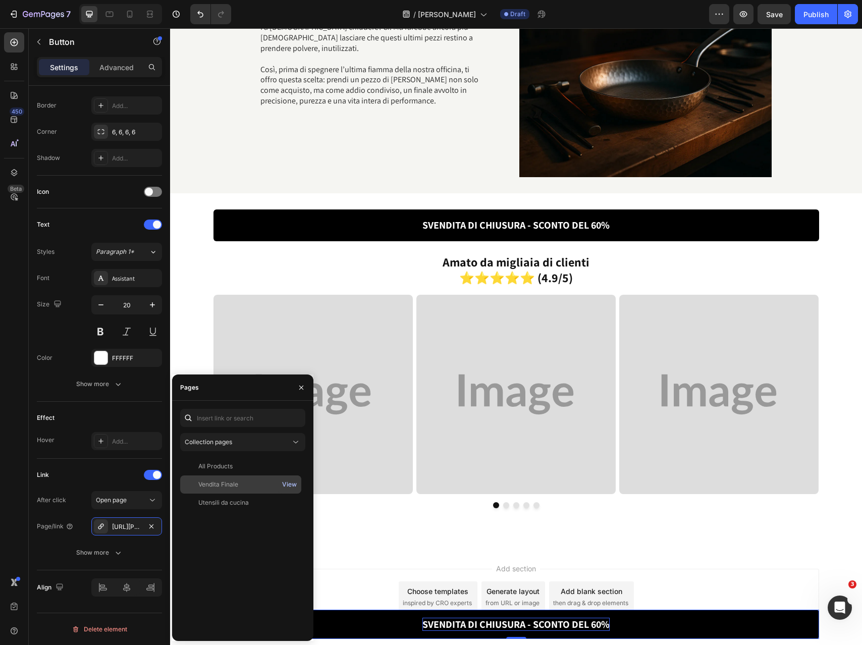
click at [291, 485] on div "View" at bounding box center [289, 484] width 15 height 9
click at [220, 484] on div "Vendita Finale" at bounding box center [218, 484] width 40 height 9
click at [256, 557] on div "All Products View Vendita Finale View Utensili da cucina View" at bounding box center [242, 545] width 125 height 176
click at [117, 479] on div "Link" at bounding box center [99, 475] width 125 height 16
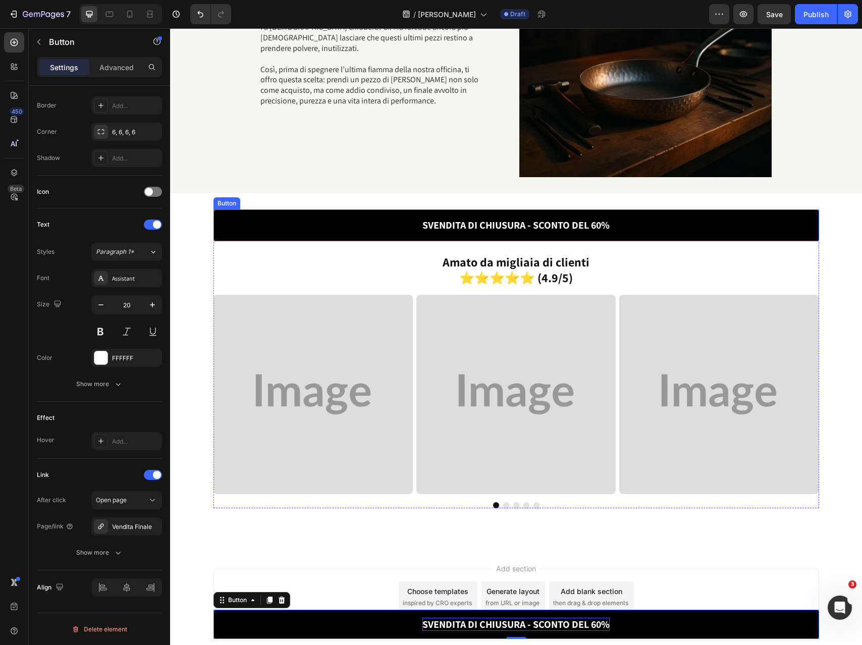
click at [403, 223] on link "SVENDITA DI CHIUSURA - SCONTO DEL 60%" at bounding box center [515, 225] width 605 height 32
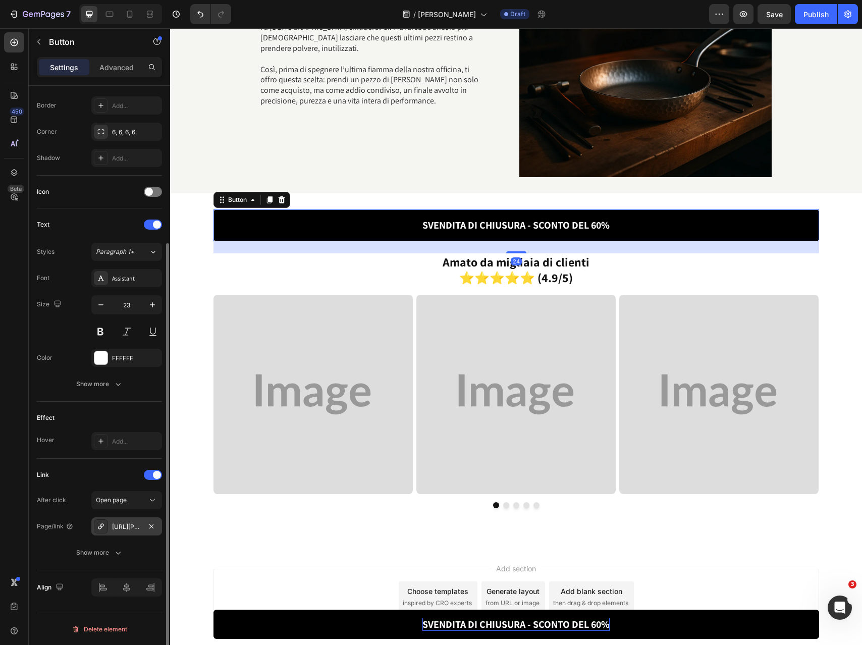
click at [126, 526] on div "https://casten-co.com/final-sale" at bounding box center [126, 526] width 29 height 9
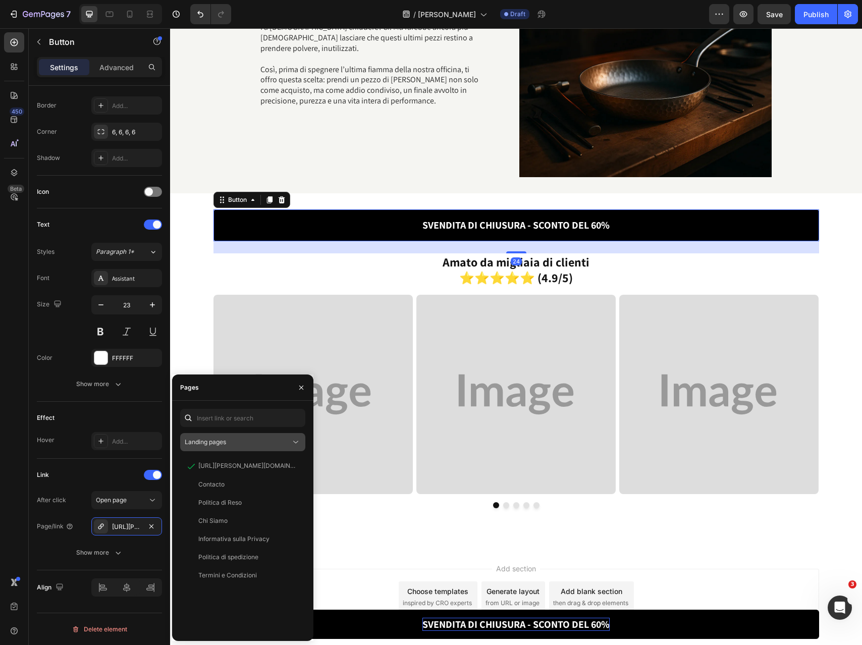
click at [208, 443] on span "Landing pages" at bounding box center [205, 442] width 41 height 8
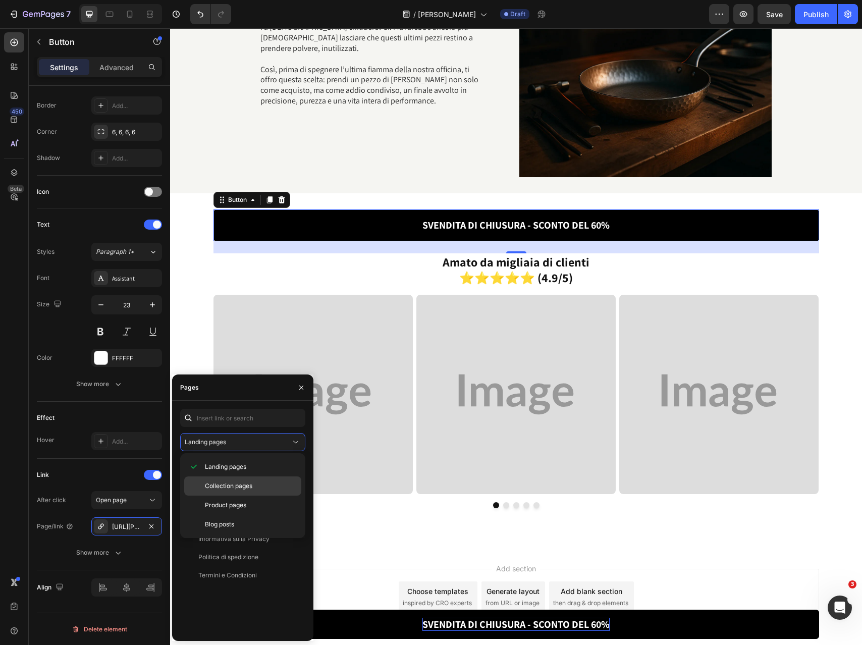
click at [211, 483] on span "Collection pages" at bounding box center [228, 485] width 47 height 9
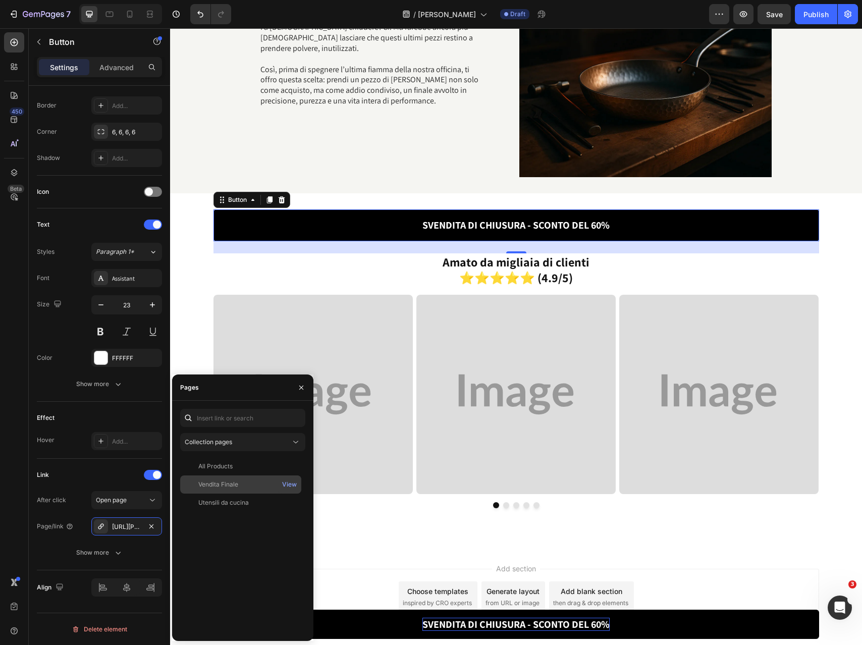
click at [198, 485] on div "Vendita Finale" at bounding box center [218, 484] width 40 height 9
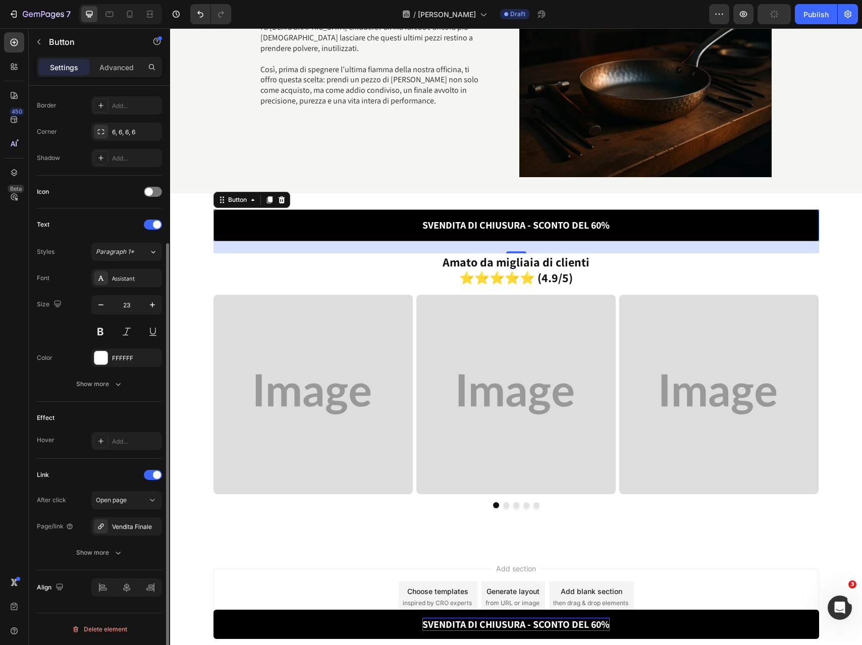
click at [118, 471] on div "Link" at bounding box center [99, 475] width 125 height 16
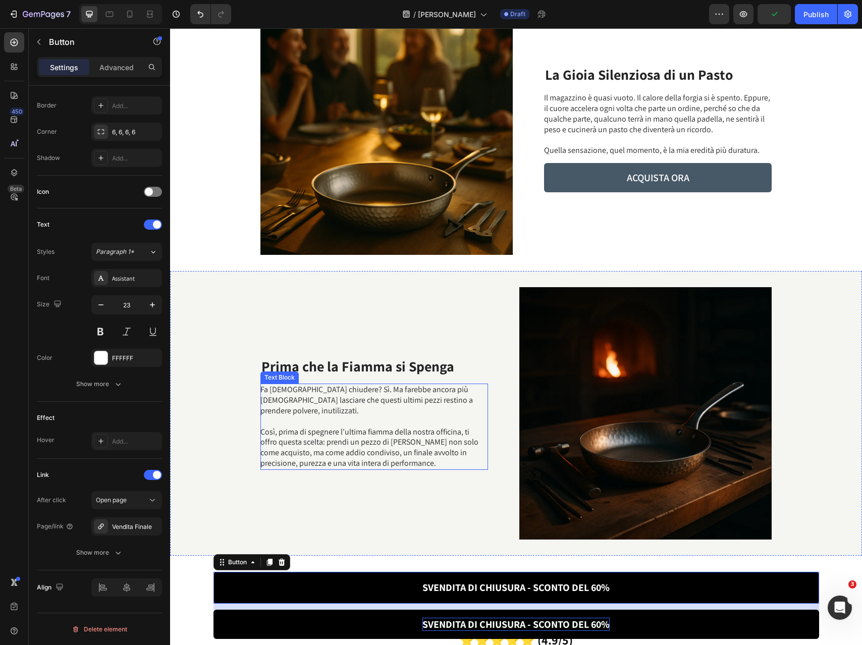
scroll to position [1377, 0]
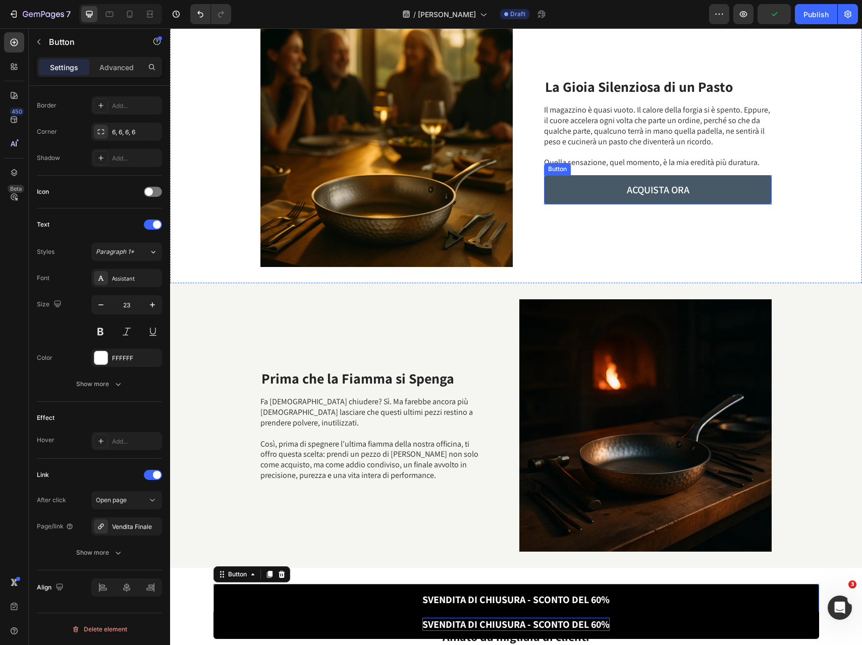
click at [578, 195] on link "ACQUISTA ORA" at bounding box center [658, 189] width 228 height 29
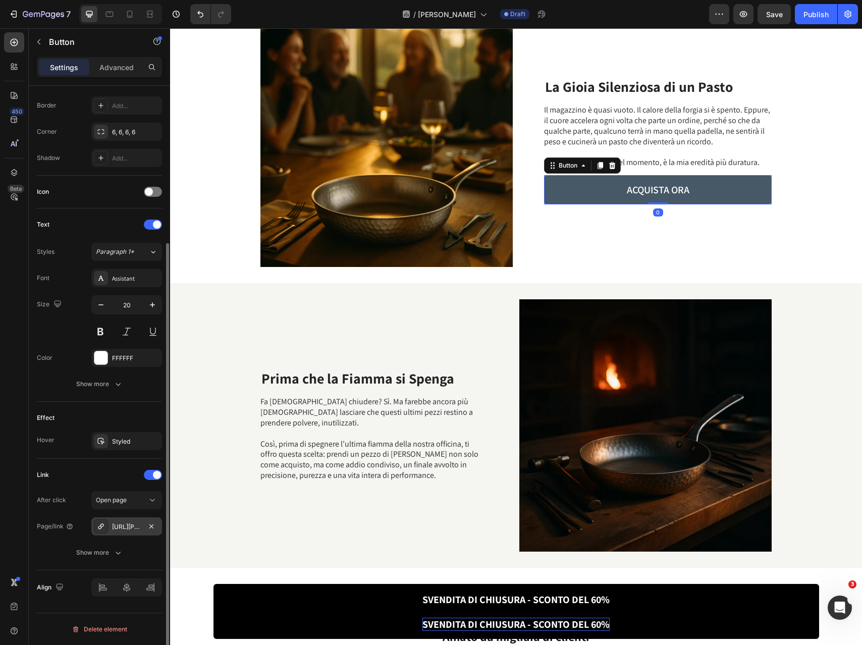
click at [120, 525] on div "https://casten-co.com/final-sale" at bounding box center [126, 526] width 29 height 9
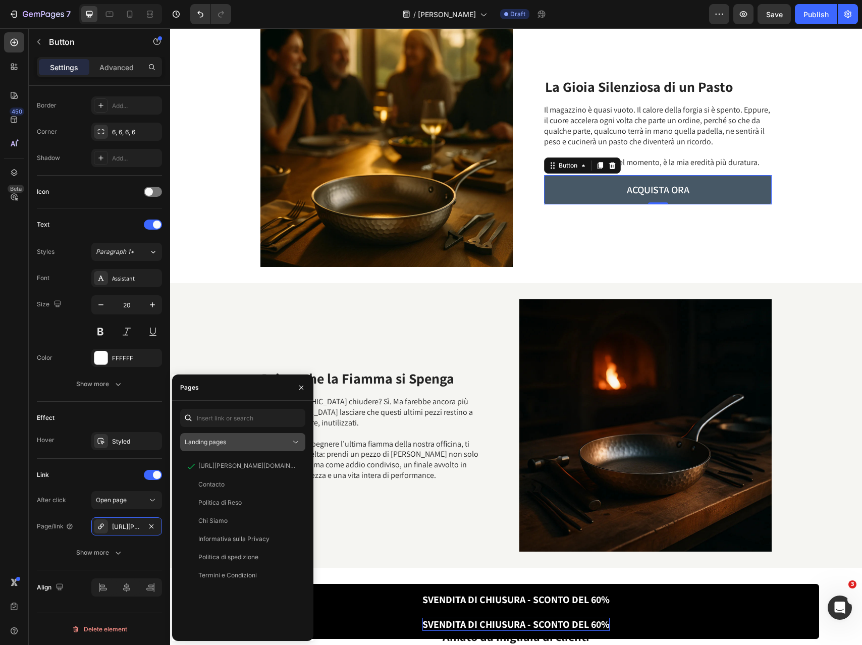
click at [223, 443] on span "Landing pages" at bounding box center [205, 442] width 41 height 8
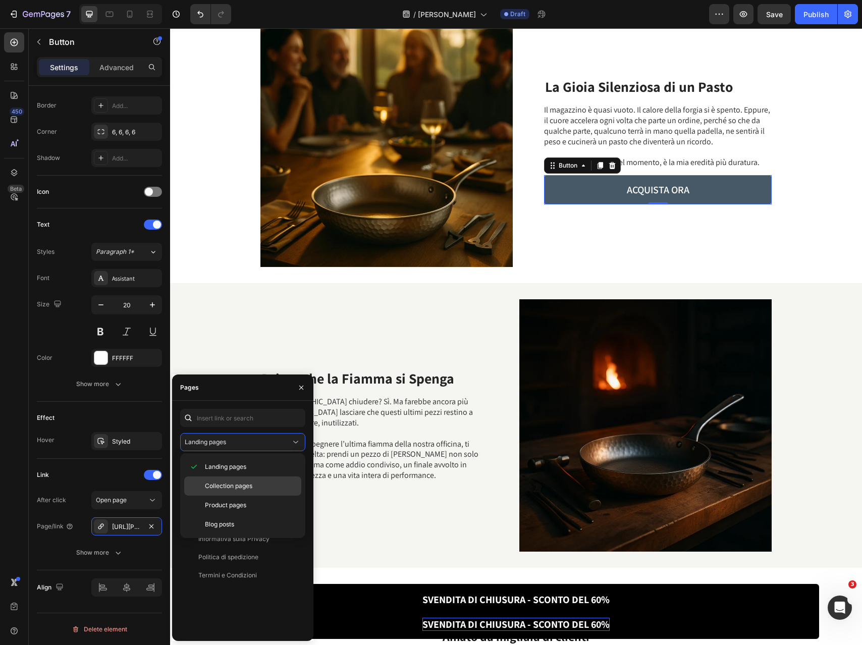
click at [216, 482] on span "Collection pages" at bounding box center [228, 485] width 47 height 9
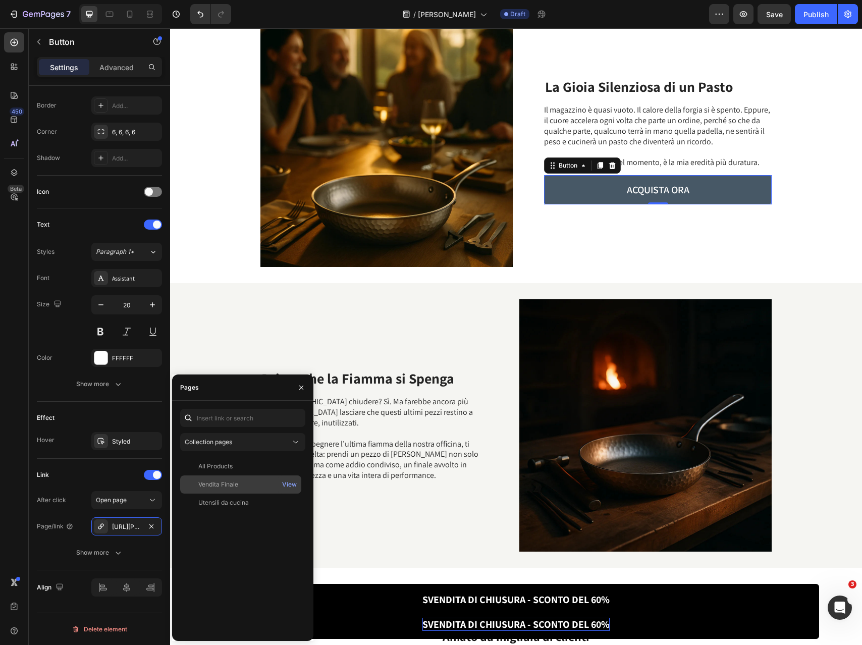
click at [208, 484] on div "Vendita Finale" at bounding box center [218, 484] width 40 height 9
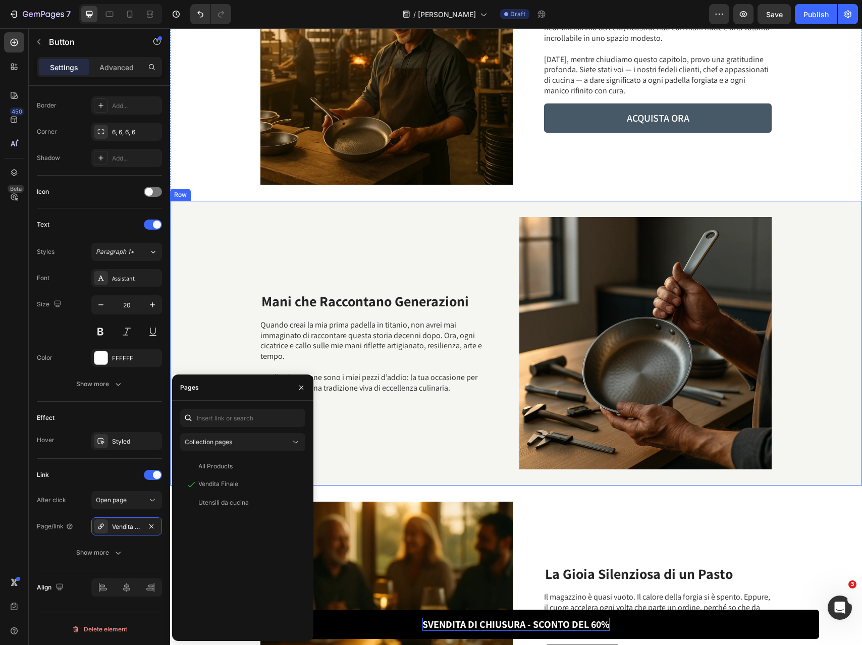
scroll to position [824, 0]
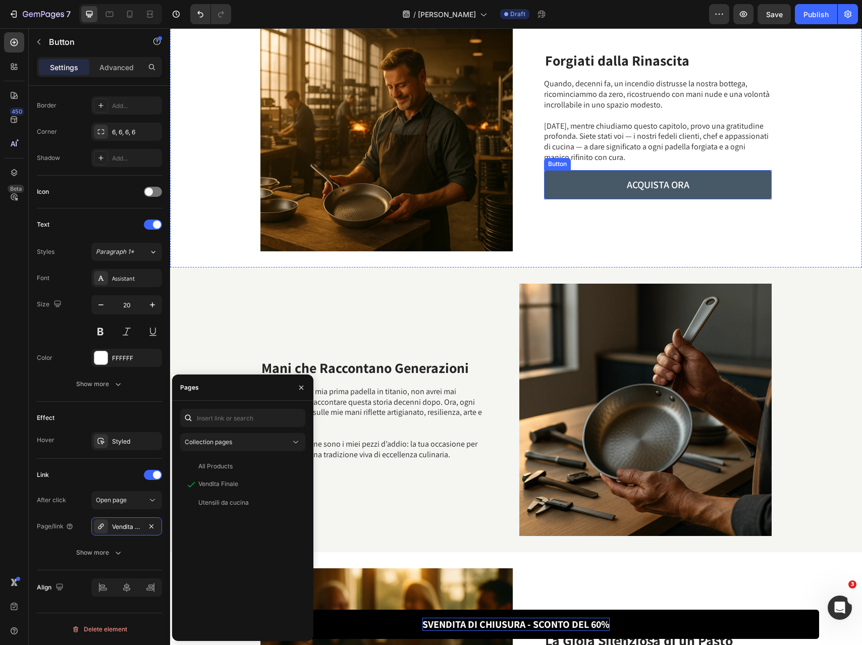
click at [557, 184] on link "ACQUISTA ORA" at bounding box center [658, 184] width 228 height 29
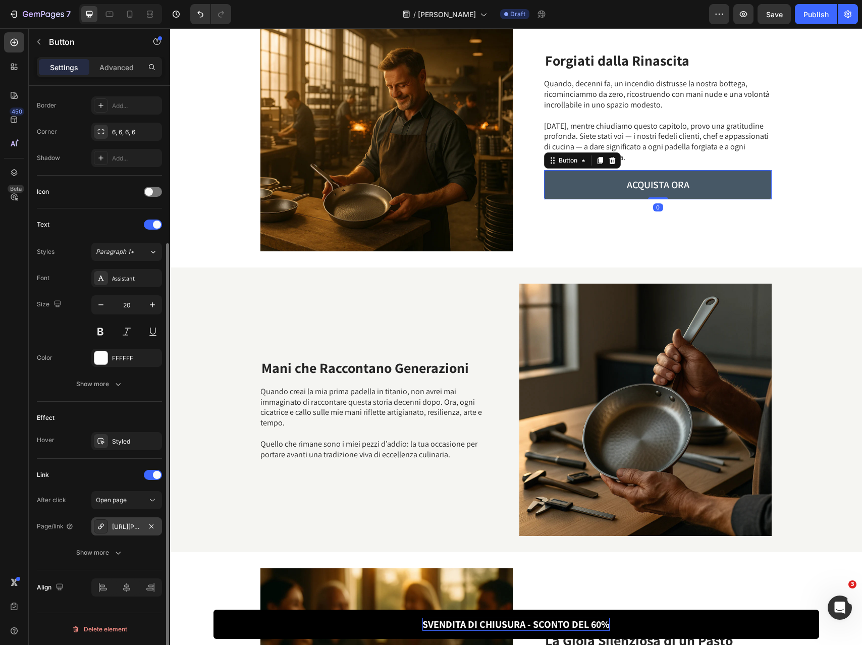
click at [121, 524] on div "https://casten-co.com/final-sale" at bounding box center [126, 526] width 29 height 9
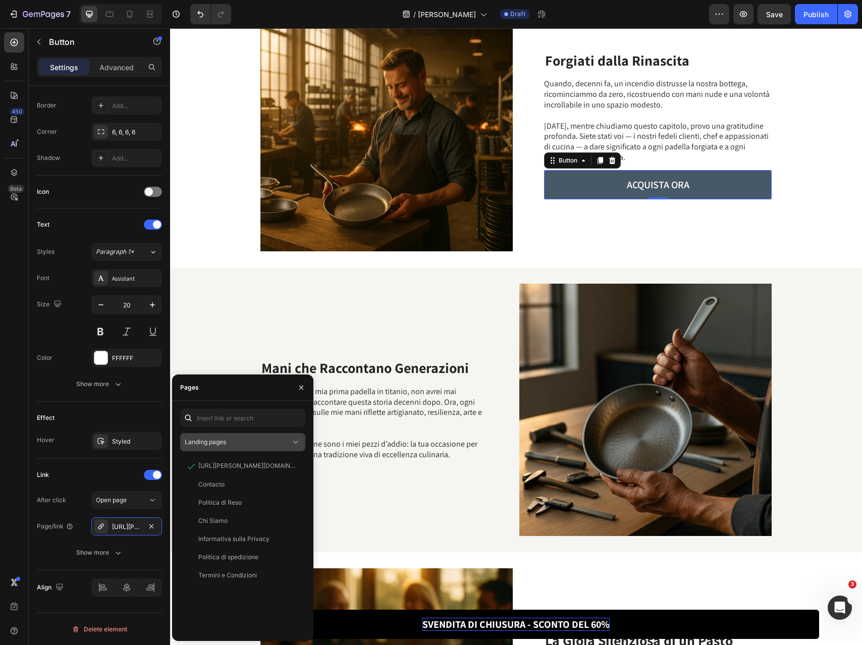
click at [215, 447] on div "Landing pages" at bounding box center [243, 442] width 116 height 10
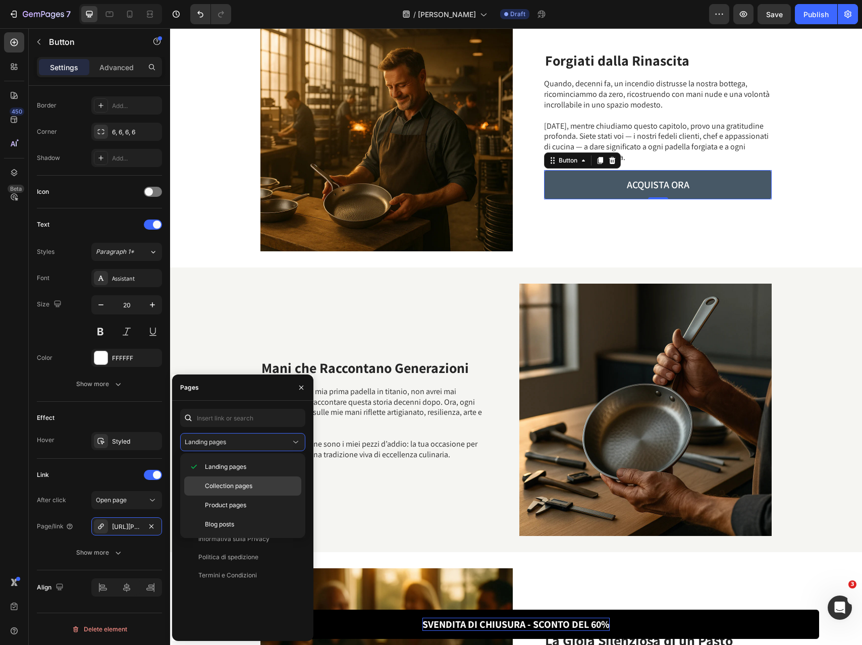
click at [219, 483] on span "Collection pages" at bounding box center [228, 485] width 47 height 9
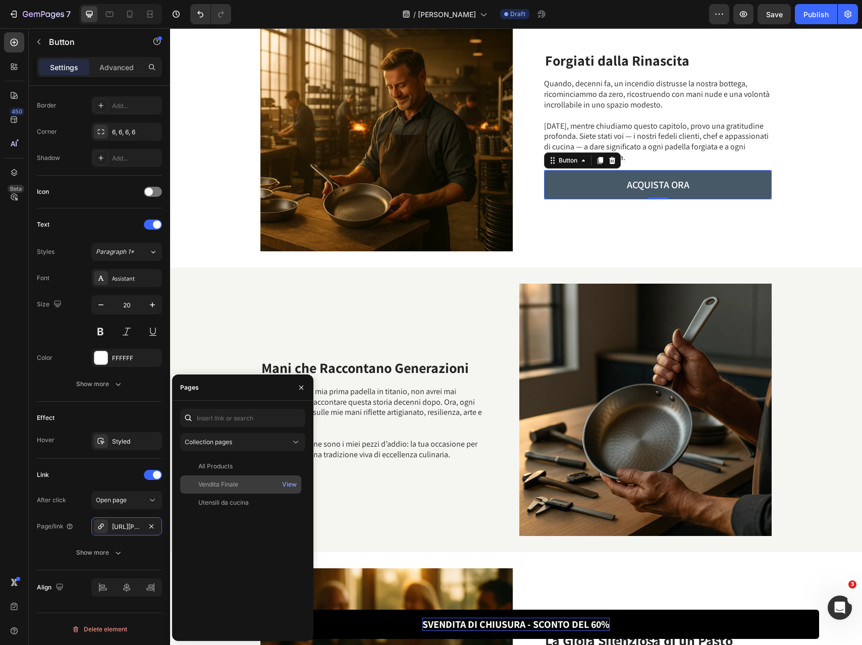
click at [211, 482] on div "Vendita Finale" at bounding box center [218, 484] width 40 height 9
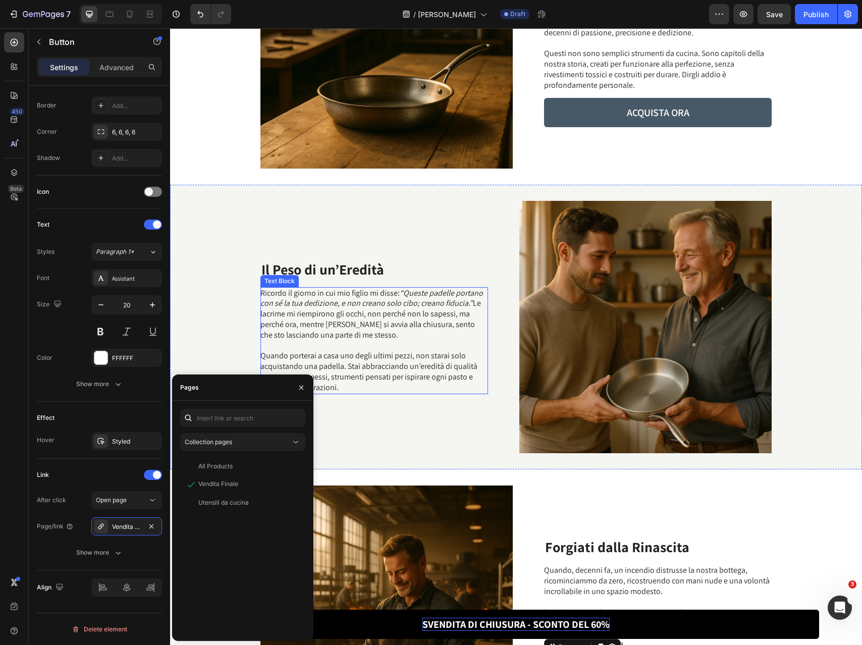
scroll to position [279, 0]
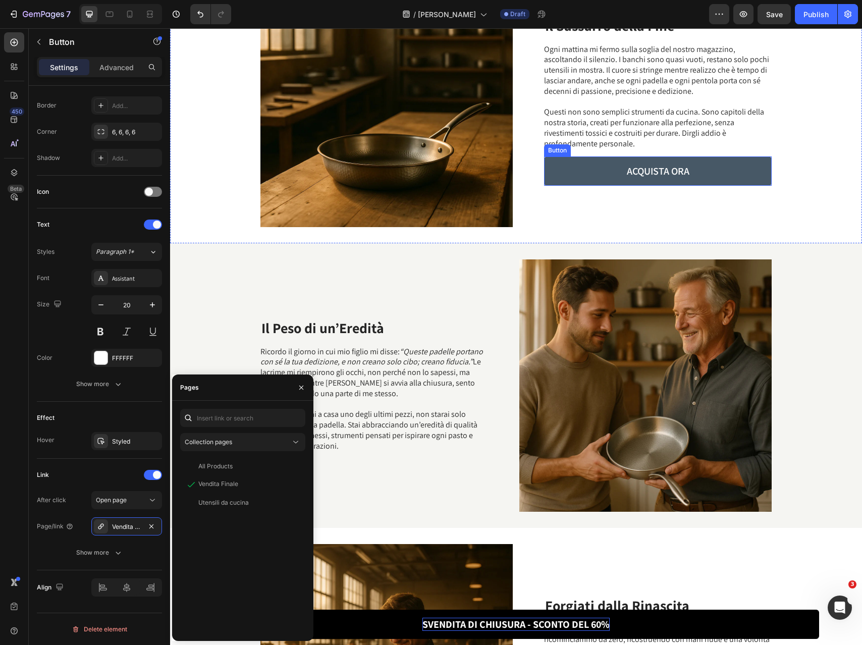
click at [578, 164] on link "ACQUISTA ORA" at bounding box center [658, 170] width 228 height 29
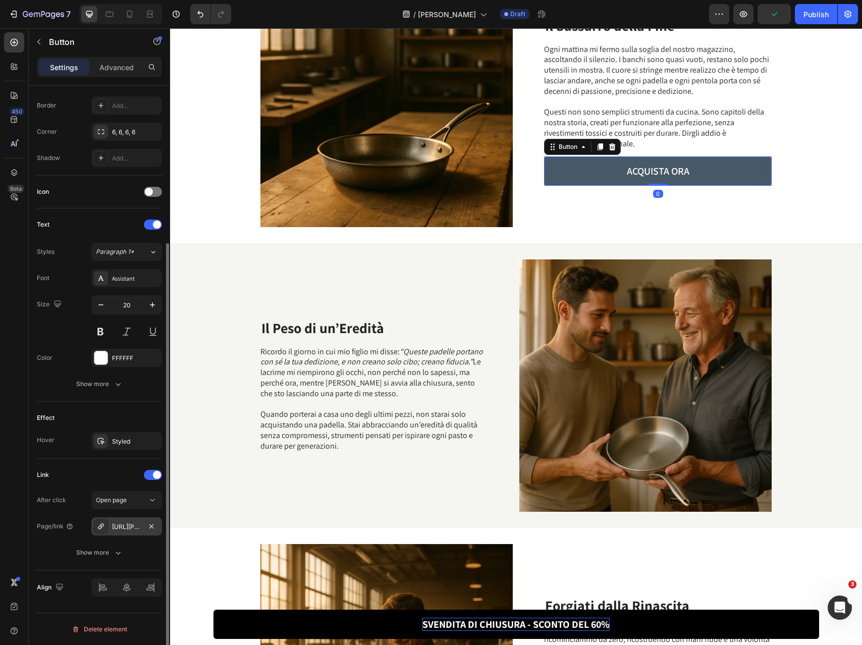
click at [126, 518] on div "https://casten-co.com/final-sale" at bounding box center [126, 526] width 71 height 18
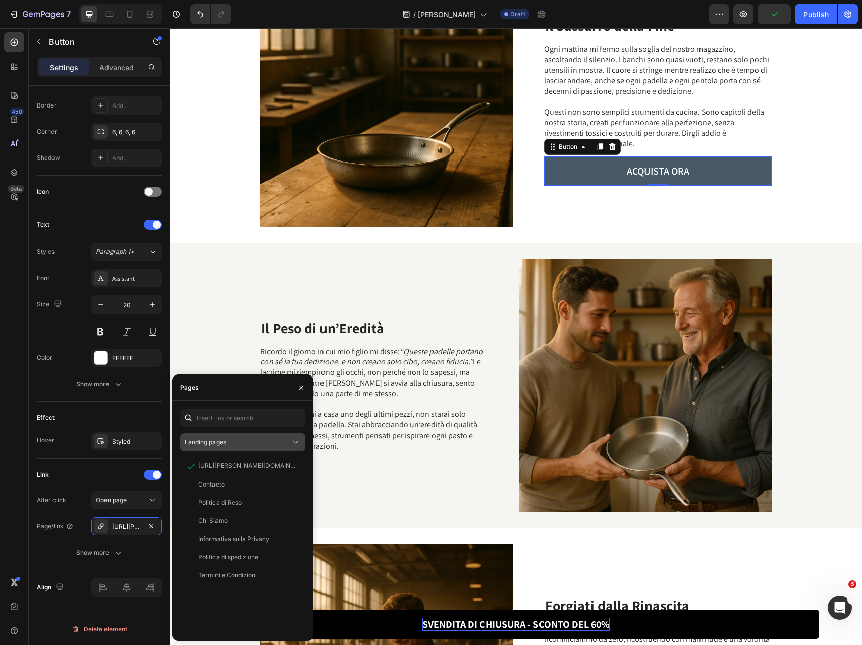
click at [212, 440] on span "Landing pages" at bounding box center [205, 442] width 41 height 8
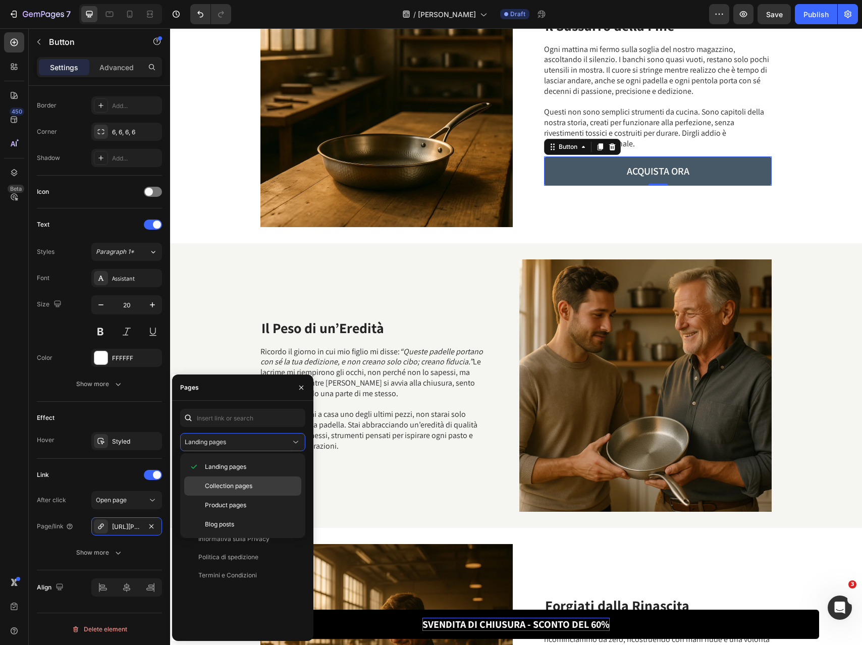
click at [219, 482] on span "Collection pages" at bounding box center [228, 485] width 47 height 9
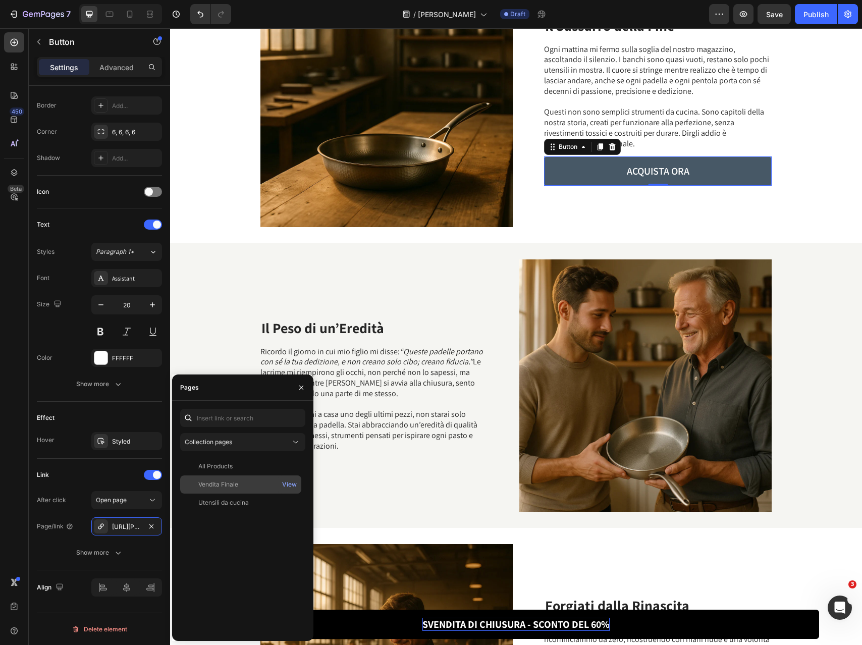
click at [214, 484] on div "Vendita Finale" at bounding box center [218, 484] width 40 height 9
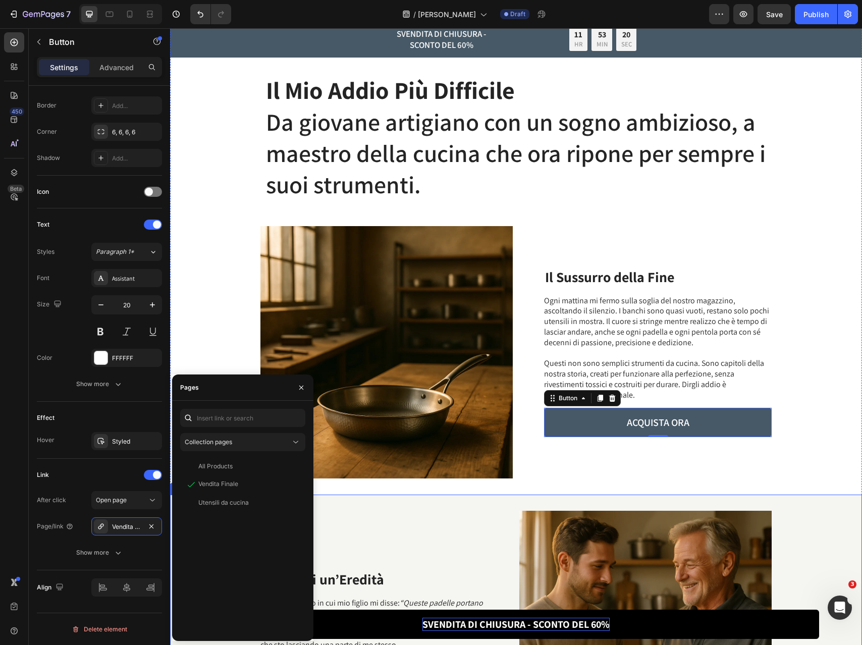
scroll to position [0, 0]
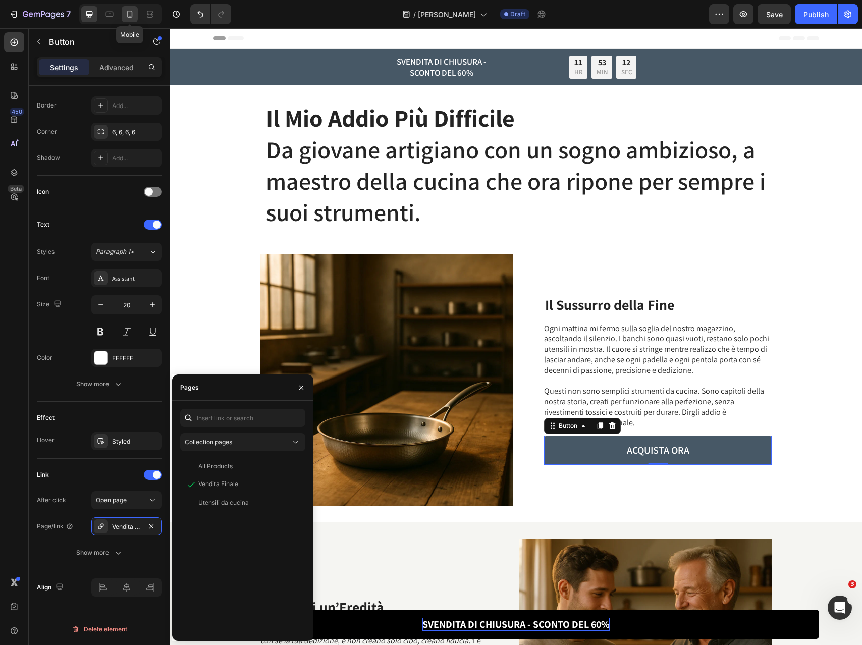
click at [131, 8] on div at bounding box center [130, 14] width 16 height 16
type input "13"
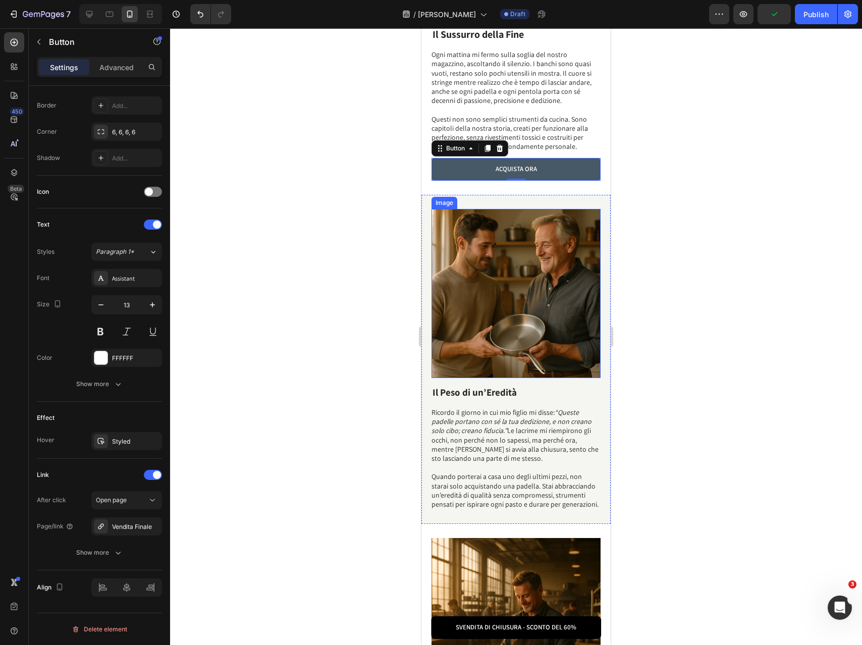
scroll to position [364, 0]
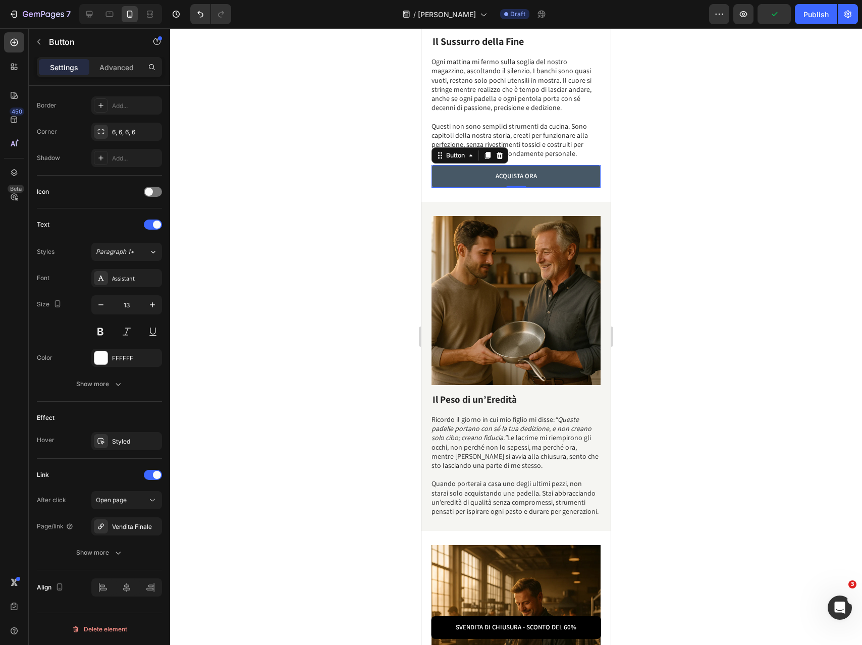
click at [573, 180] on link "ACQUISTA ORA" at bounding box center [515, 176] width 169 height 23
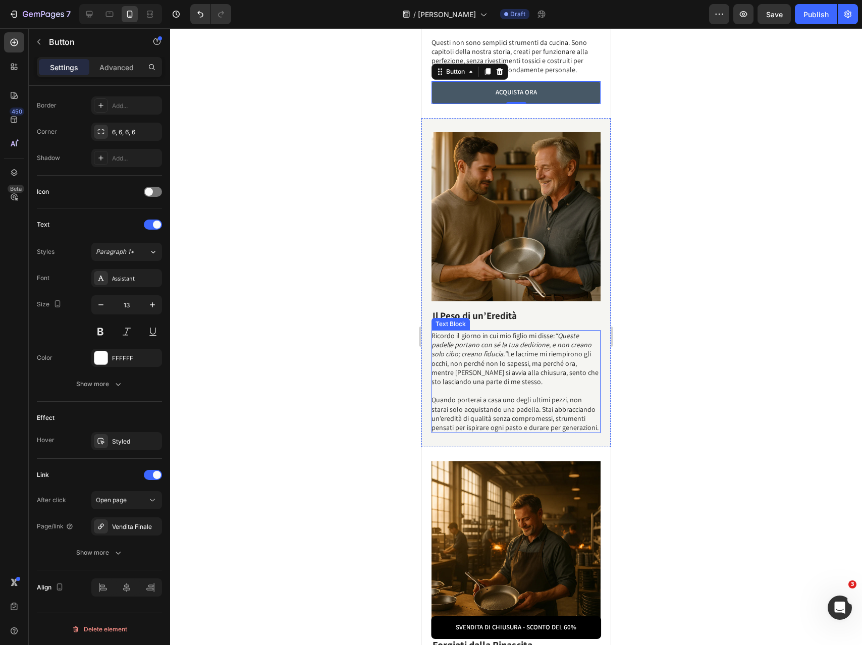
scroll to position [626, 0]
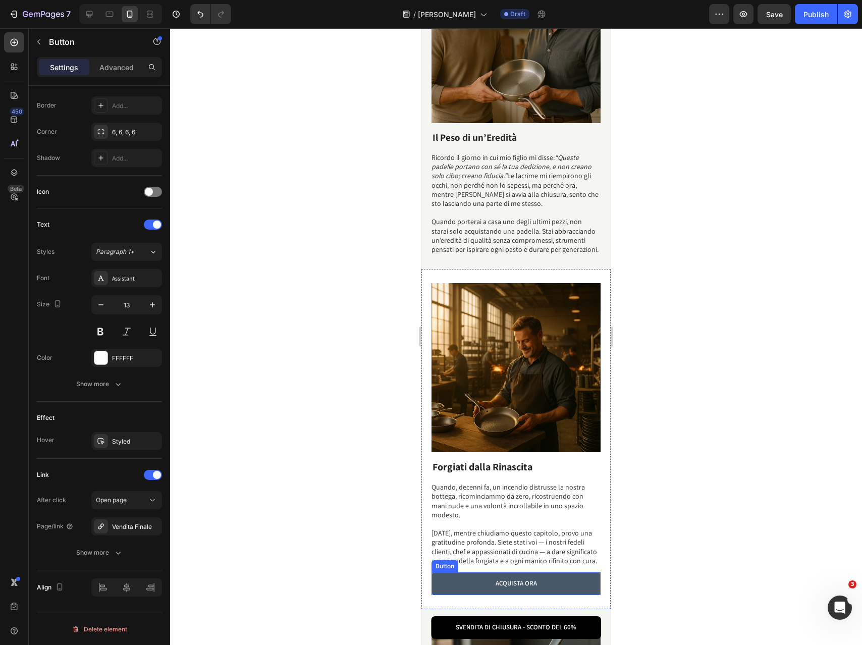
click at [472, 572] on link "ACQUISTA ORA" at bounding box center [515, 583] width 169 height 23
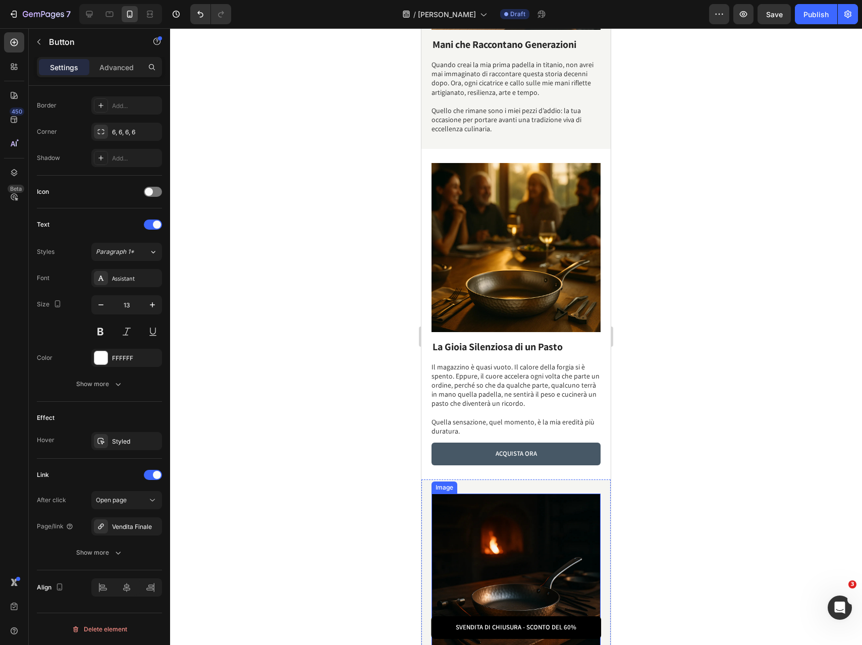
scroll to position [1393, 0]
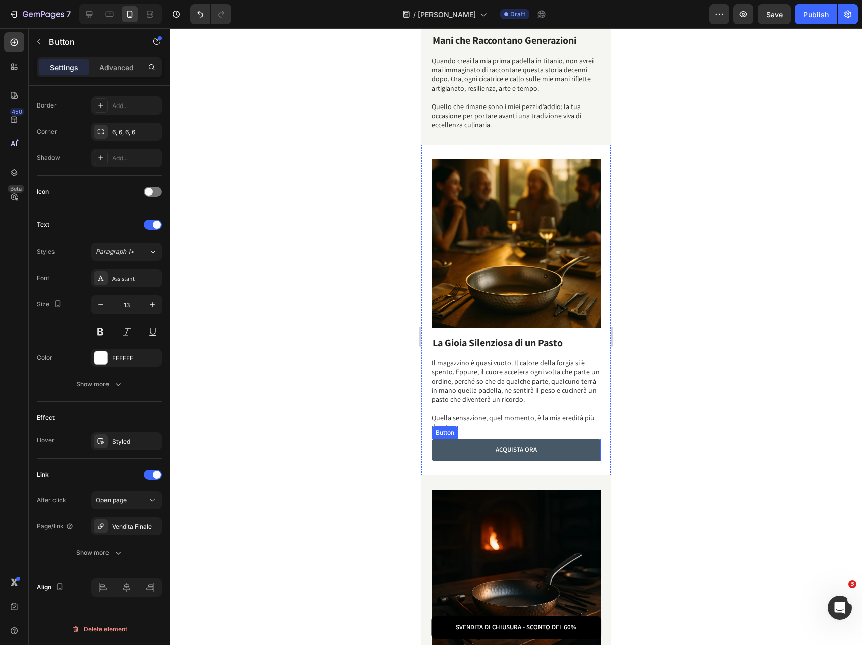
click at [482, 438] on link "ACQUISTA ORA" at bounding box center [515, 449] width 169 height 23
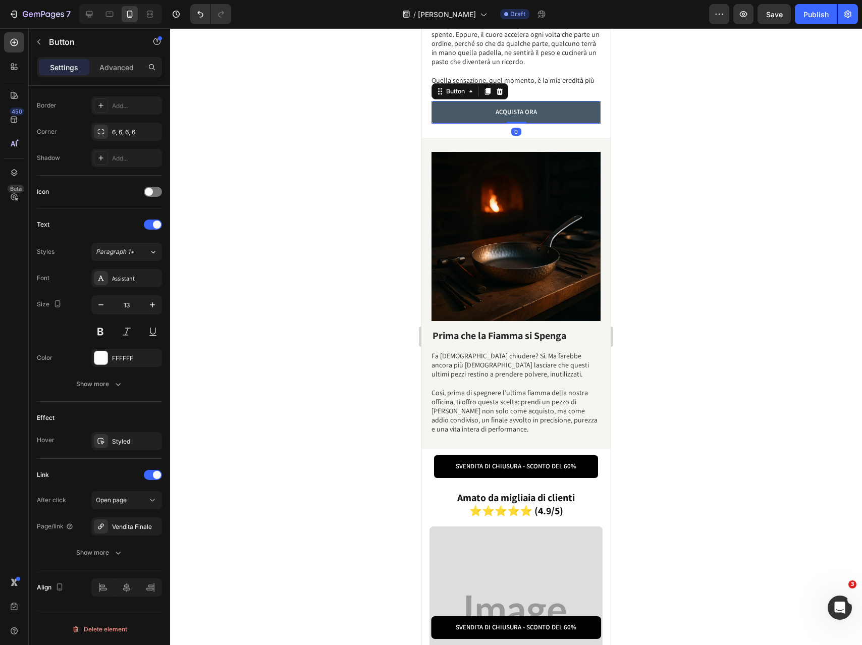
scroll to position [1724, 0]
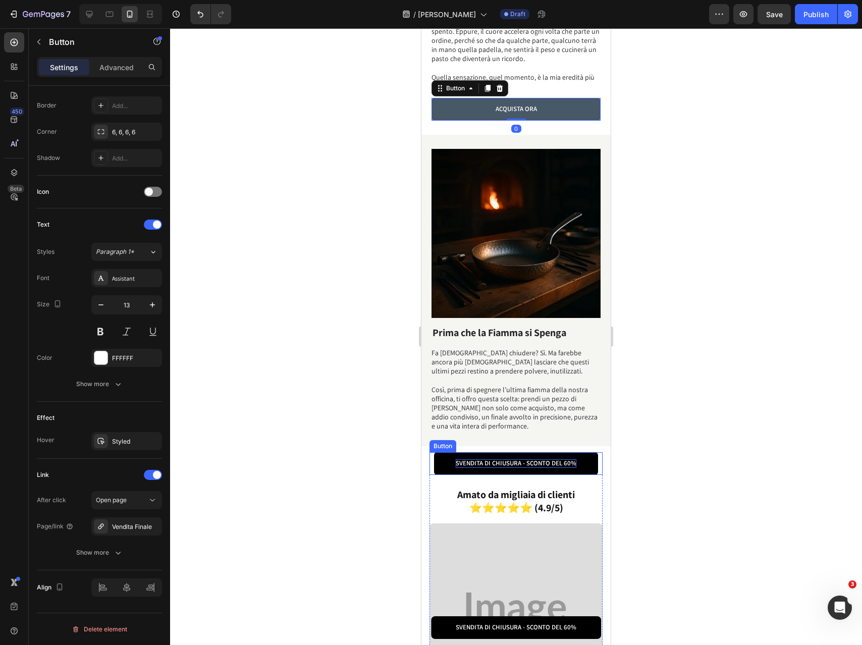
click at [463, 460] on p "SVENDITA DI CHIUSURA - SCONTO DEL 60%" at bounding box center [516, 463] width 121 height 9
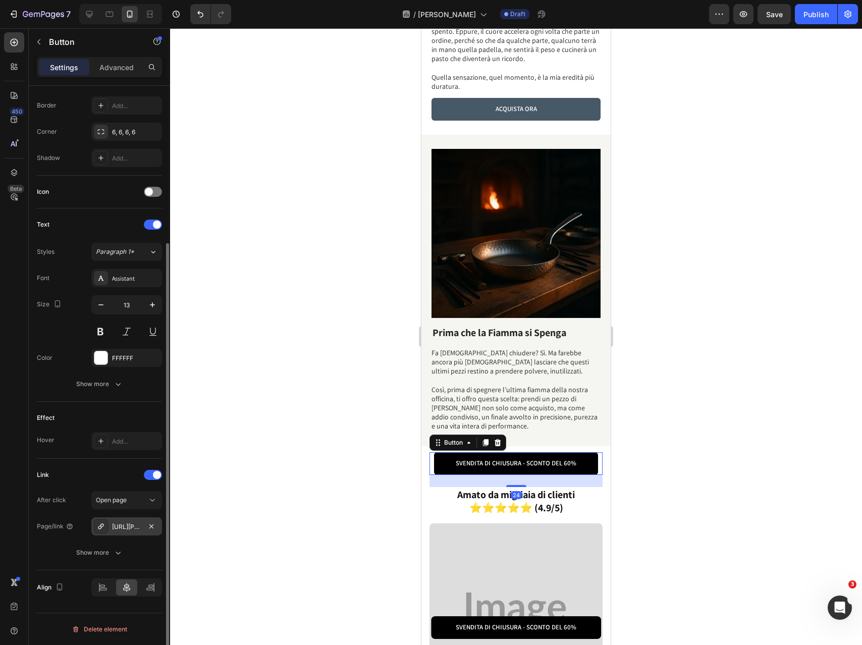
click at [126, 526] on div "https://casten-co.com/final-sale" at bounding box center [126, 526] width 29 height 9
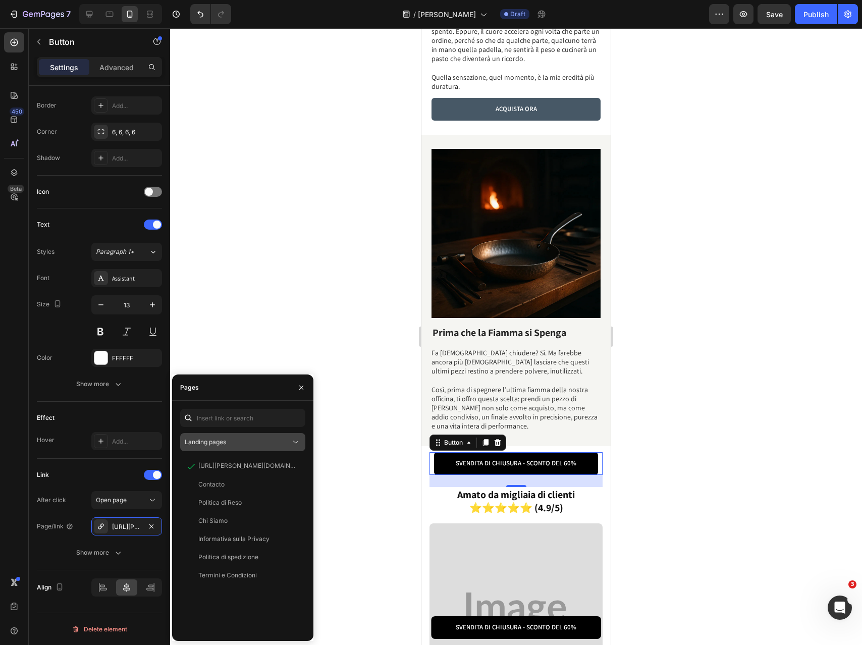
click at [220, 444] on span "Landing pages" at bounding box center [205, 442] width 41 height 8
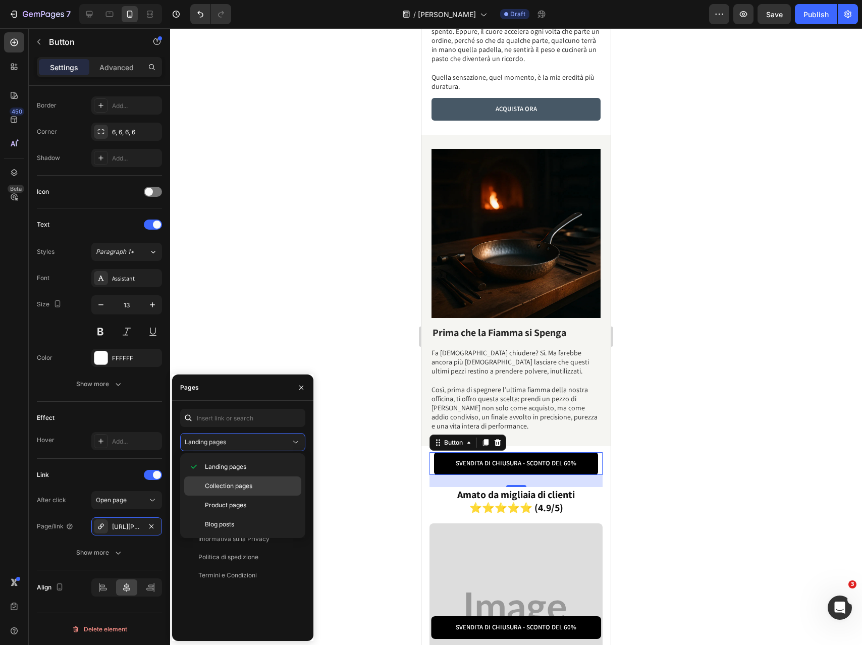
drag, startPoint x: 221, startPoint y: 475, endPoint x: 219, endPoint y: 481, distance: 5.8
click at [219, 481] on div "Landing pages Collection pages Product pages Blog posts" at bounding box center [242, 495] width 117 height 77
click at [219, 486] on span "Collection pages" at bounding box center [228, 485] width 47 height 9
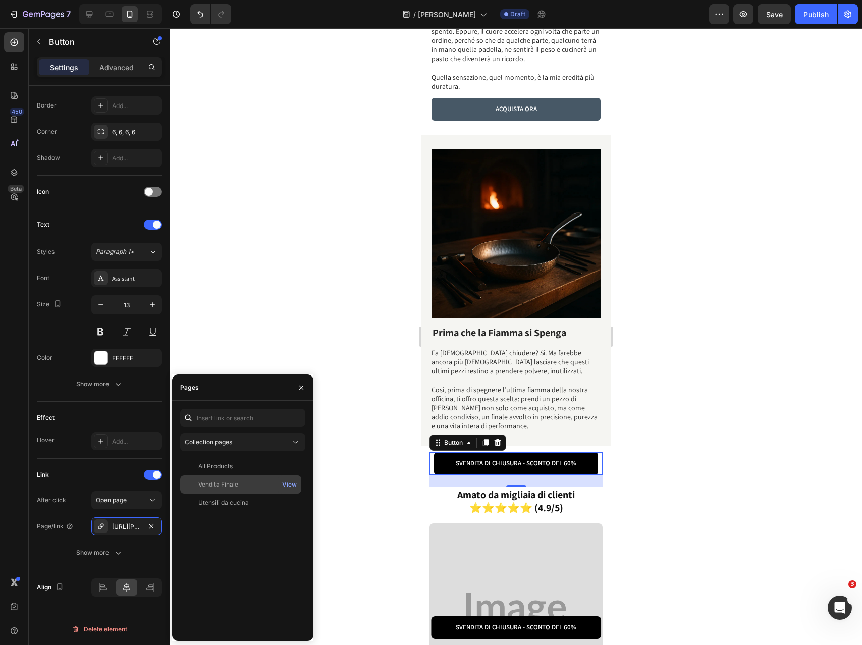
click at [226, 487] on div "Vendita Finale" at bounding box center [218, 484] width 40 height 9
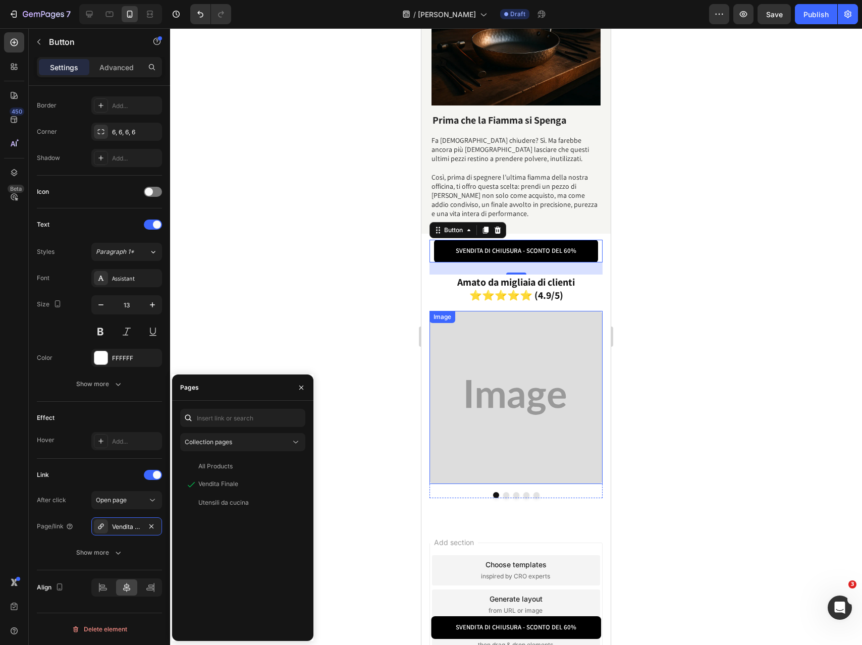
scroll to position [2004, 0]
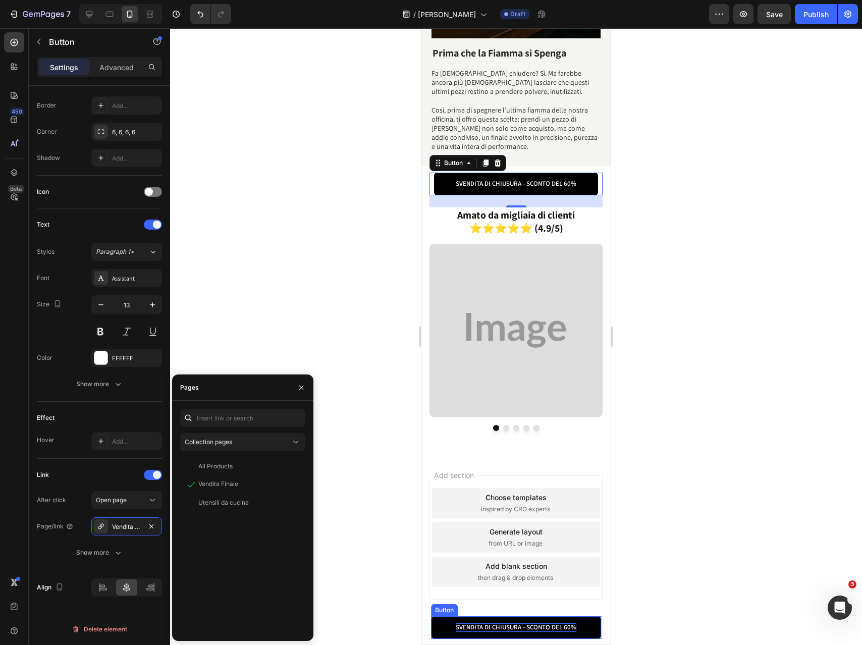
click at [463, 623] on p "SVENDITA DI CHIUSURA - SCONTO DEL 60%" at bounding box center [516, 627] width 121 height 9
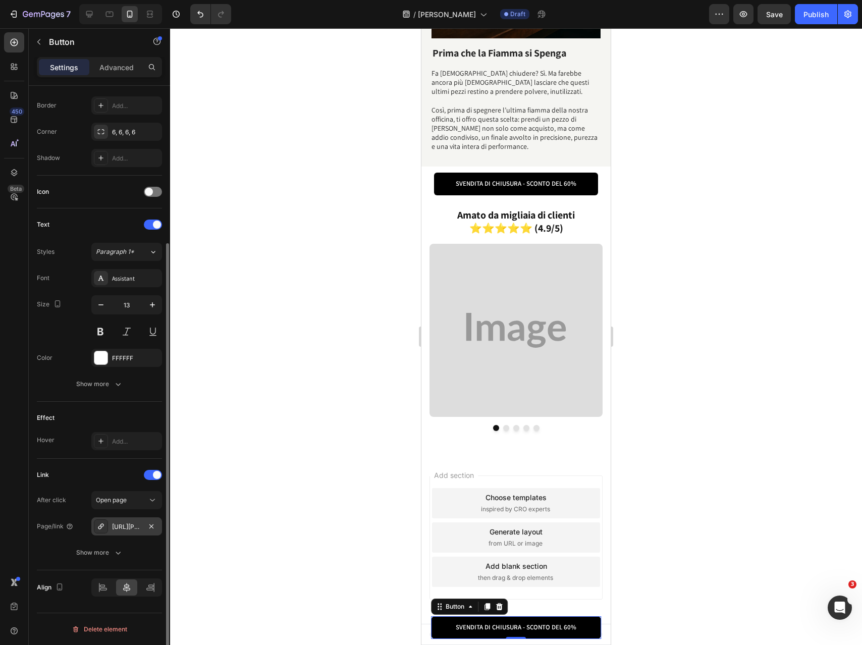
click at [133, 529] on div "https://casten-co.com/final-sale" at bounding box center [126, 526] width 29 height 9
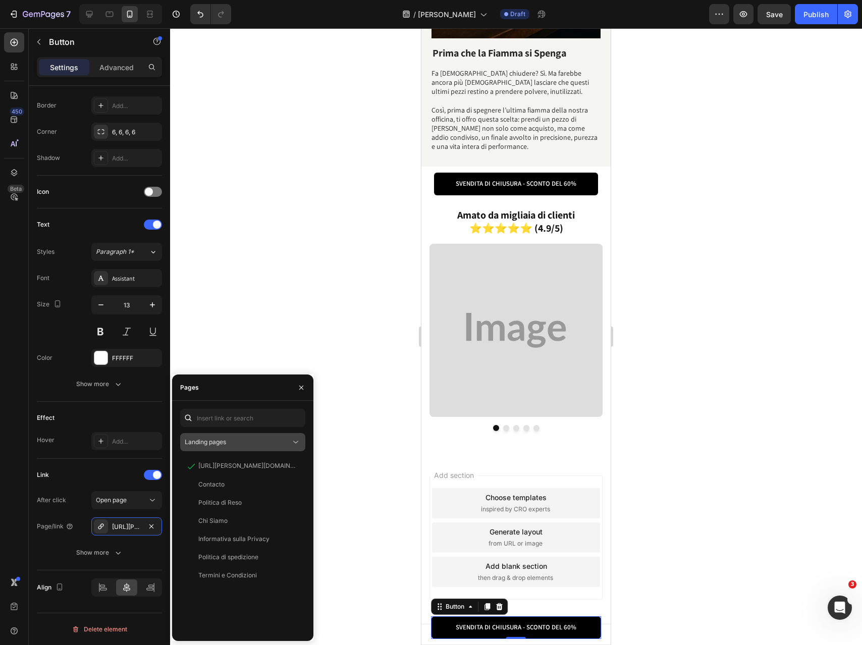
click at [228, 442] on div "Landing pages" at bounding box center [238, 441] width 106 height 9
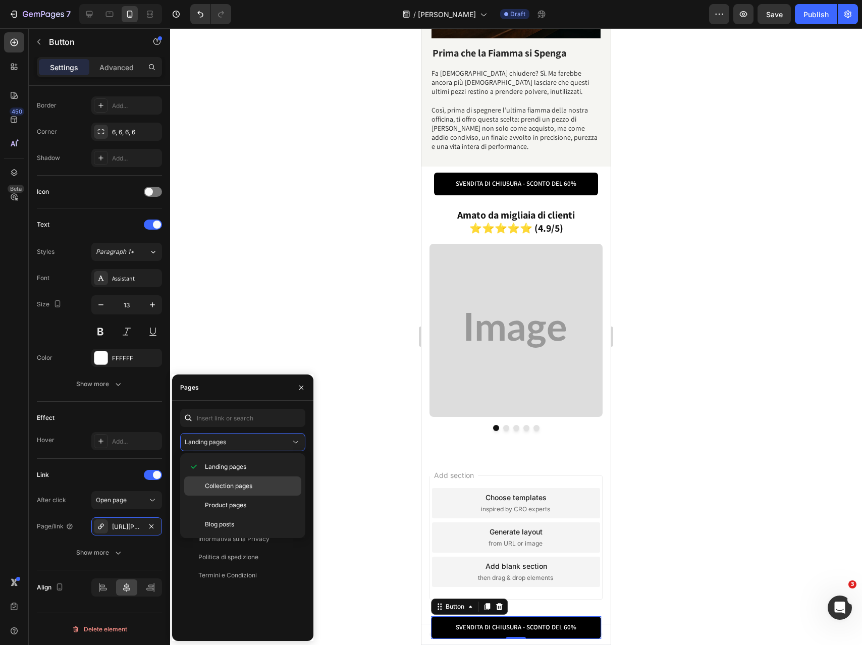
click at [226, 486] on span "Collection pages" at bounding box center [228, 485] width 47 height 9
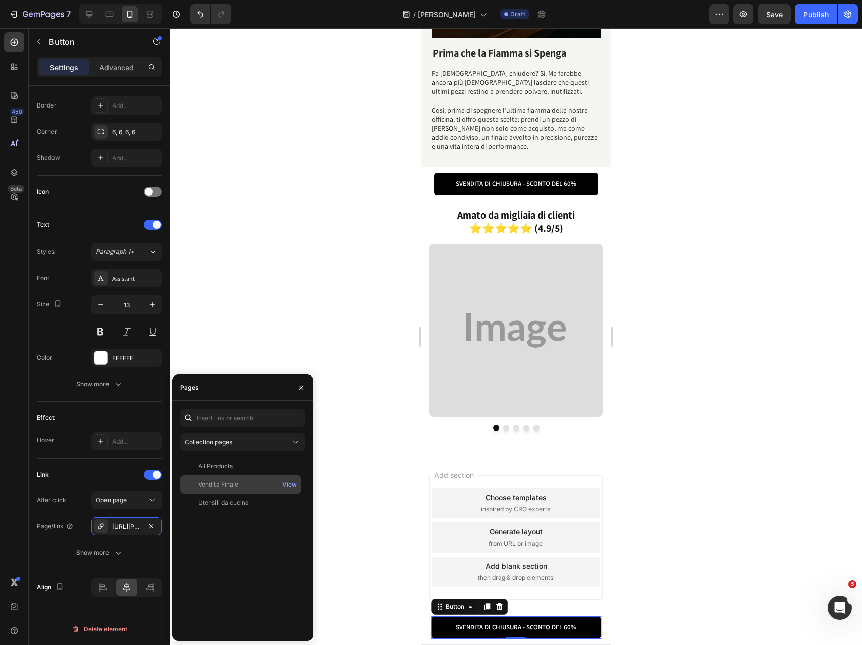
click at [204, 482] on div "Vendita Finale" at bounding box center [218, 484] width 40 height 9
click at [618, 387] on div at bounding box center [516, 336] width 692 height 617
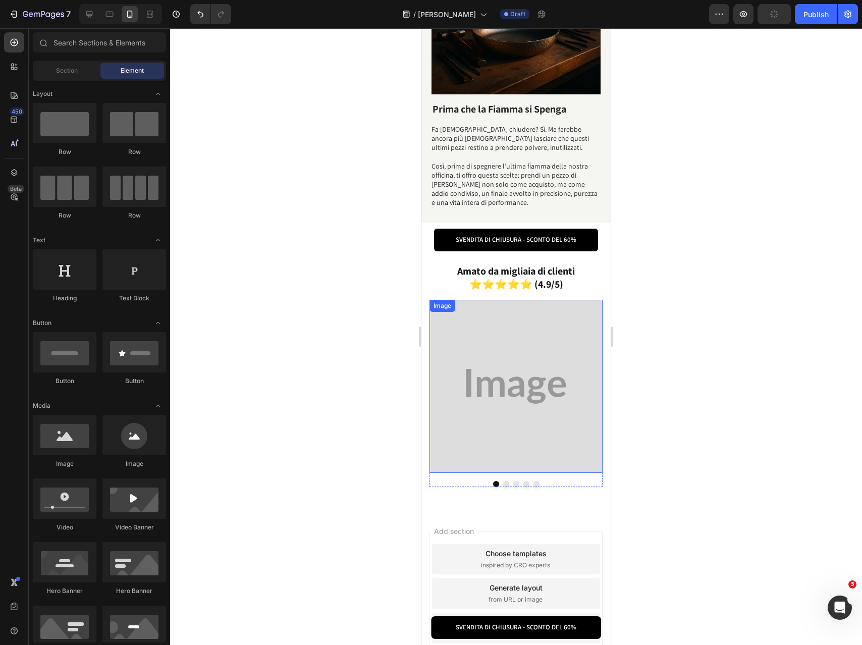
scroll to position [1942, 0]
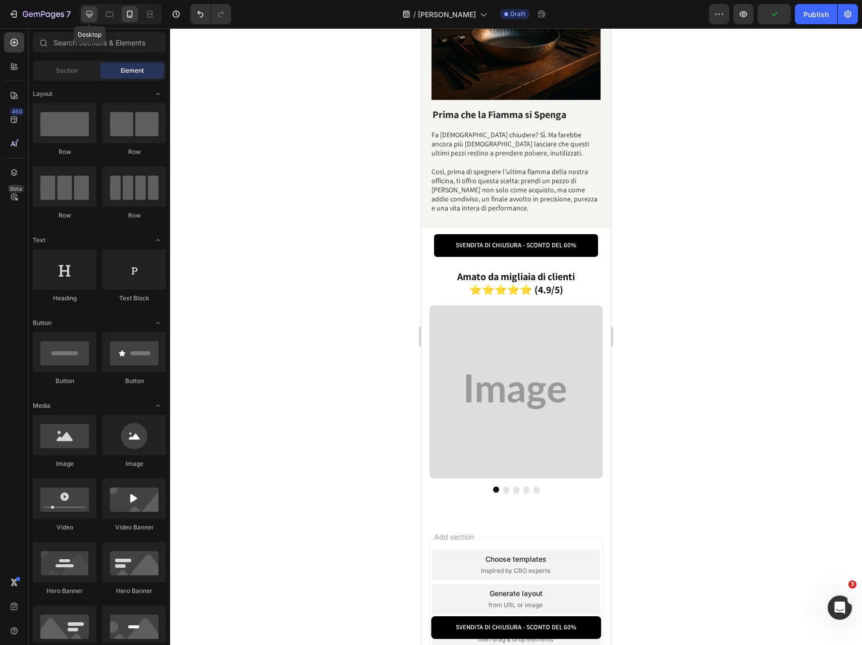
click at [90, 10] on icon at bounding box center [89, 14] width 10 height 10
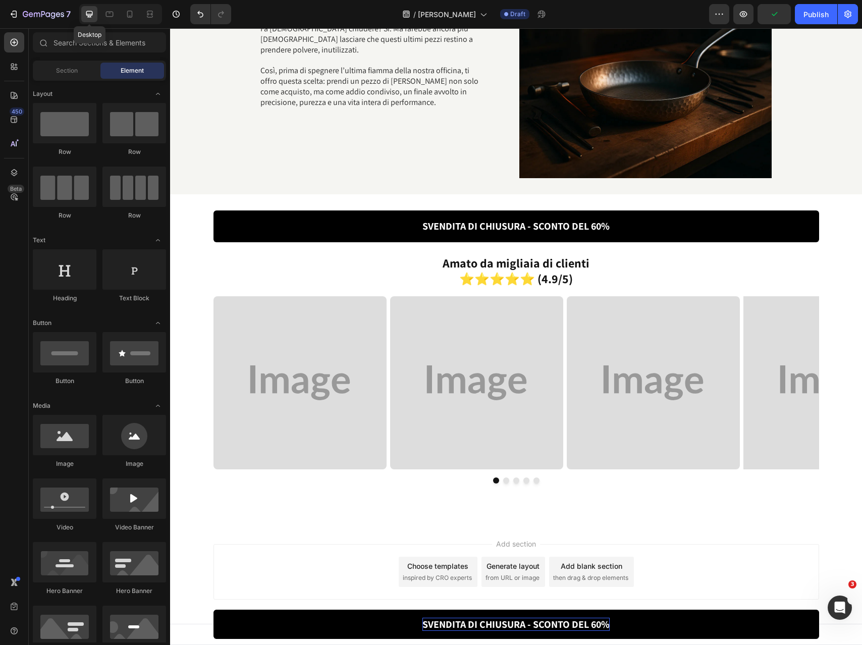
scroll to position [1844, 0]
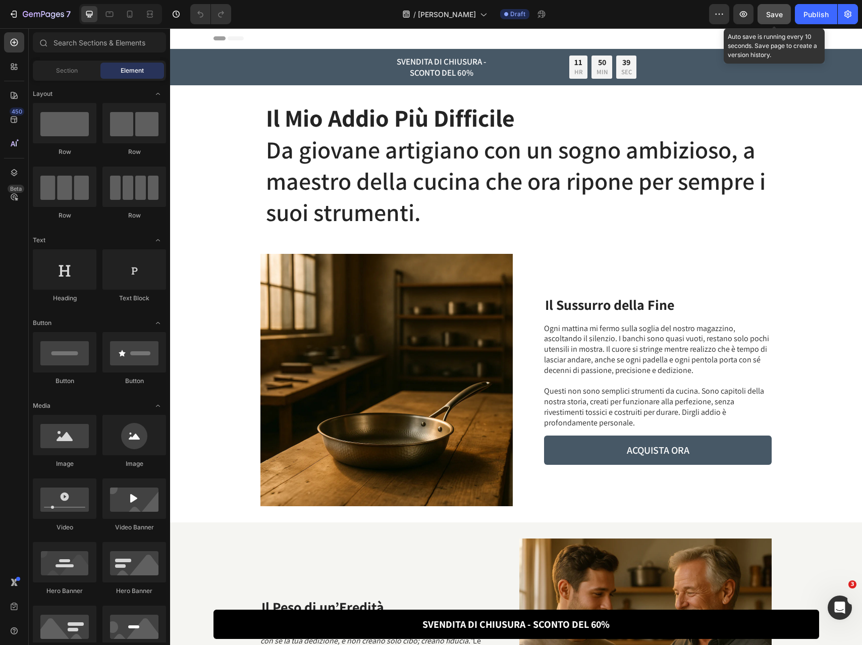
click at [774, 16] on span "Save" at bounding box center [774, 14] width 17 height 9
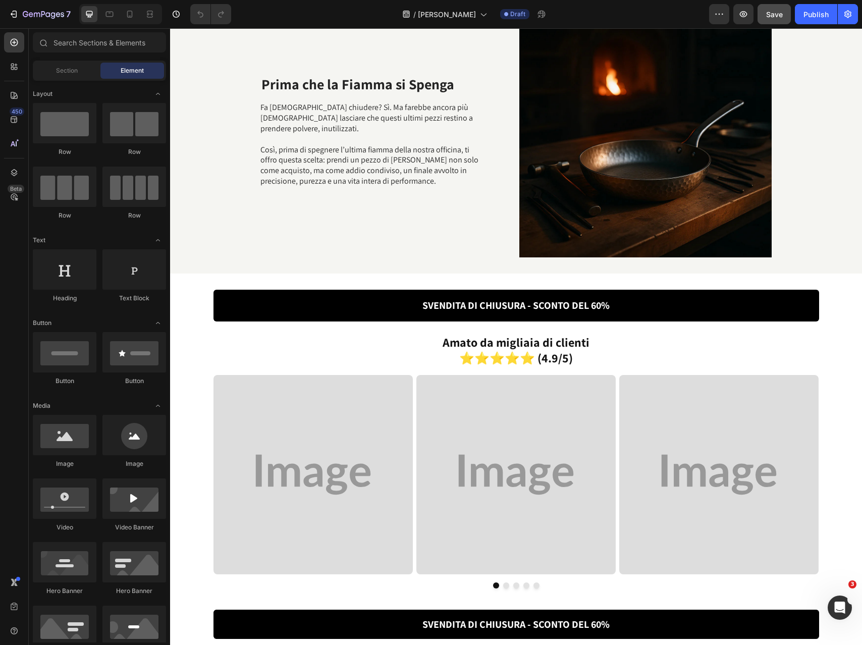
scroll to position [1776, 0]
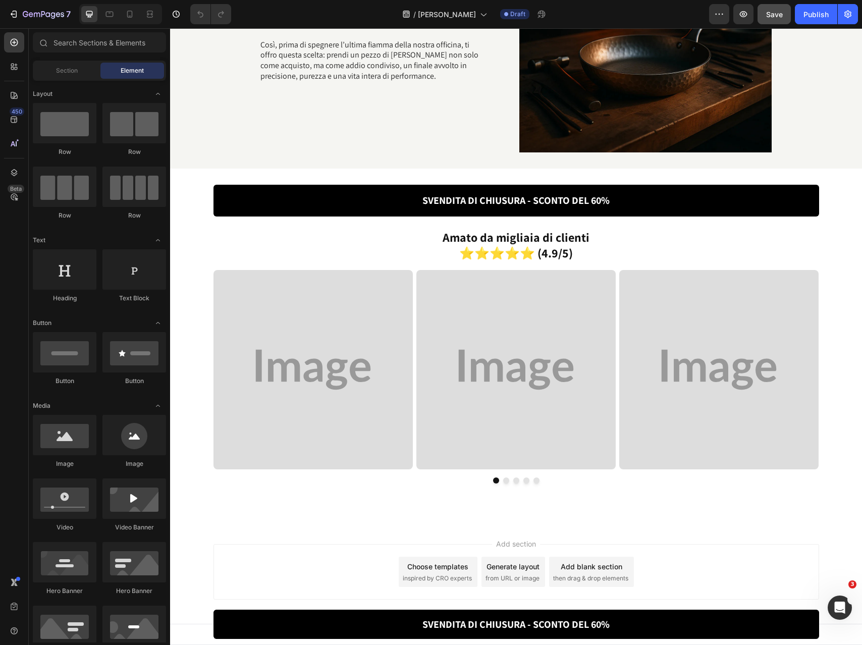
click at [350, 312] on img at bounding box center [312, 369] width 199 height 199
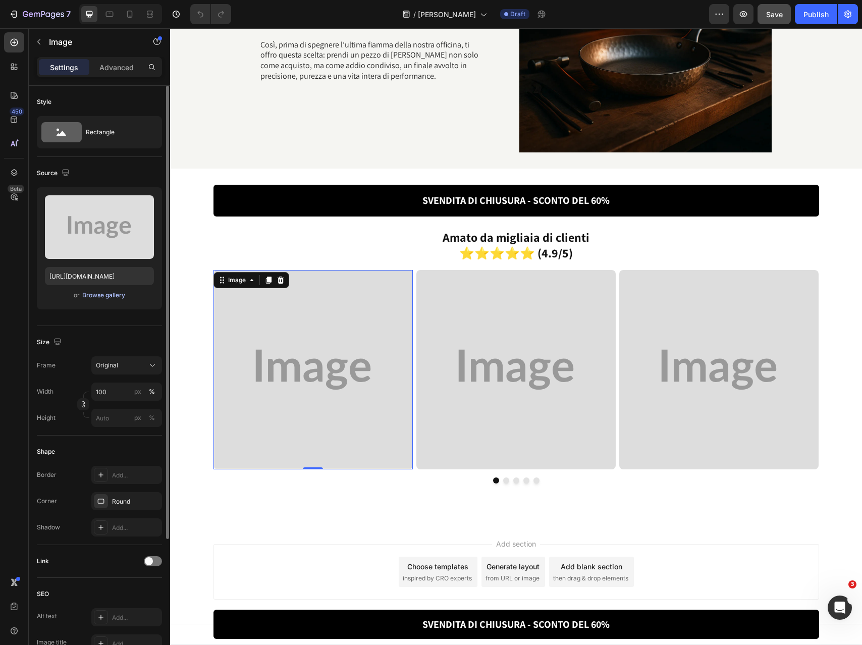
click at [117, 295] on div "Browse gallery" at bounding box center [103, 295] width 43 height 9
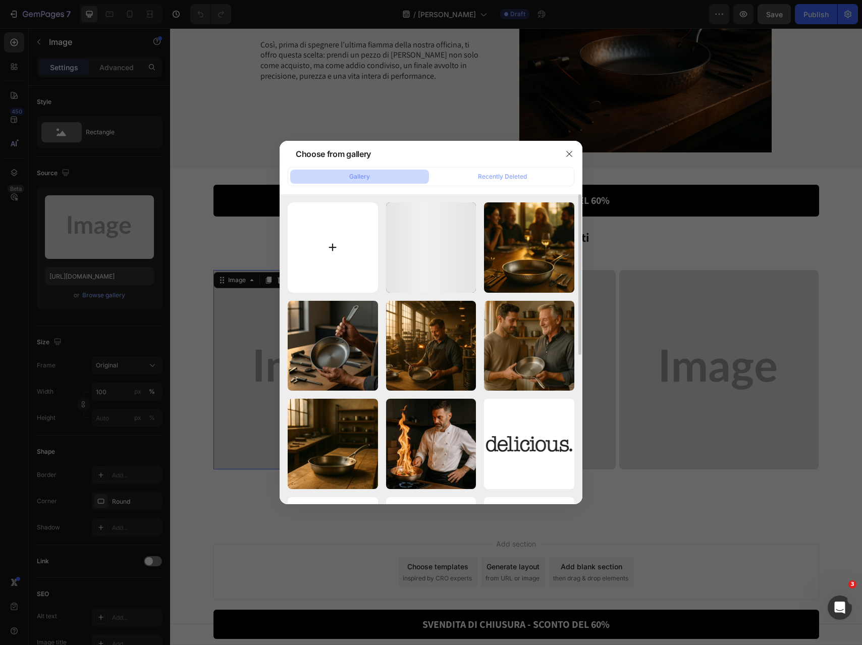
click at [340, 218] on input "file" at bounding box center [333, 247] width 90 height 90
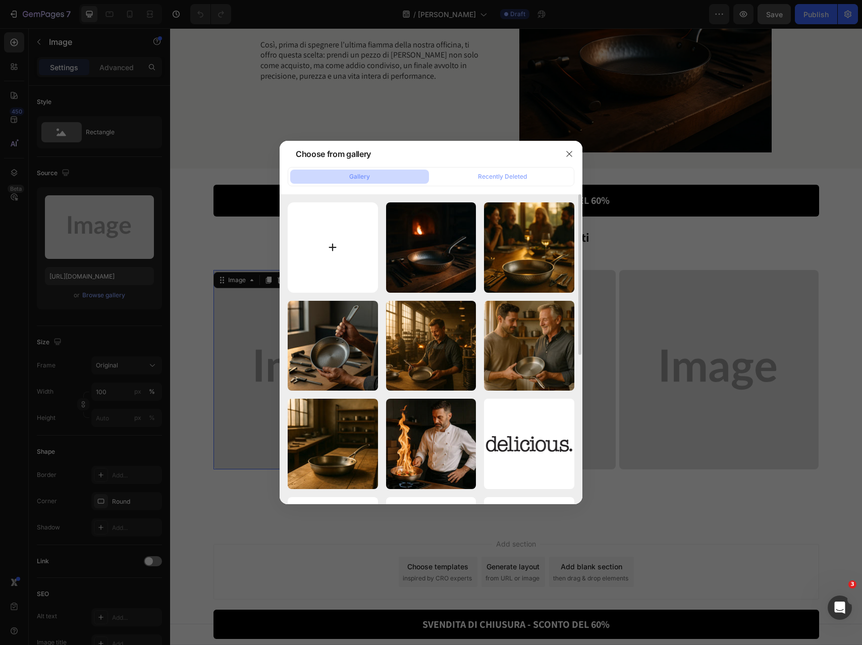
type input "C:\fakepath\20.png"
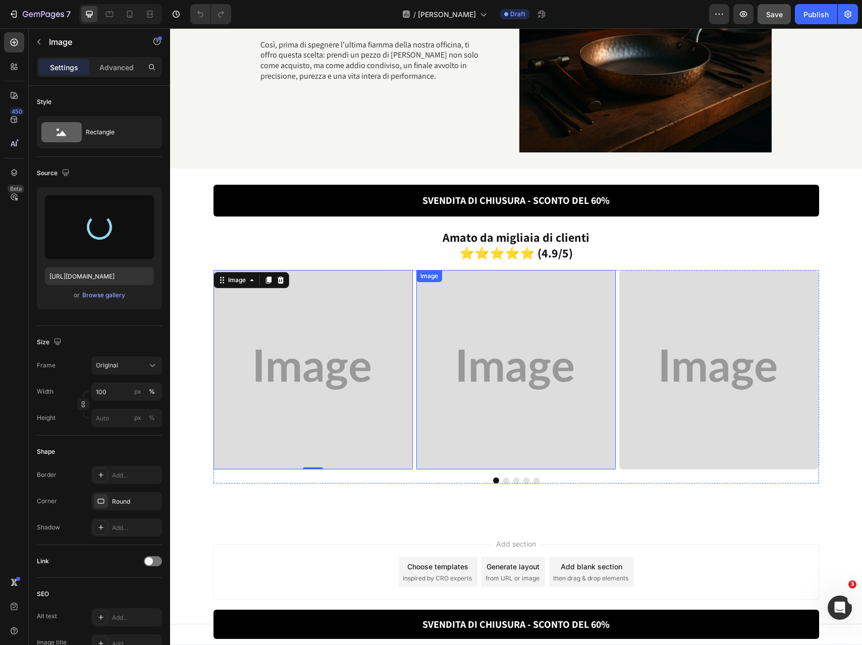
type input "[URL][DOMAIN_NAME][DEMOGRAPHIC_DATA]"
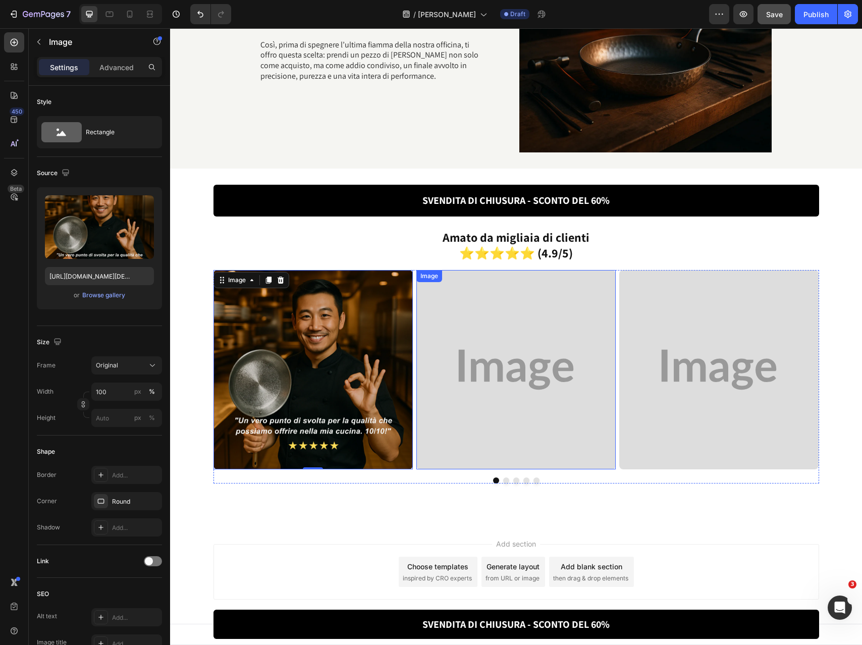
click at [509, 321] on img at bounding box center [515, 369] width 199 height 199
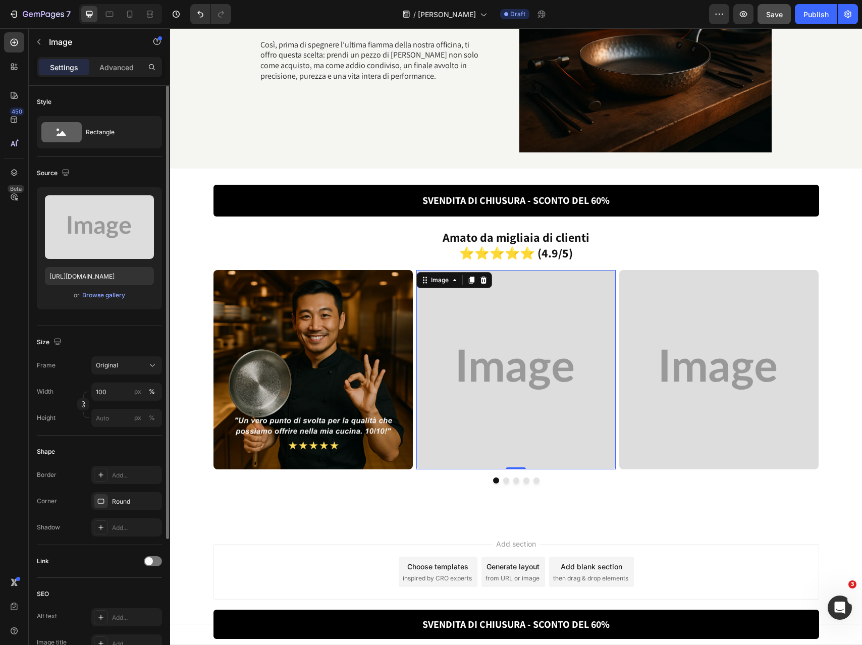
click at [121, 300] on div "or Browse gallery" at bounding box center [99, 295] width 109 height 12
click at [121, 297] on div "Browse gallery" at bounding box center [103, 295] width 43 height 9
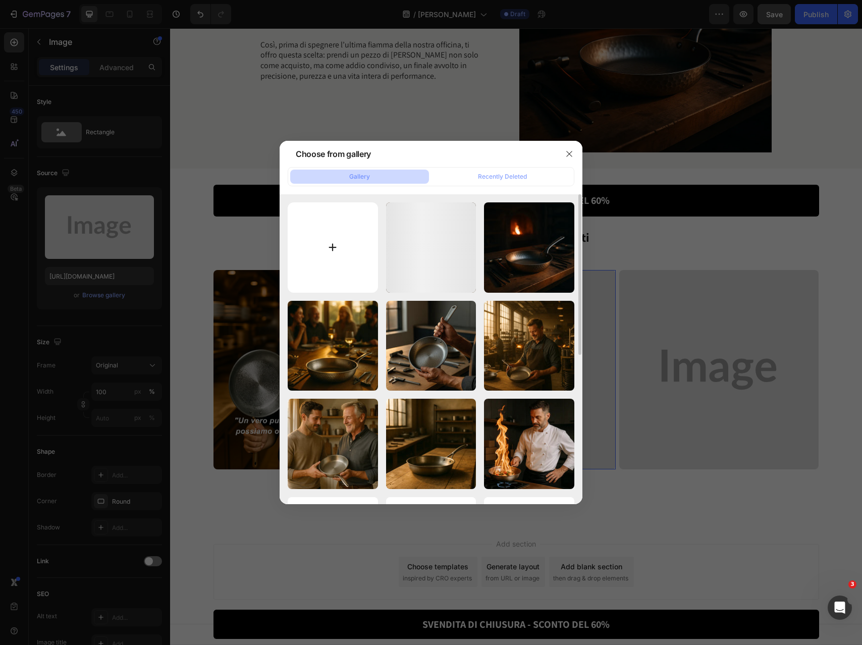
click at [330, 213] on input "file" at bounding box center [333, 247] width 90 height 90
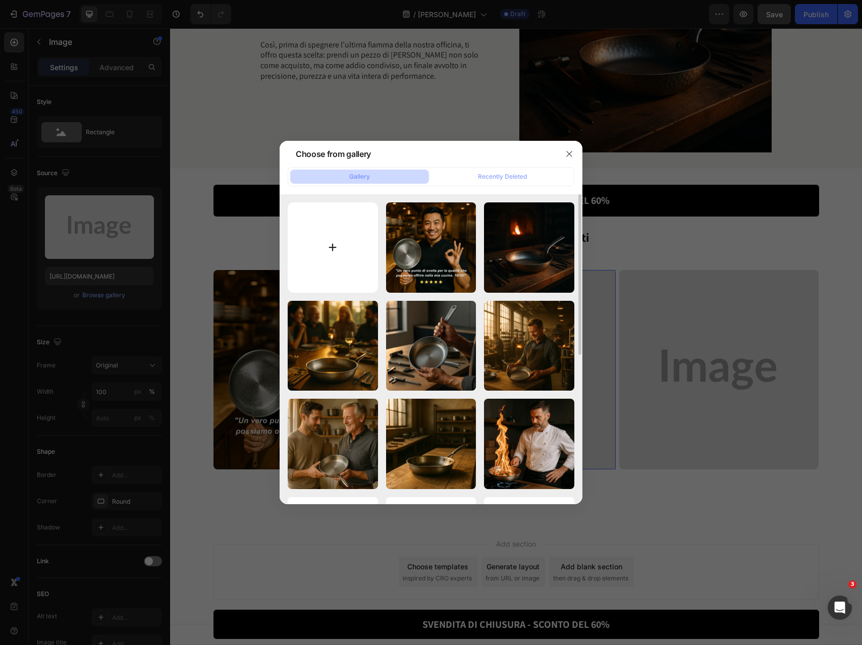
type input "C:\fakepath\21.png"
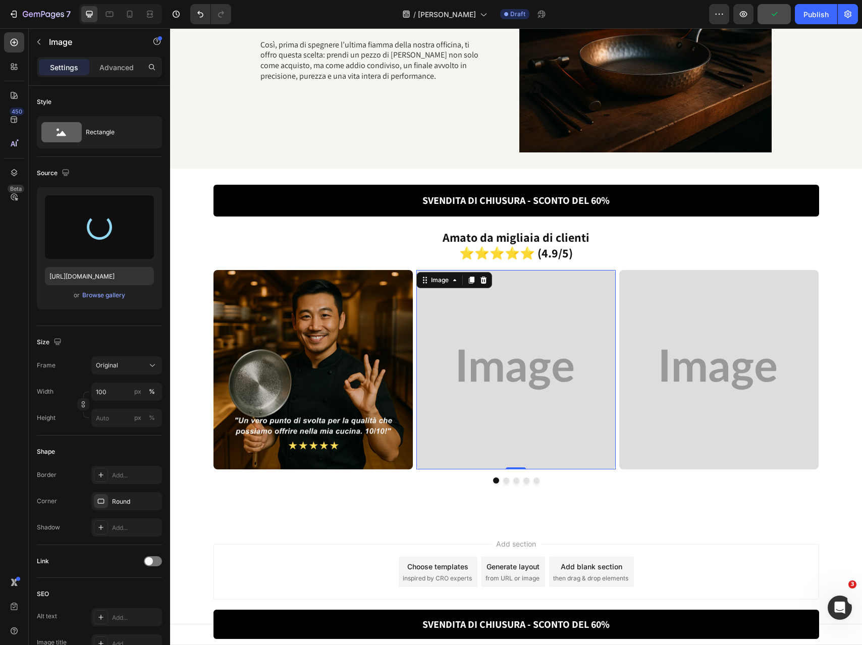
type input "[URL][DOMAIN_NAME]"
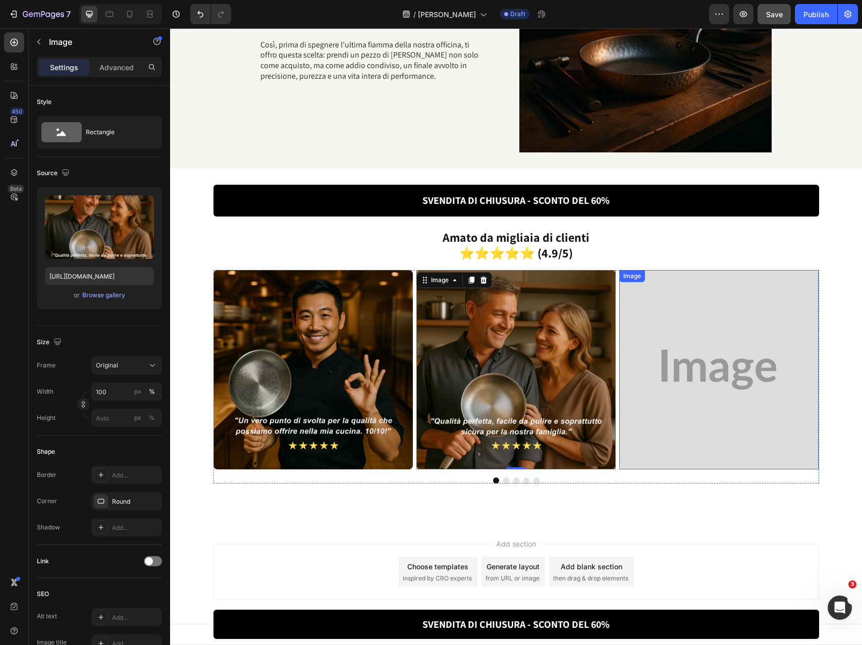
click at [758, 319] on img at bounding box center [718, 369] width 199 height 199
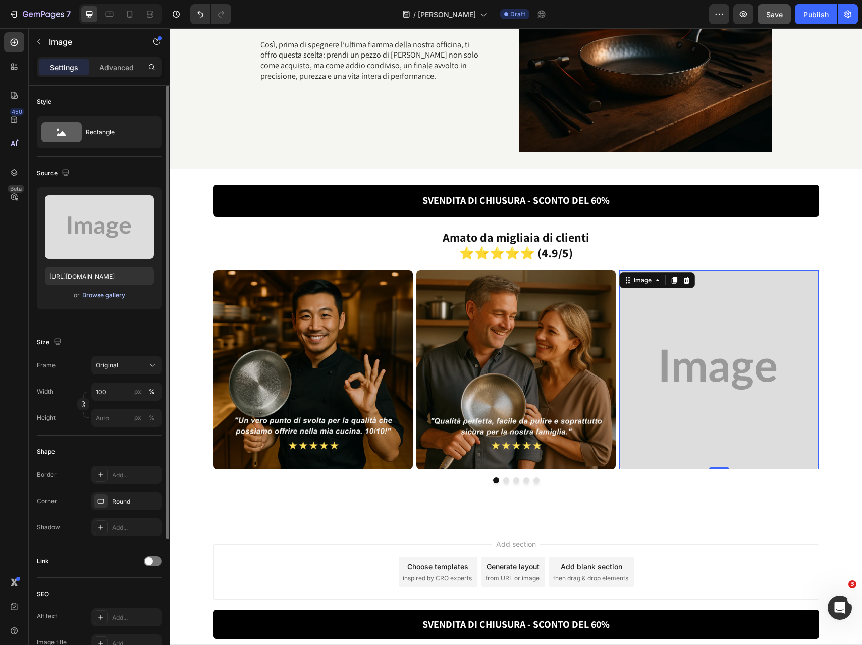
click at [118, 291] on div "Browse gallery" at bounding box center [103, 295] width 43 height 9
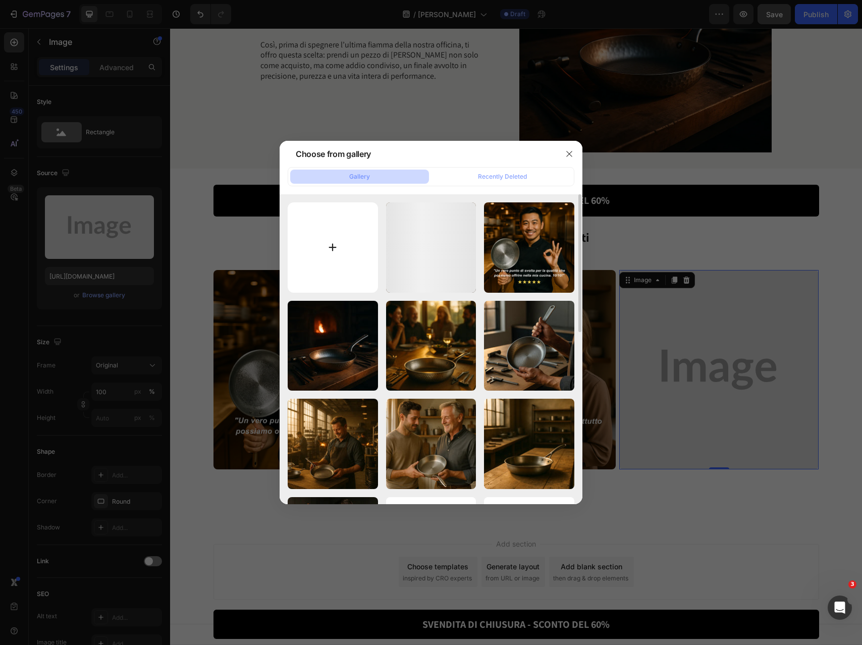
click at [348, 224] on input "file" at bounding box center [333, 247] width 90 height 90
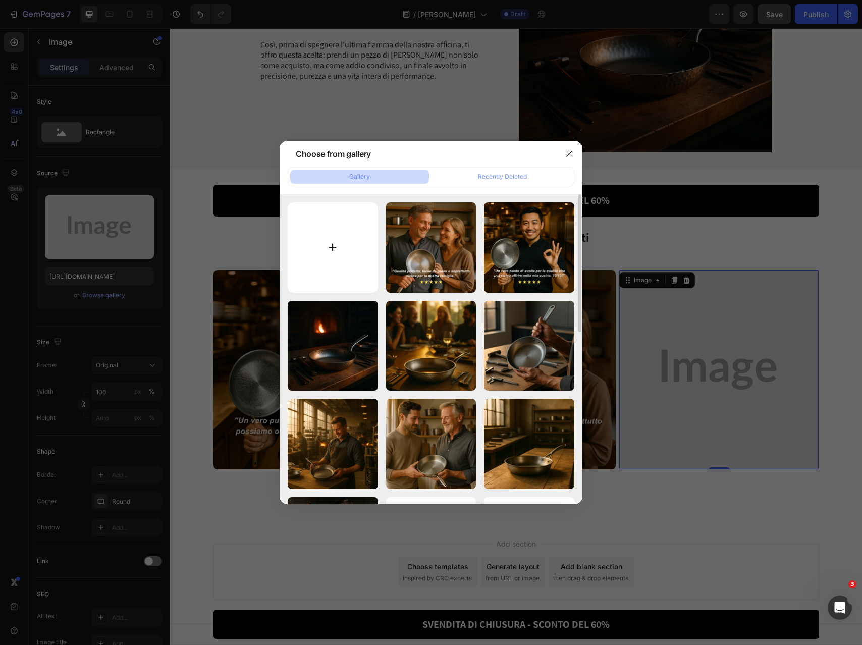
type input "C:\fakepath\22.png"
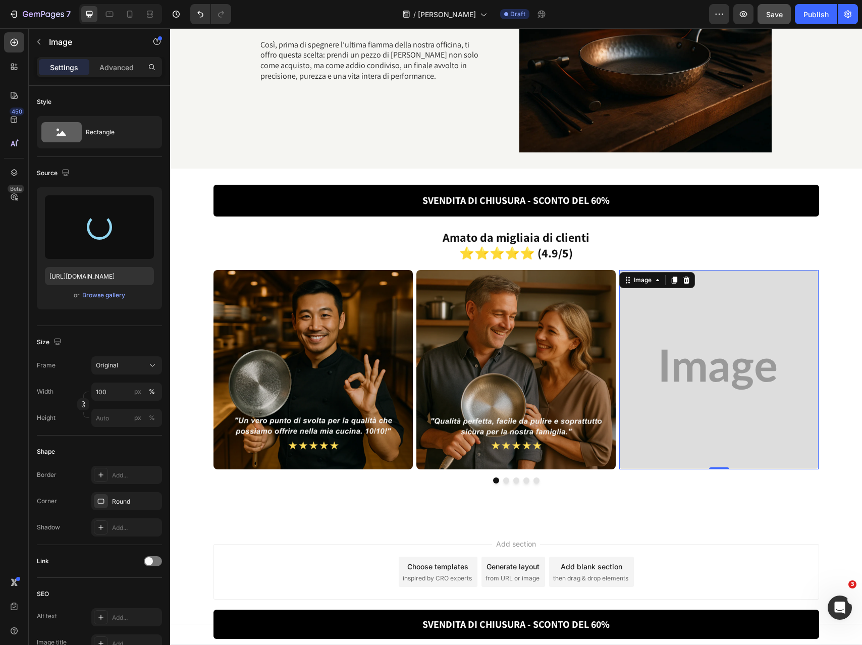
type input "[URL][DOMAIN_NAME]"
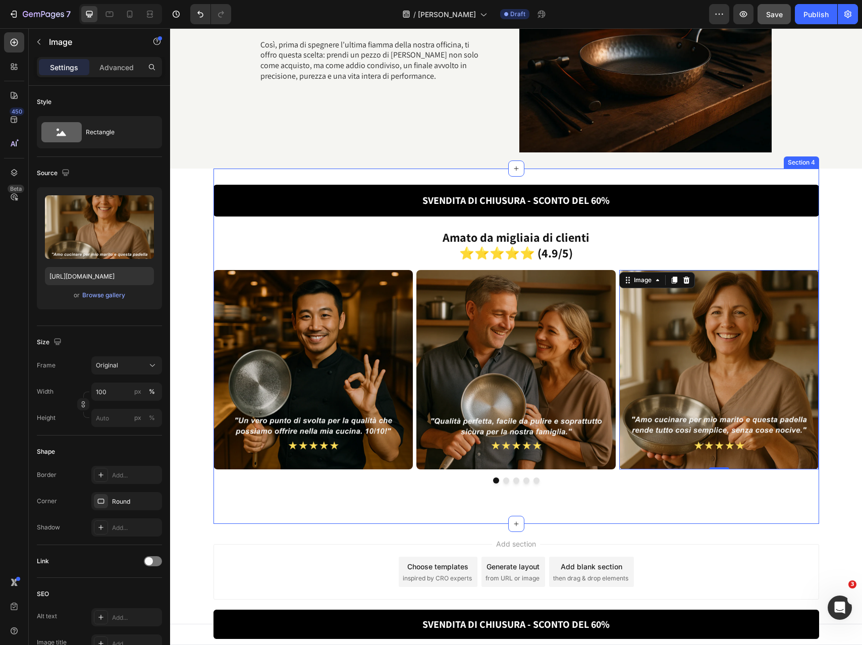
click at [521, 481] on div at bounding box center [515, 480] width 605 height 6
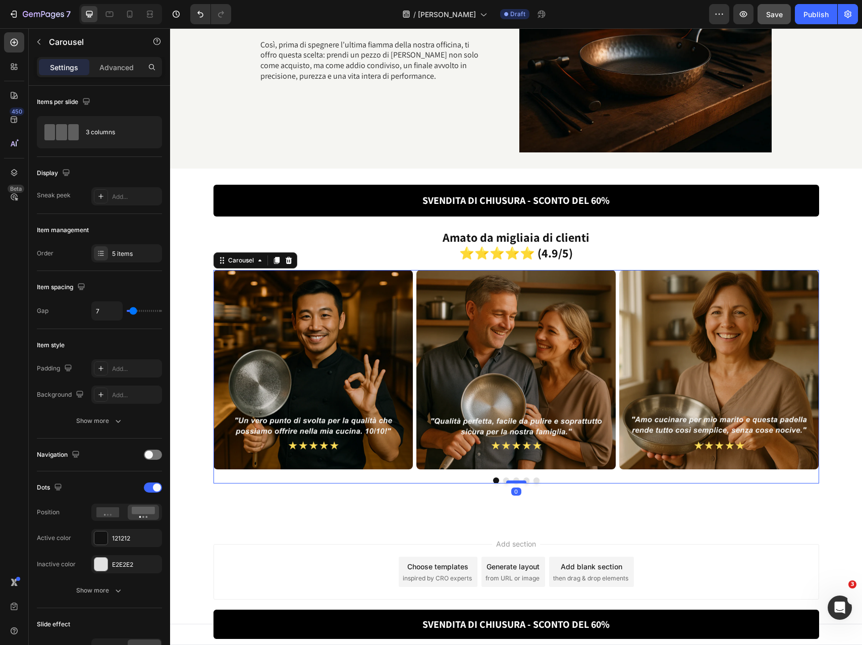
click at [517, 481] on div at bounding box center [516, 481] width 20 height 3
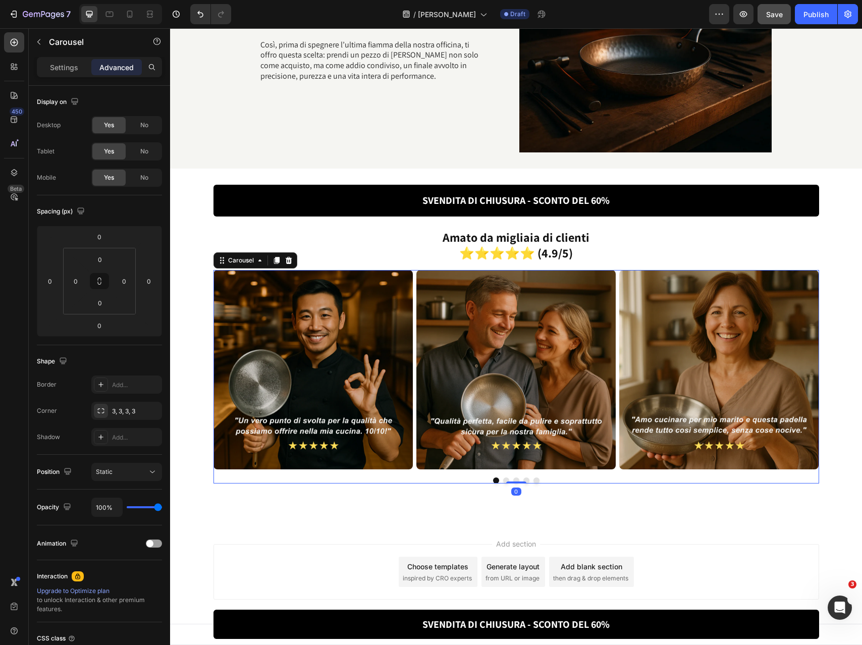
click at [518, 479] on button "Dot" at bounding box center [516, 480] width 6 height 6
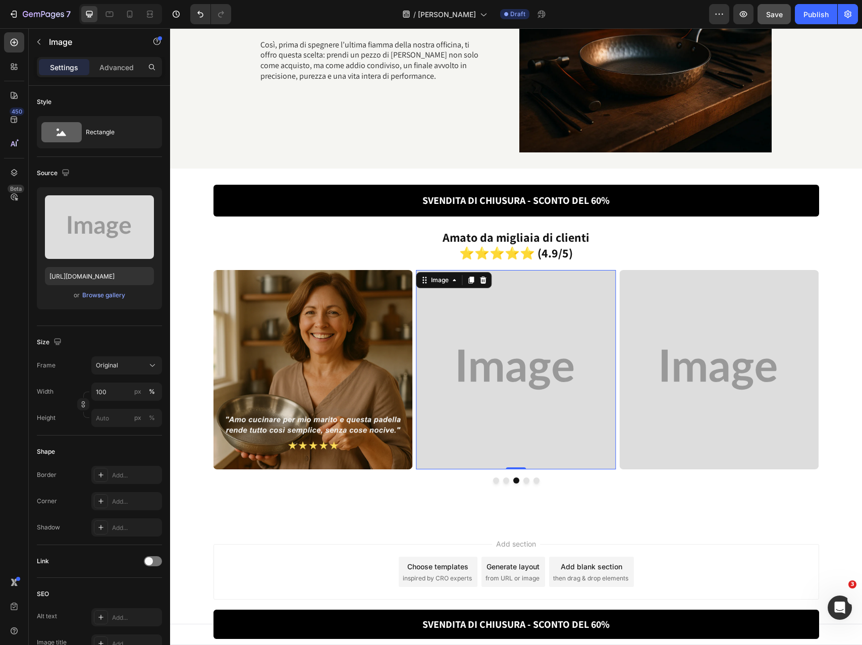
click at [485, 417] on img at bounding box center [515, 369] width 199 height 199
click at [112, 294] on div "Browse gallery" at bounding box center [103, 295] width 43 height 9
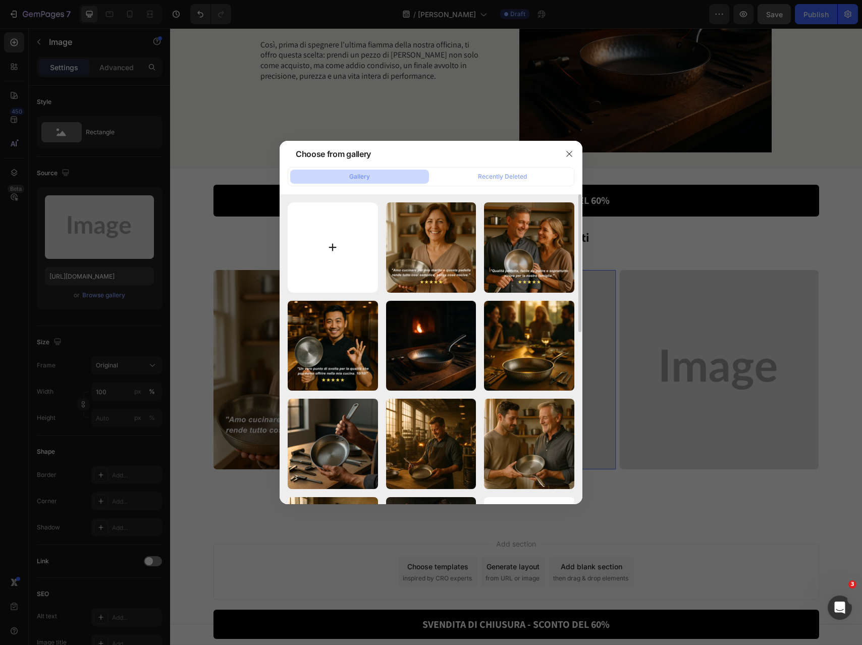
click at [357, 237] on input "file" at bounding box center [333, 247] width 90 height 90
type input "C:\fakepath\23.png"
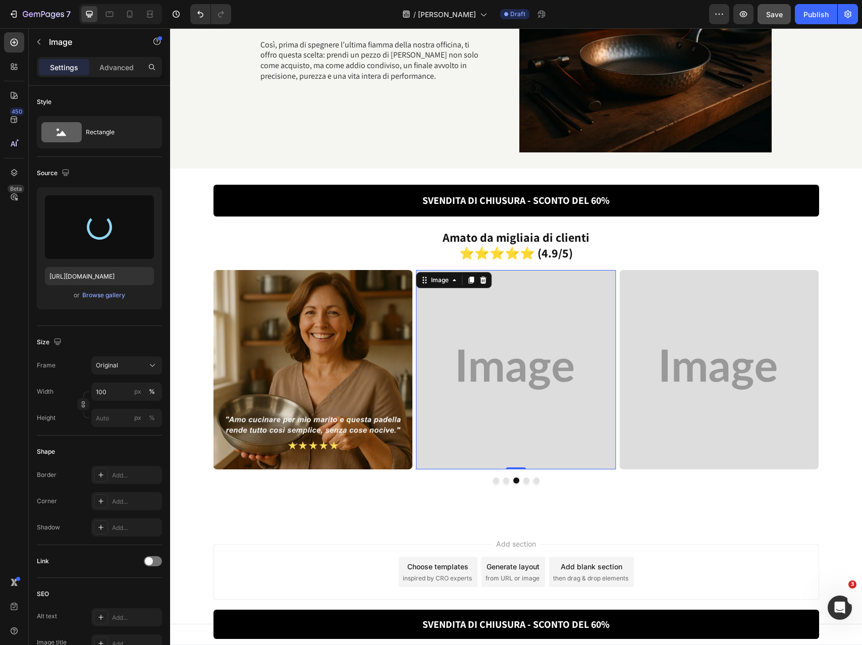
type input "[URL][DOMAIN_NAME]"
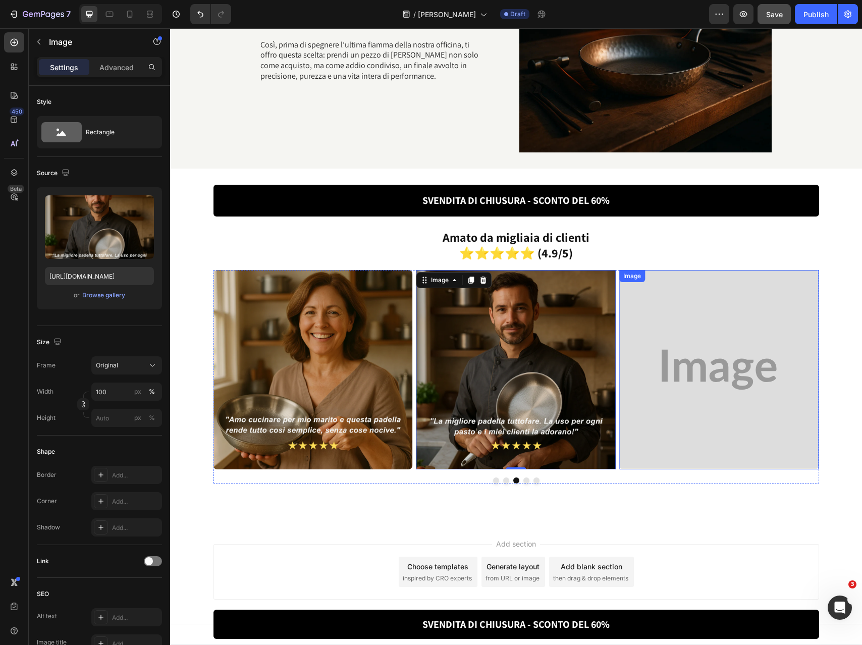
click at [659, 327] on img at bounding box center [718, 369] width 199 height 199
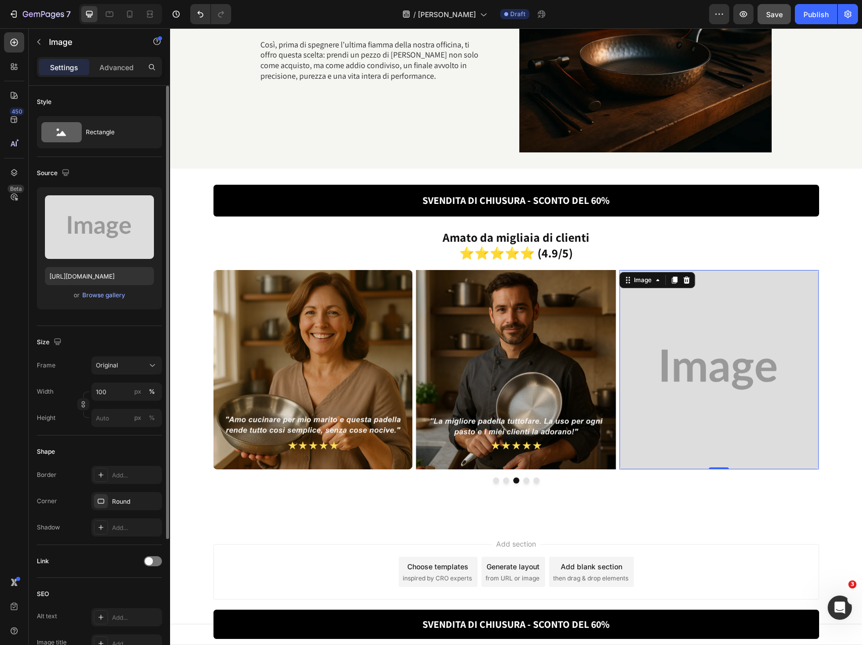
click at [93, 300] on div "or Browse gallery" at bounding box center [99, 295] width 109 height 12
click at [94, 297] on div "Browse gallery" at bounding box center [103, 295] width 43 height 9
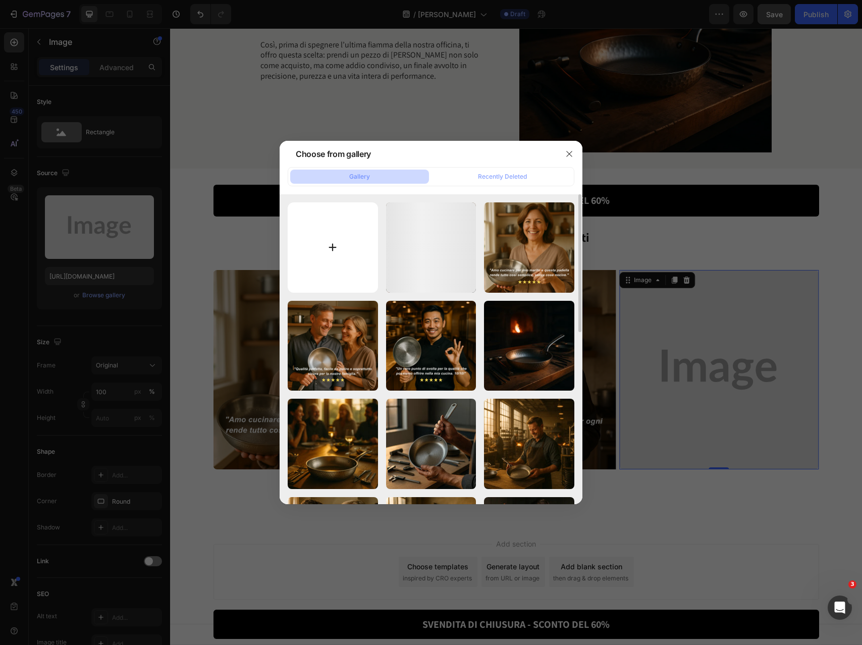
click at [328, 249] on input "file" at bounding box center [333, 247] width 90 height 90
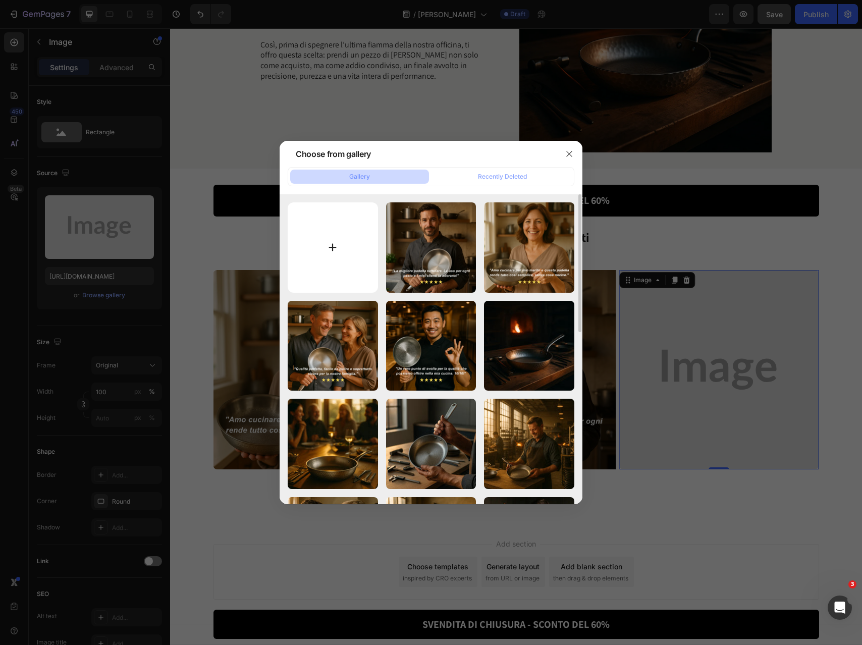
type input "C:\fakepath\24.png"
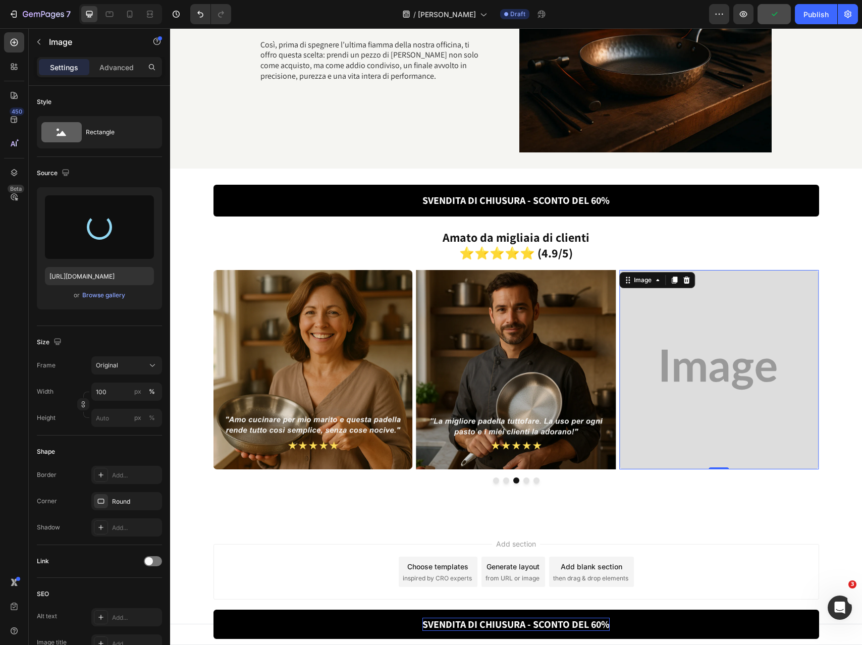
type input "[URL][DOMAIN_NAME]"
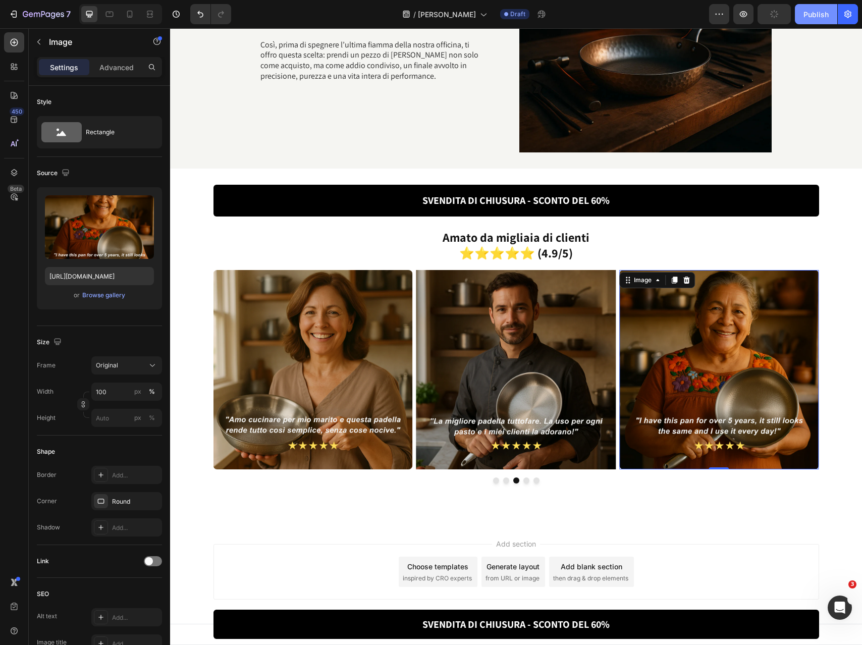
click at [819, 17] on div "Publish" at bounding box center [815, 14] width 25 height 11
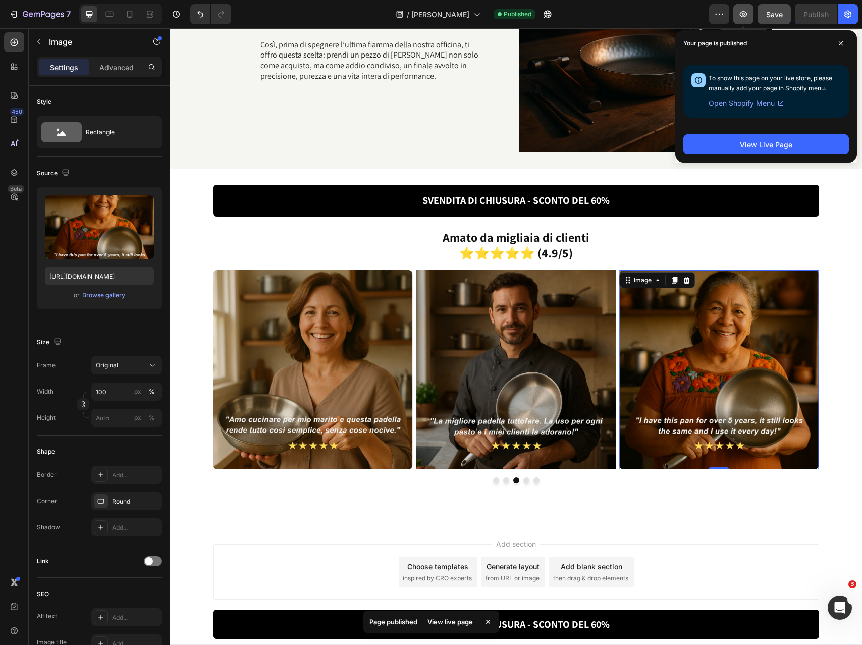
click at [743, 13] on icon "button" at bounding box center [744, 14] width 8 height 6
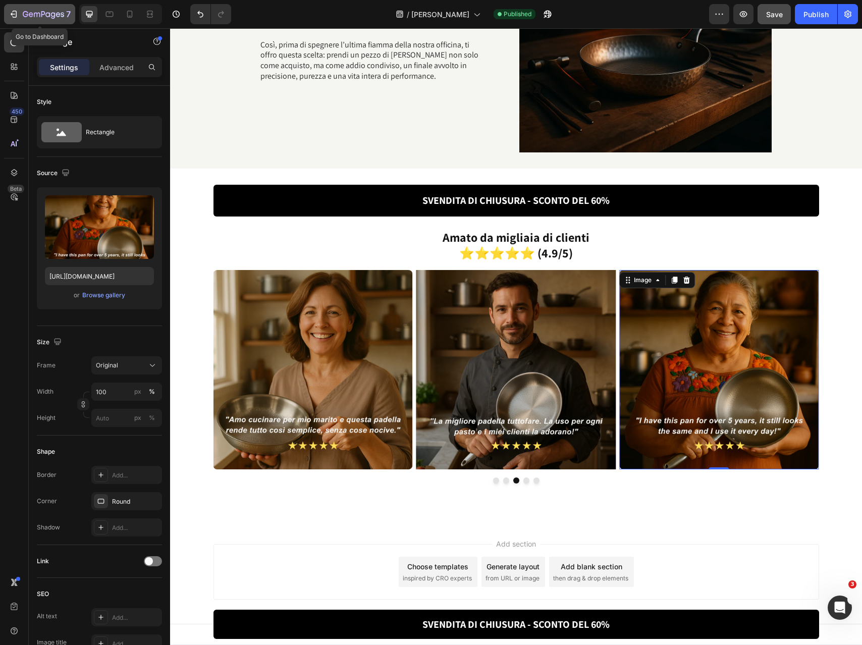
click at [34, 14] on icon "button" at bounding box center [37, 15] width 6 height 5
